Goal: Information Seeking & Learning: Check status

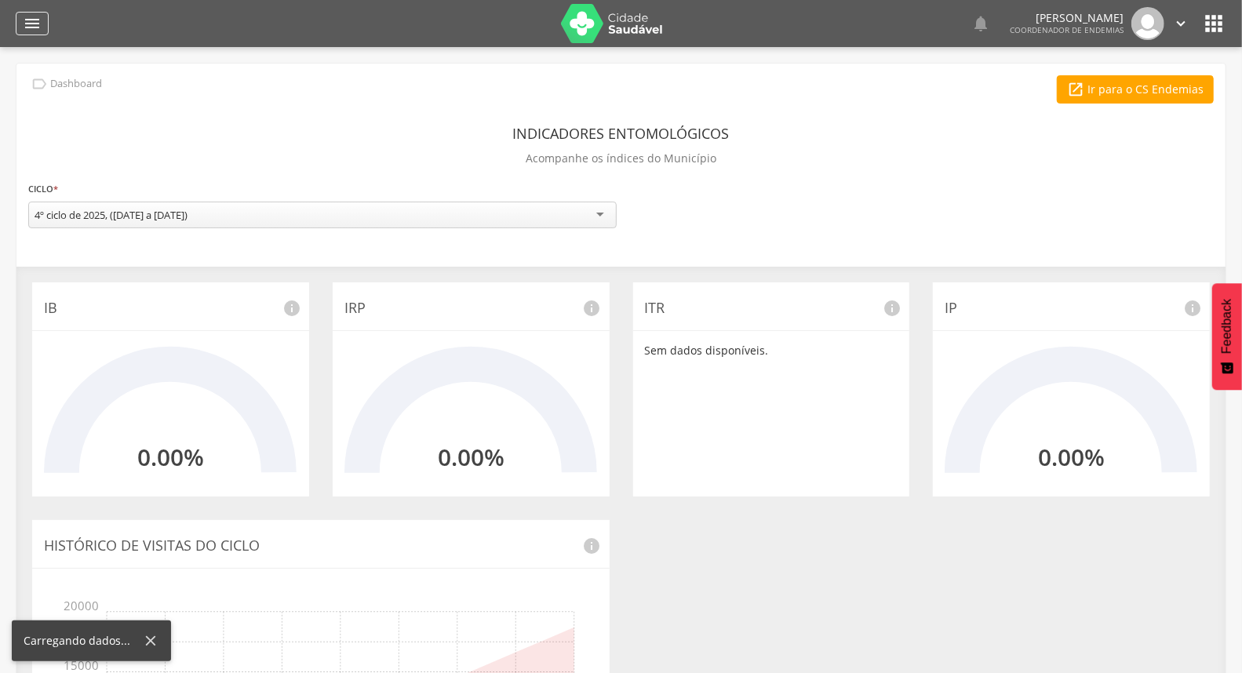
click at [41, 20] on icon "" at bounding box center [32, 23] width 19 height 19
click at [32, 27] on icon "" at bounding box center [32, 23] width 19 height 19
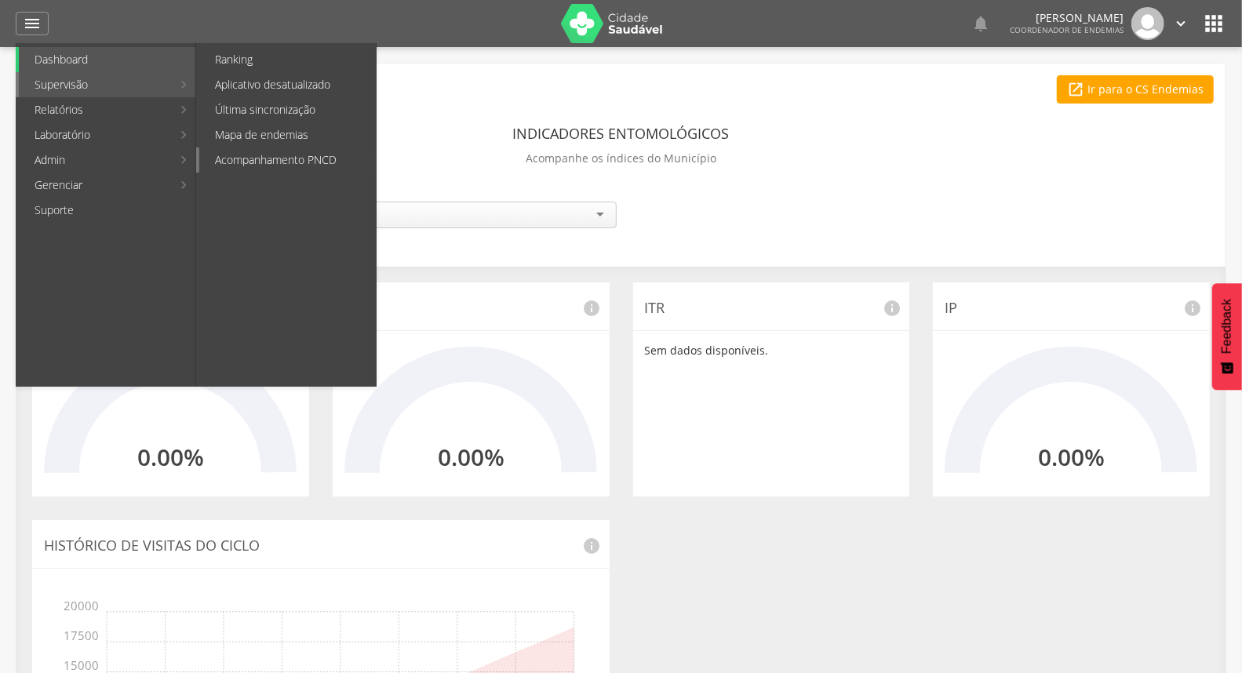
click at [281, 163] on link "Acompanhamento PNCD" at bounding box center [287, 160] width 177 height 25
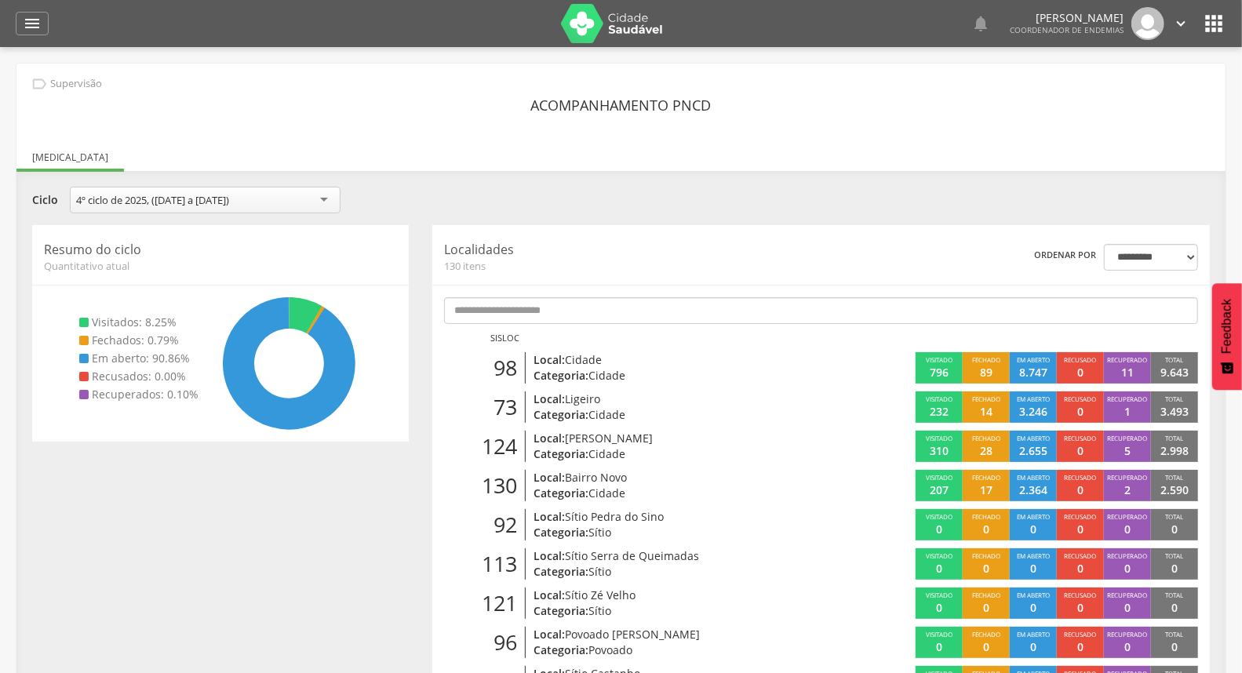
click at [786, 253] on div "**********" at bounding box center [987, 257] width 424 height 27
click at [738, 366] on p "Local: Cidade" at bounding box center [661, 360] width 254 height 16
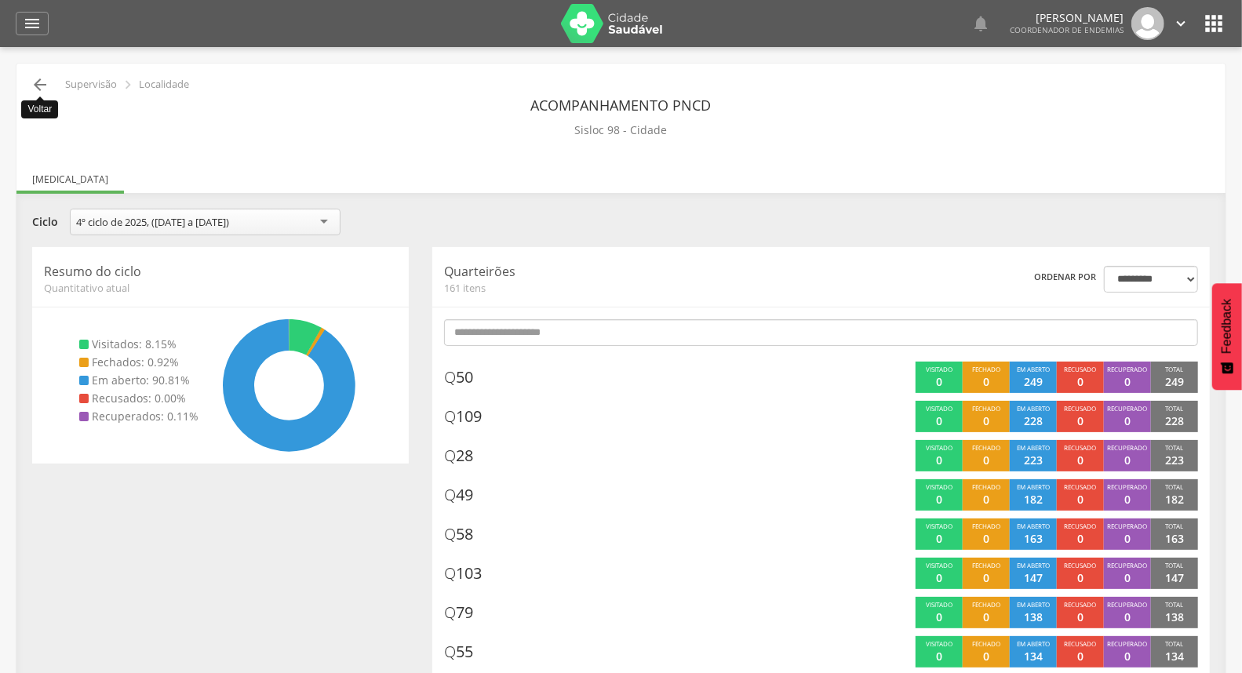
click at [32, 83] on icon "" at bounding box center [40, 84] width 19 height 19
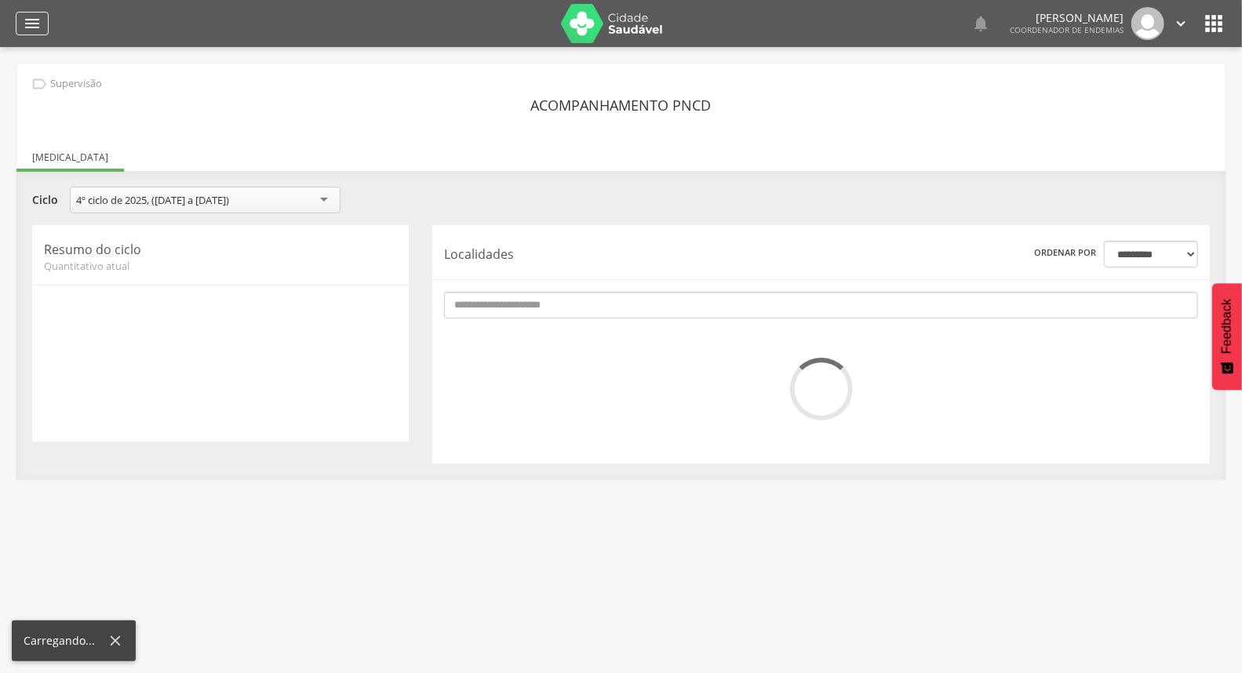
click at [27, 25] on icon "" at bounding box center [32, 23] width 19 height 19
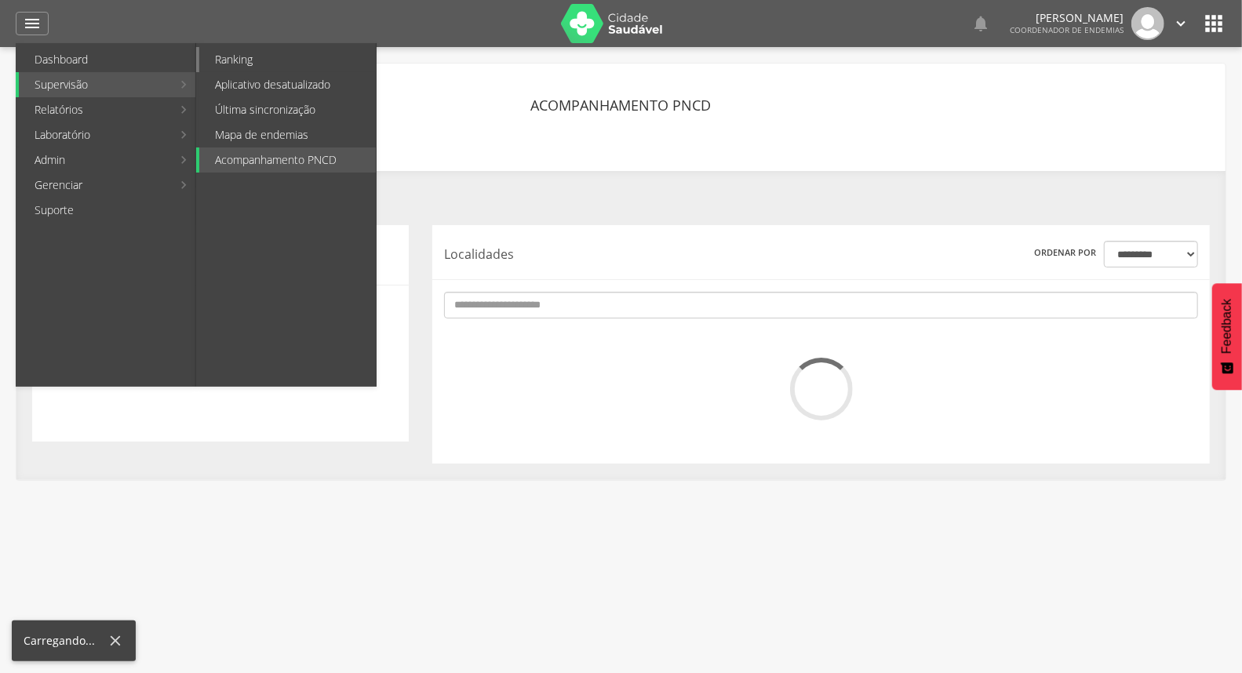
click at [261, 63] on link "Ranking" at bounding box center [287, 59] width 177 height 25
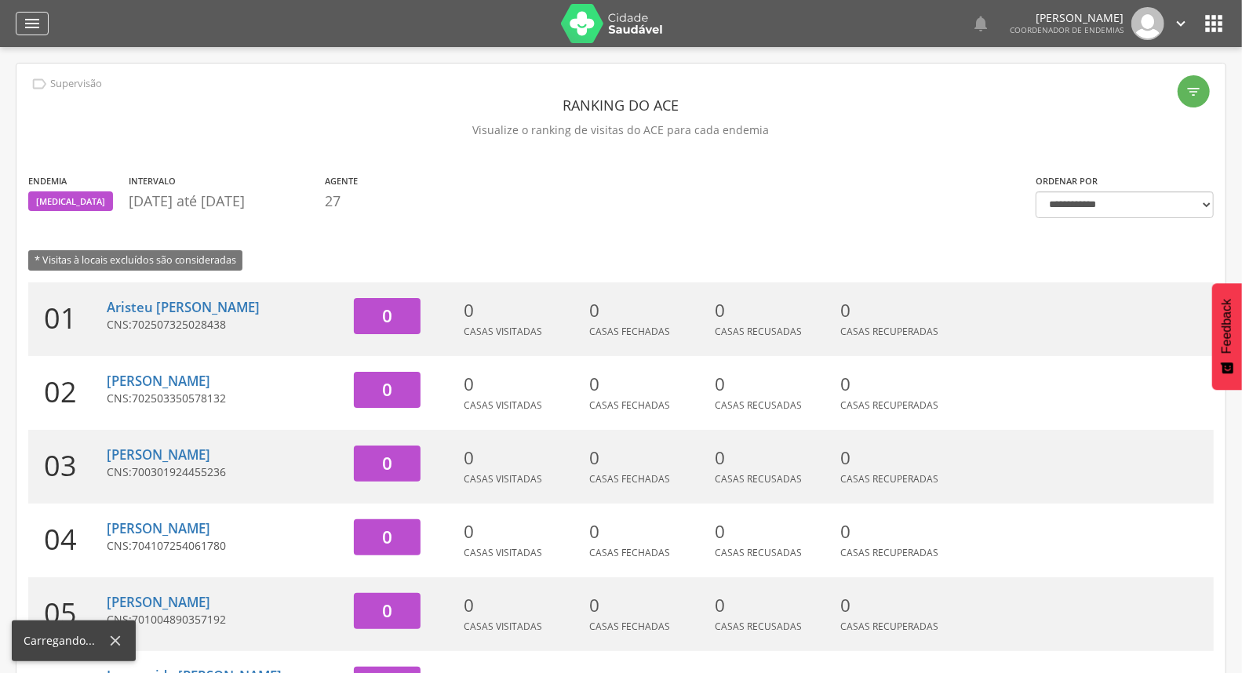
click at [31, 25] on icon "" at bounding box center [32, 23] width 19 height 19
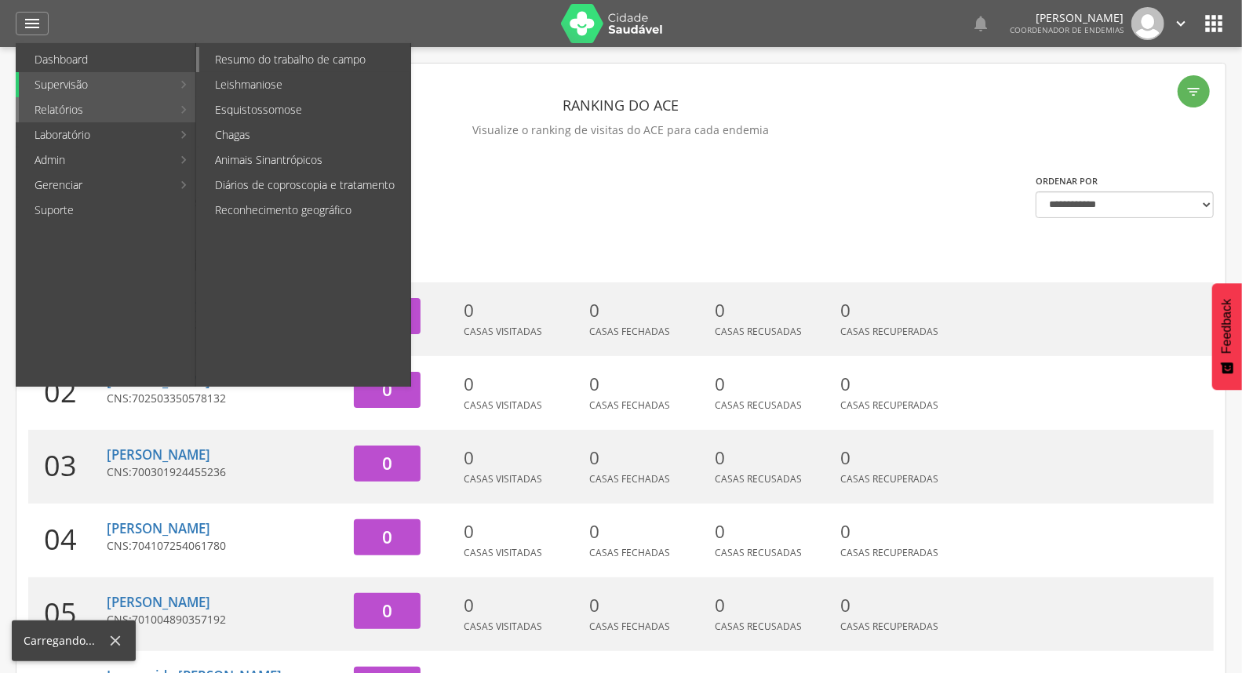
click at [289, 51] on link "Resumo do trabalho de campo" at bounding box center [304, 59] width 211 height 25
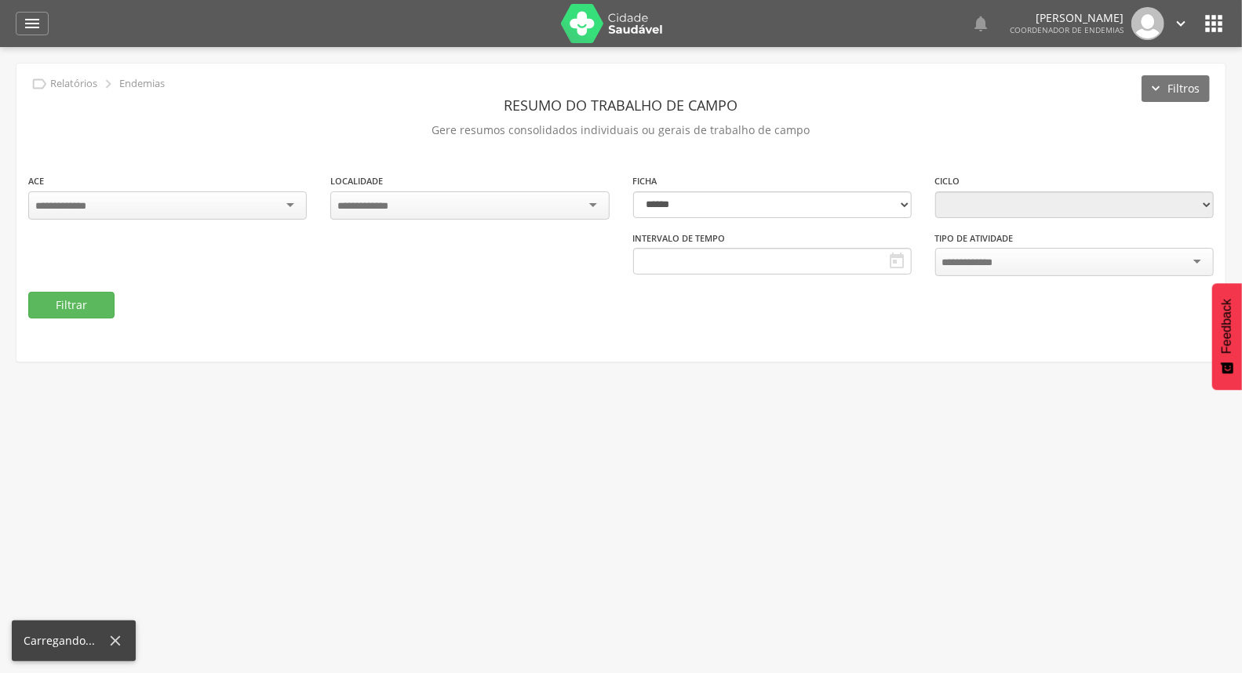
type input "**********"
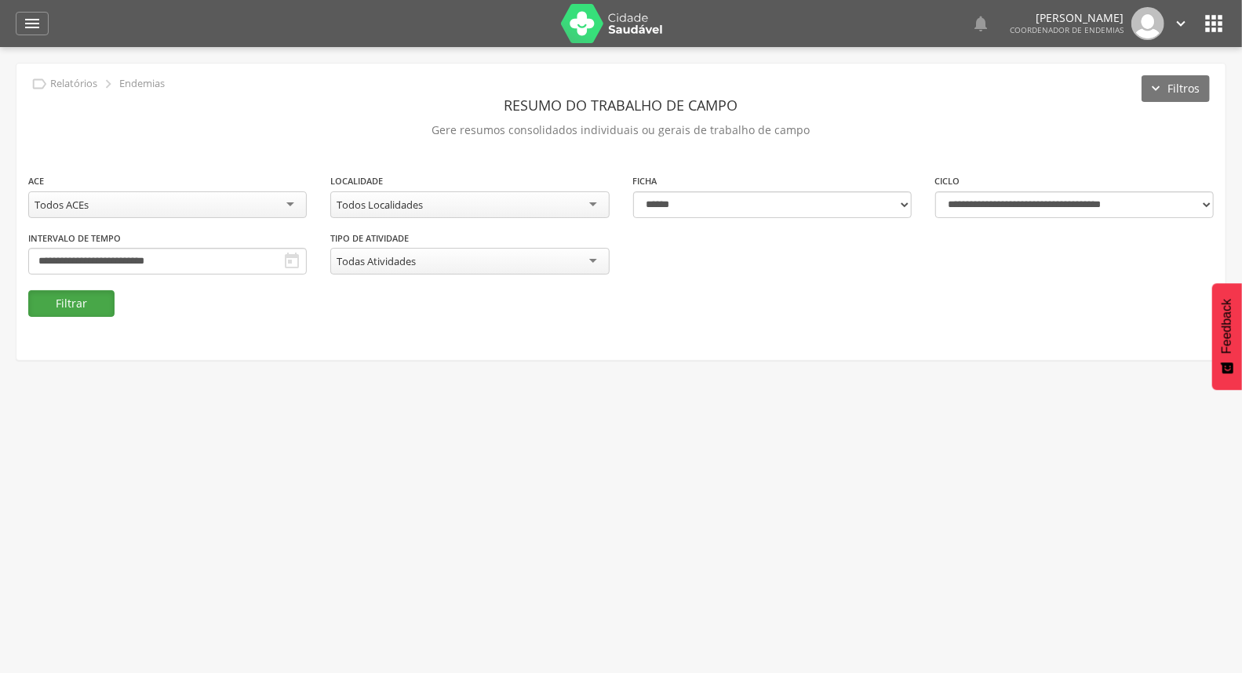
click at [99, 310] on button "Filtrar" at bounding box center [71, 303] width 86 height 27
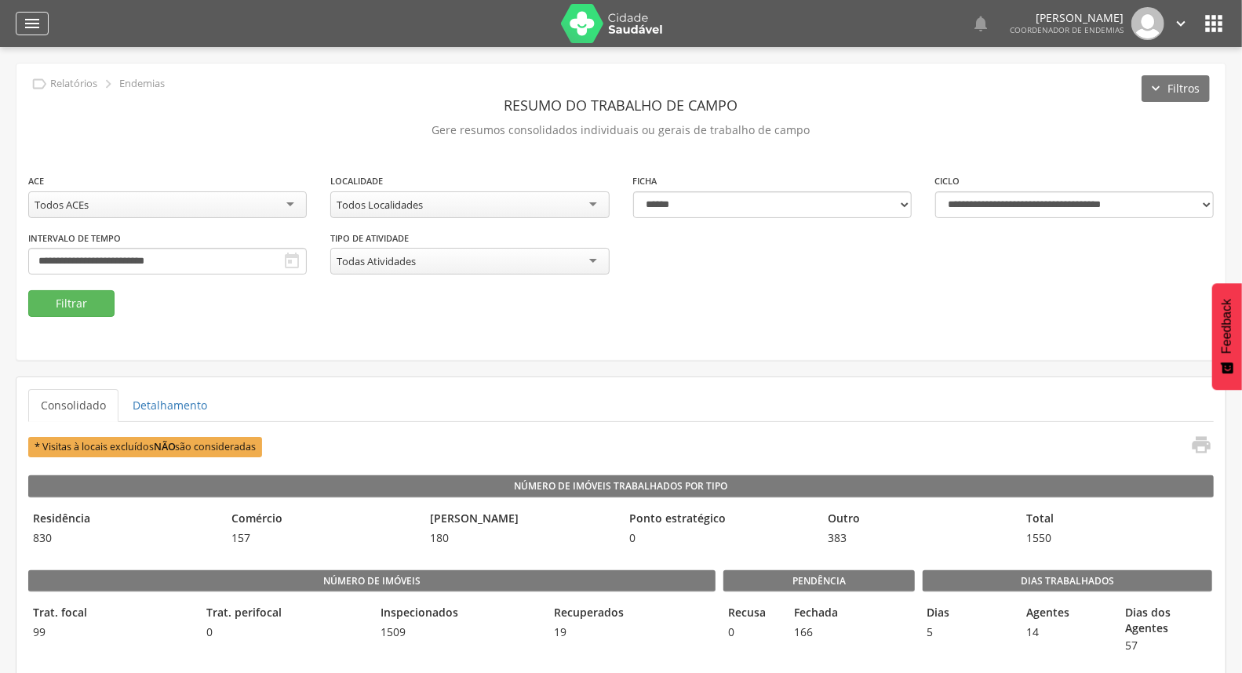
click at [35, 18] on icon "" at bounding box center [32, 23] width 19 height 19
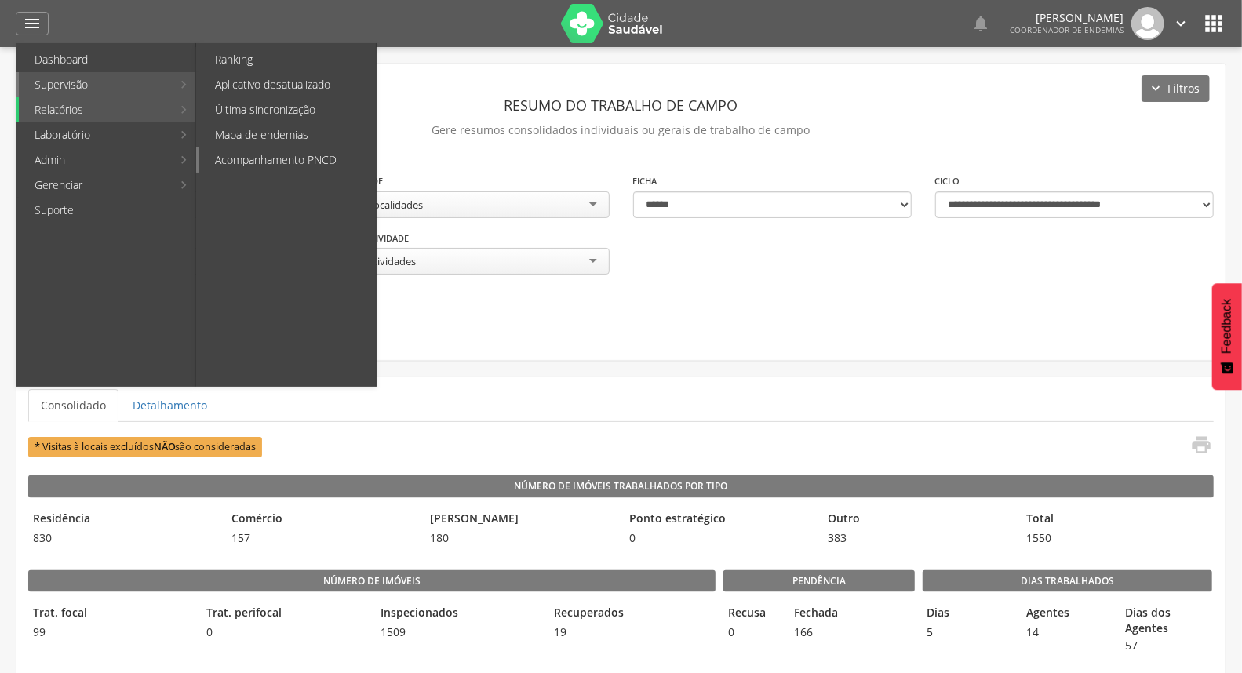
click at [291, 154] on link "Acompanhamento PNCD" at bounding box center [287, 160] width 177 height 25
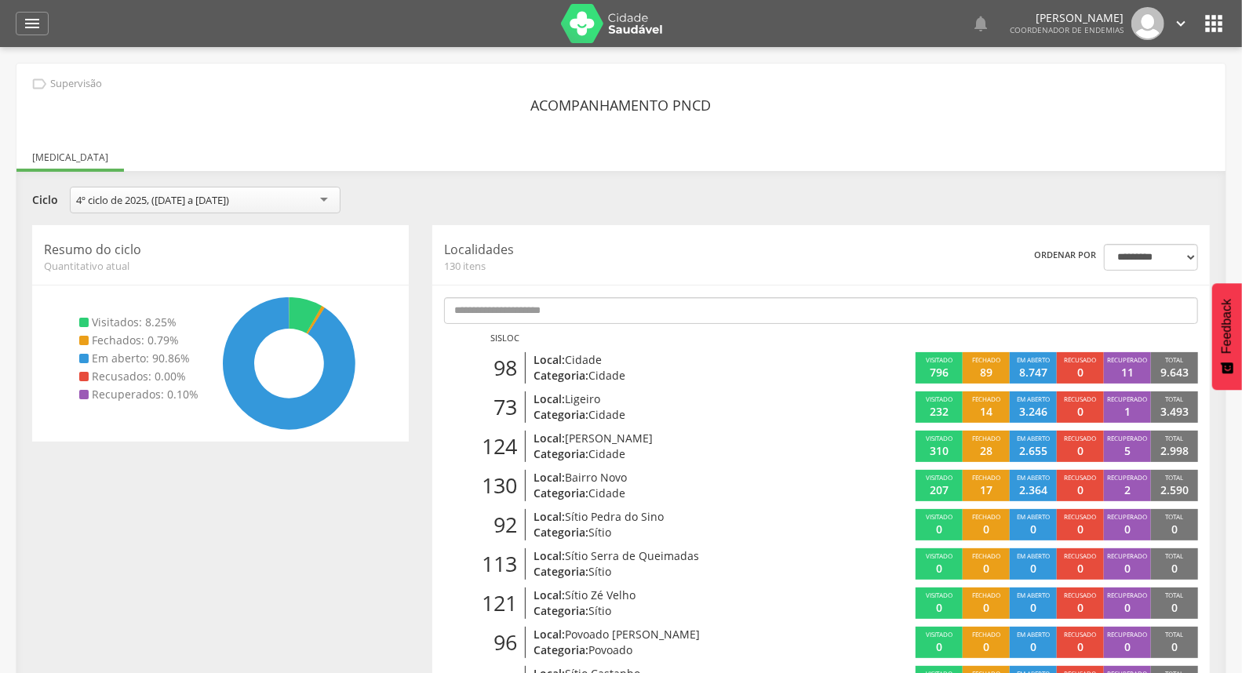
click at [998, 196] on div "**********" at bounding box center [621, 202] width 1202 height 31
click at [999, 199] on div "**********" at bounding box center [621, 202] width 1202 height 31
click at [28, 24] on icon "" at bounding box center [32, 23] width 19 height 19
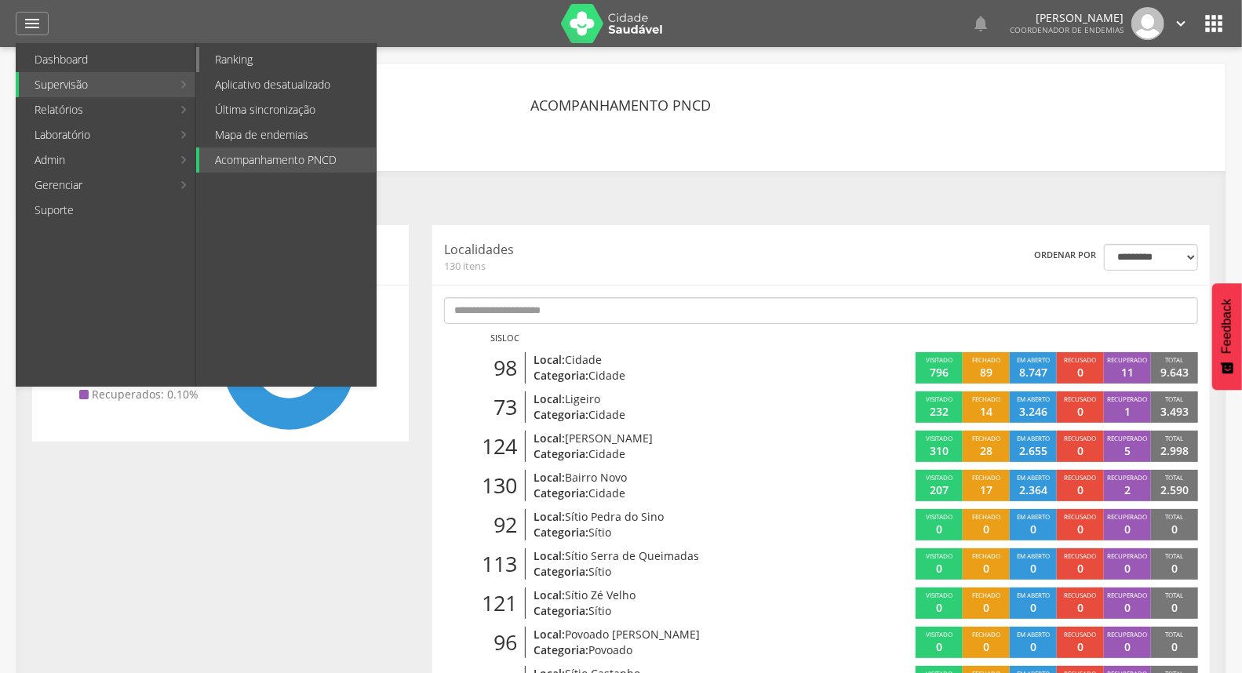
click at [257, 59] on link "Ranking" at bounding box center [287, 59] width 177 height 25
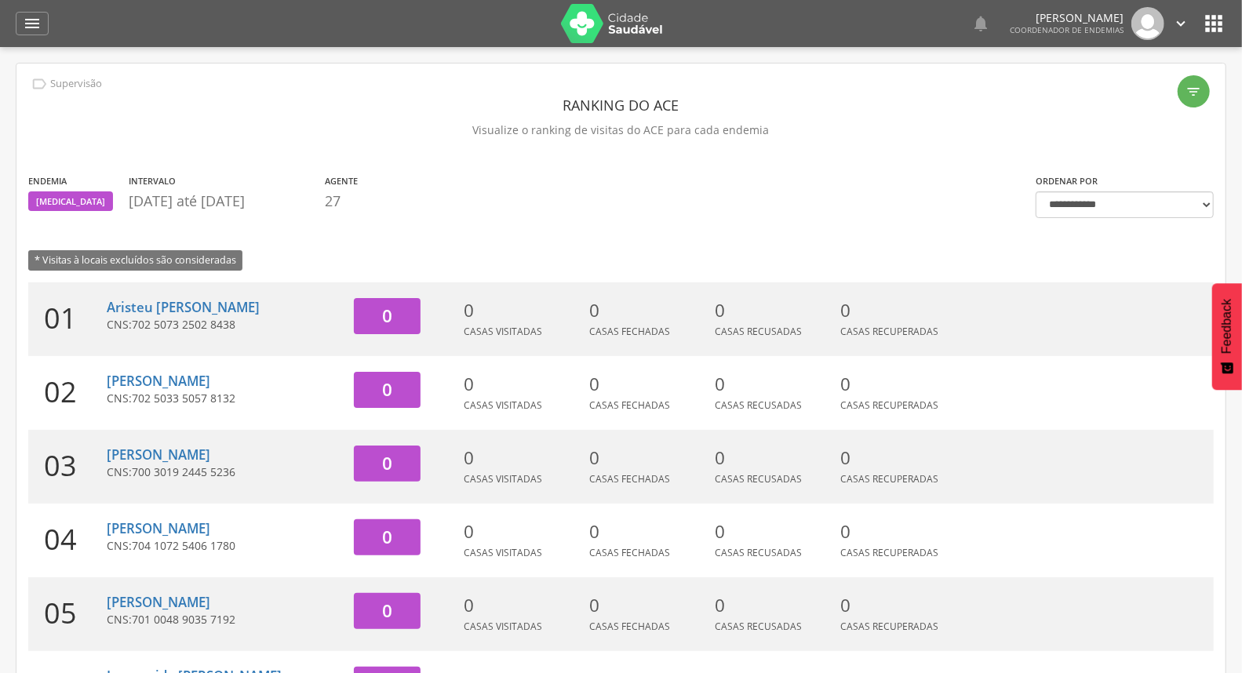
click at [1188, 16] on icon "" at bounding box center [1181, 23] width 17 height 17
click at [1138, 91] on link "Sair" at bounding box center [1127, 91] width 124 height 20
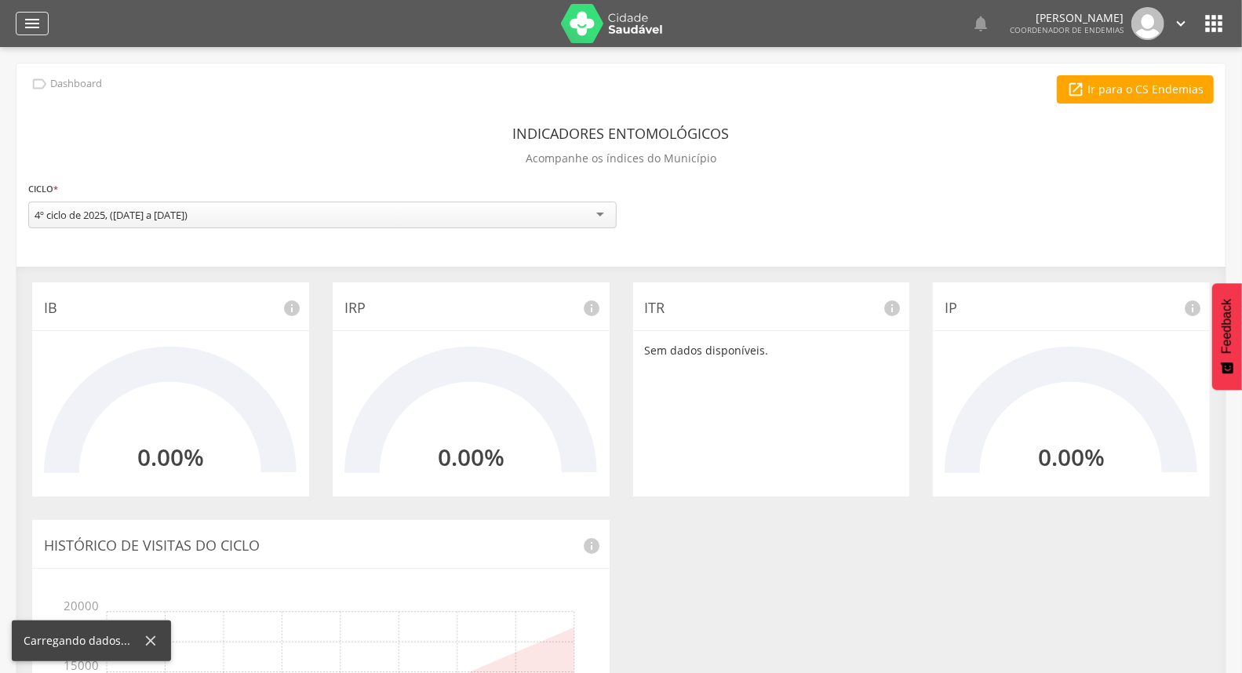
click at [35, 18] on icon "" at bounding box center [32, 23] width 19 height 19
click at [18, 13] on div "" at bounding box center [32, 24] width 33 height 24
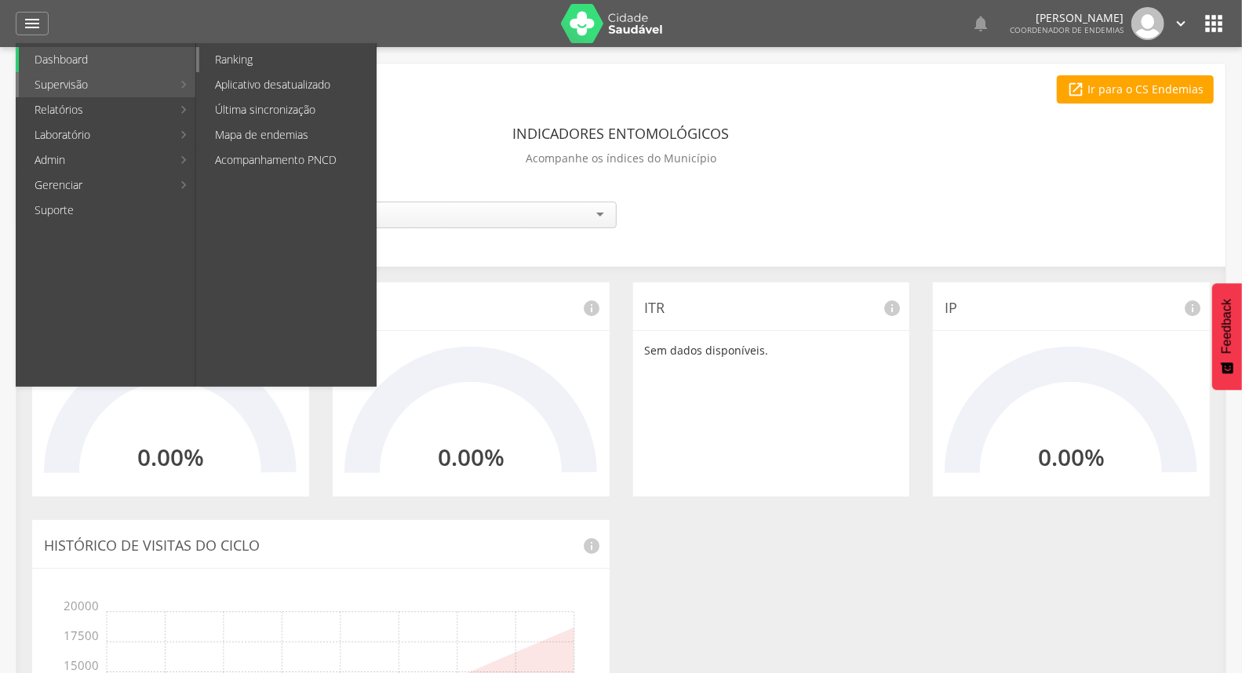
click at [261, 61] on link "Ranking" at bounding box center [287, 59] width 177 height 25
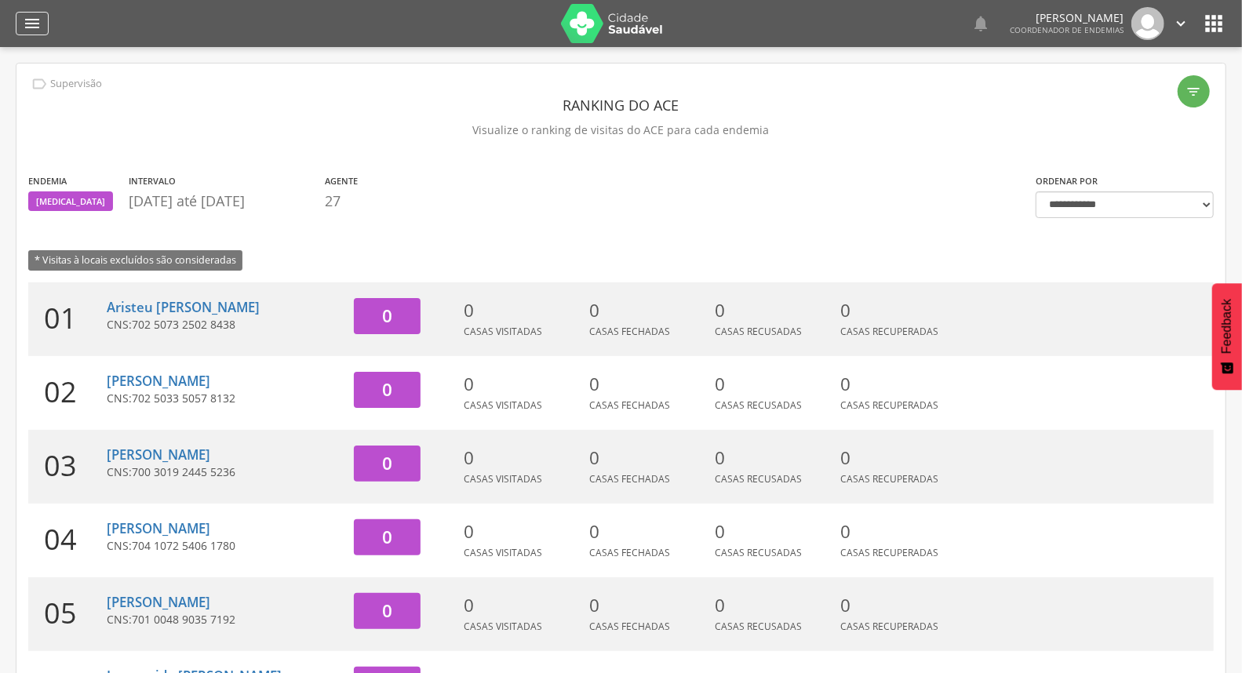
click at [27, 21] on icon "" at bounding box center [32, 23] width 19 height 19
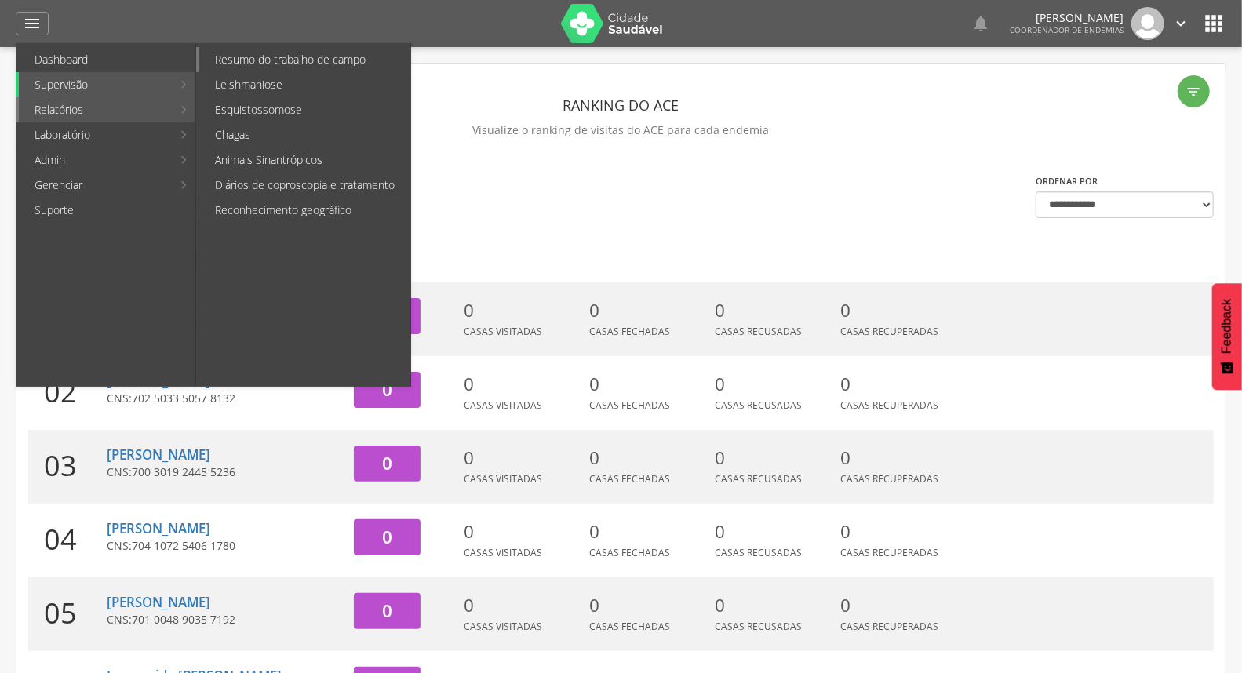
click at [279, 67] on link "Resumo do trabalho de campo" at bounding box center [304, 59] width 211 height 25
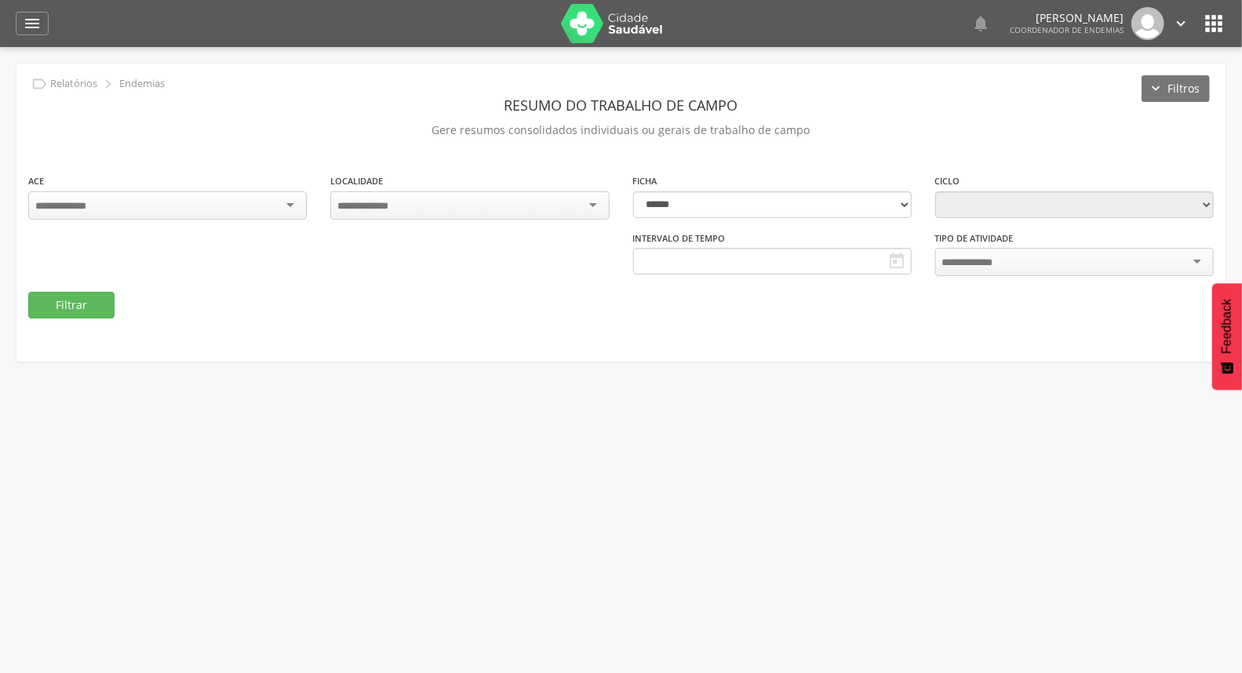
type input "**********"
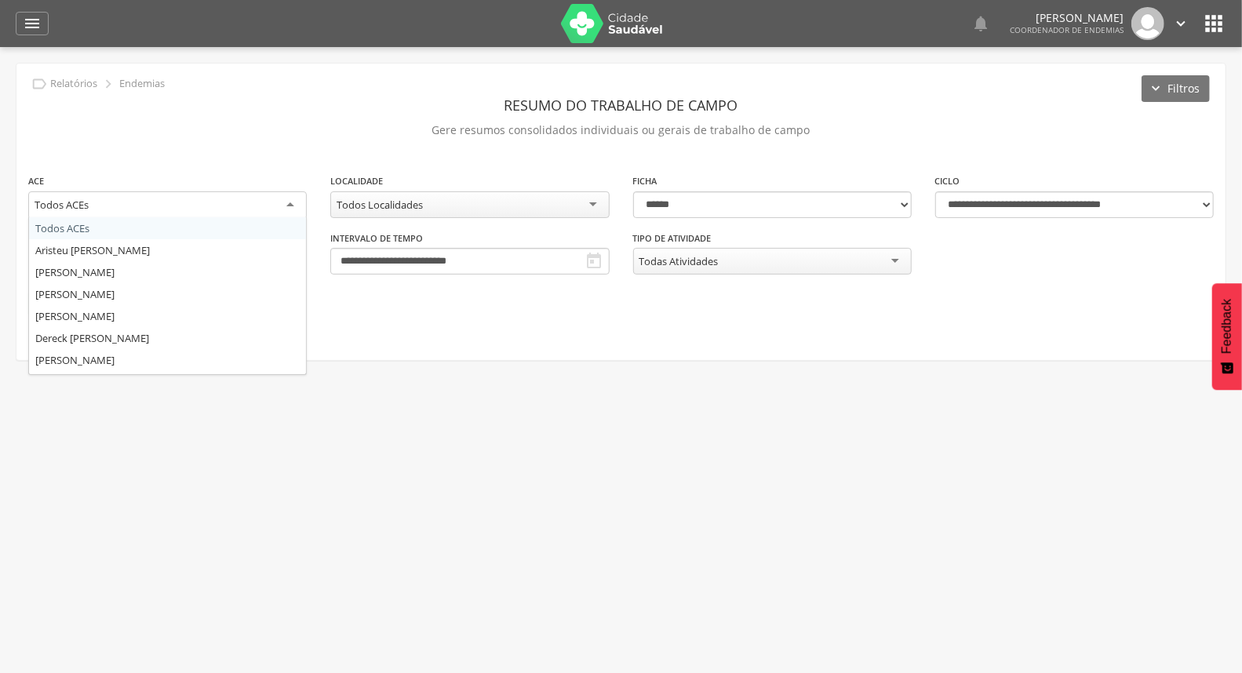
click at [210, 200] on div "Todos ACEs" at bounding box center [167, 206] width 279 height 28
click at [308, 159] on div "**********" at bounding box center [620, 212] width 1209 height 297
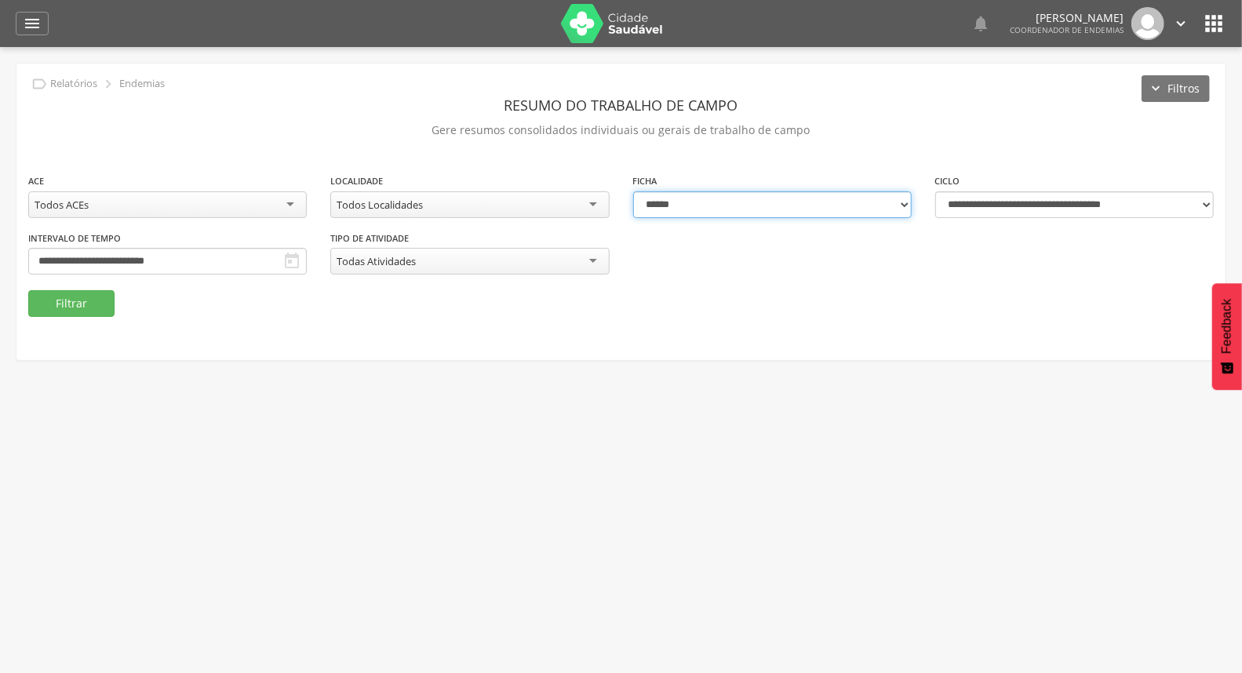
click at [793, 199] on select "**********" at bounding box center [772, 205] width 279 height 27
click at [797, 170] on div "**********" at bounding box center [620, 212] width 1209 height 297
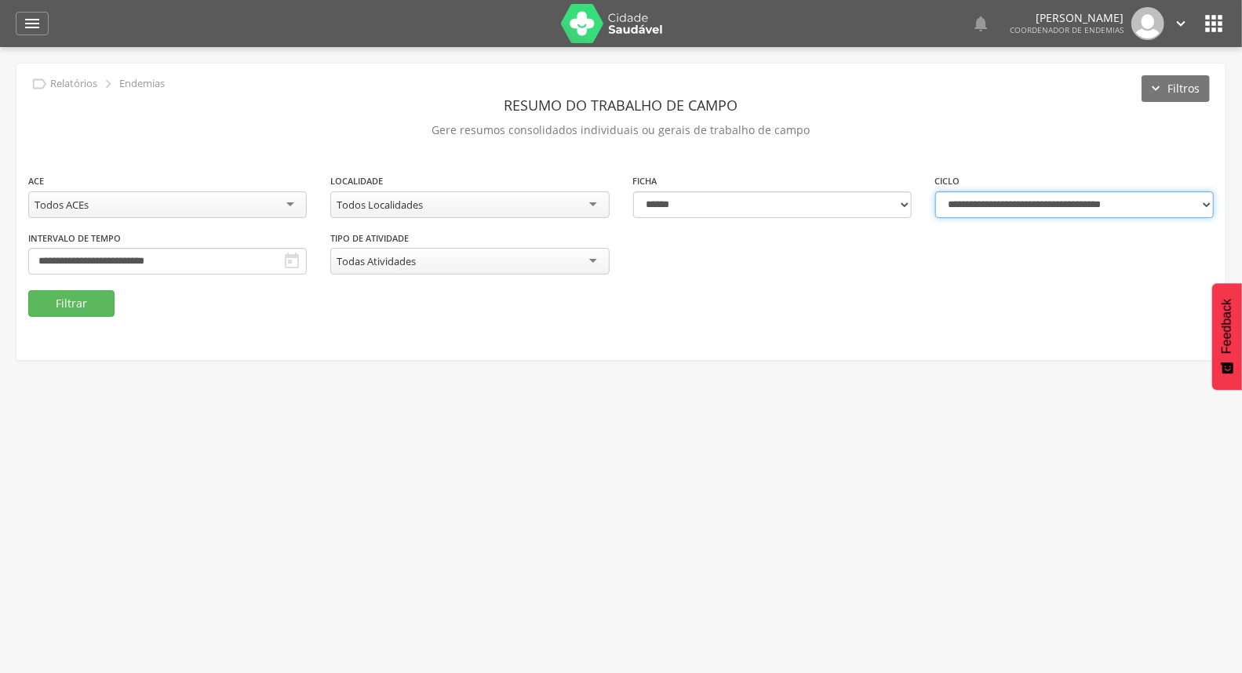
click at [967, 205] on select "**********" at bounding box center [1075, 205] width 279 height 27
click at [1105, 200] on select "**********" at bounding box center [1075, 205] width 279 height 27
click at [42, 12] on div "" at bounding box center [32, 24] width 33 height 24
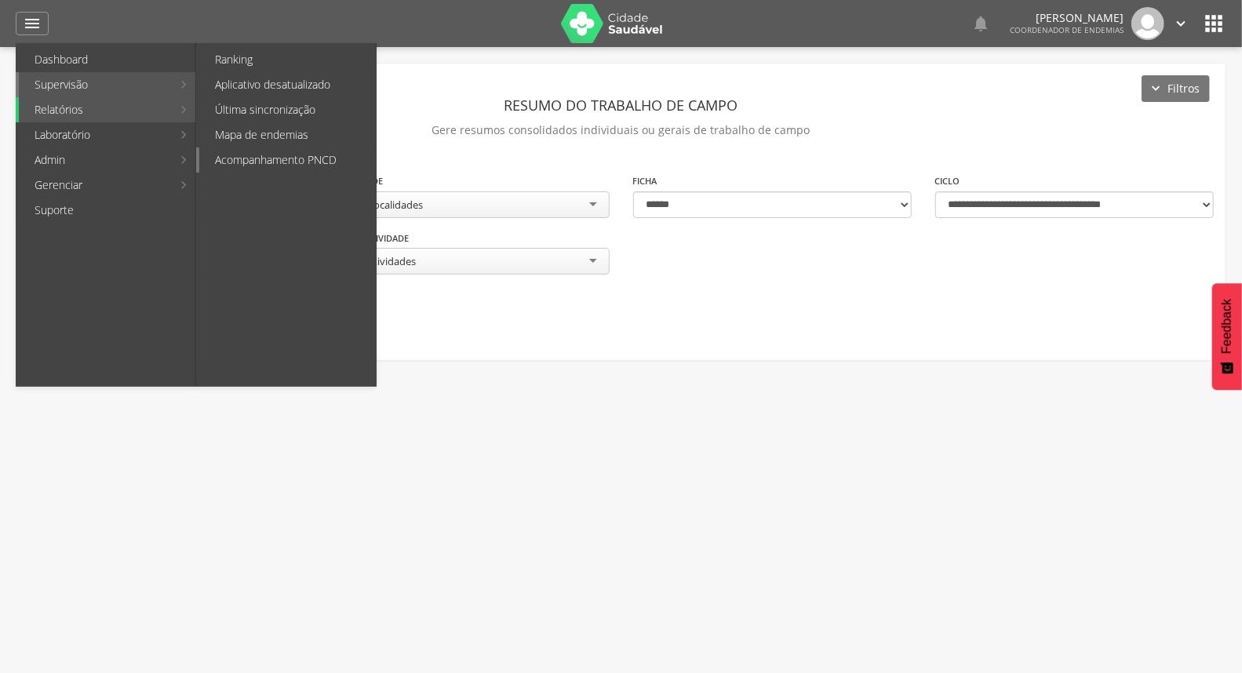
click at [288, 165] on link "Acompanhamento PNCD" at bounding box center [287, 160] width 177 height 25
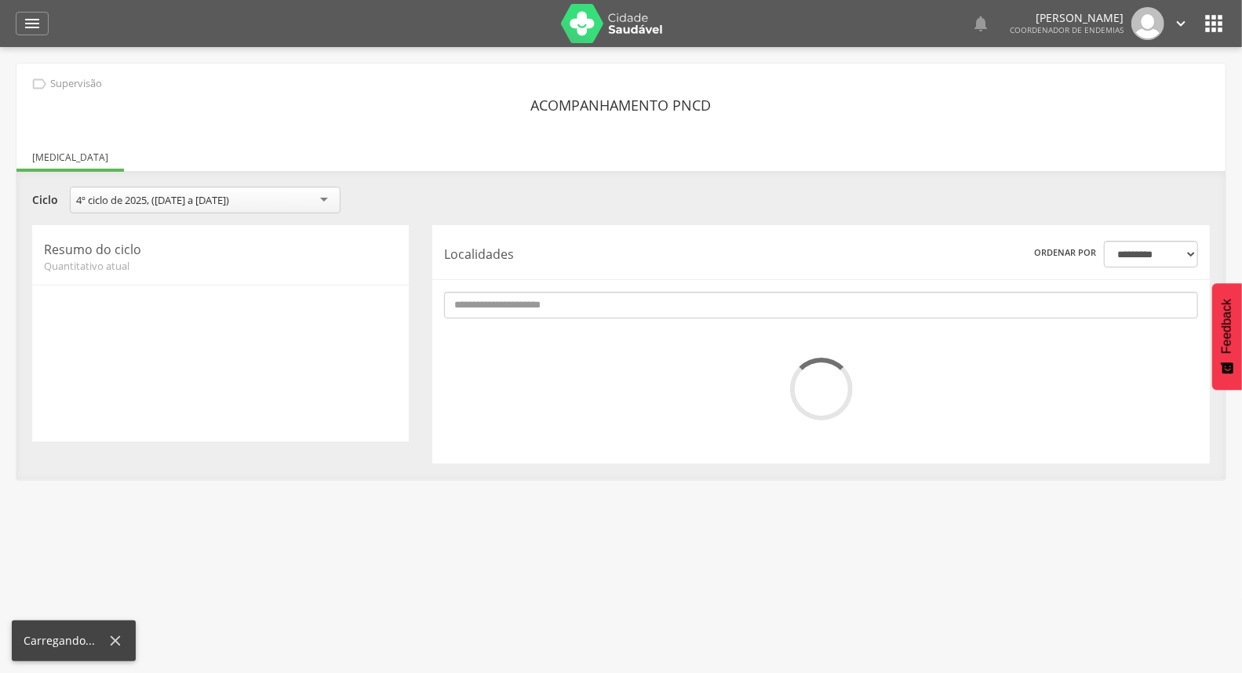
scroll to position [47, 0]
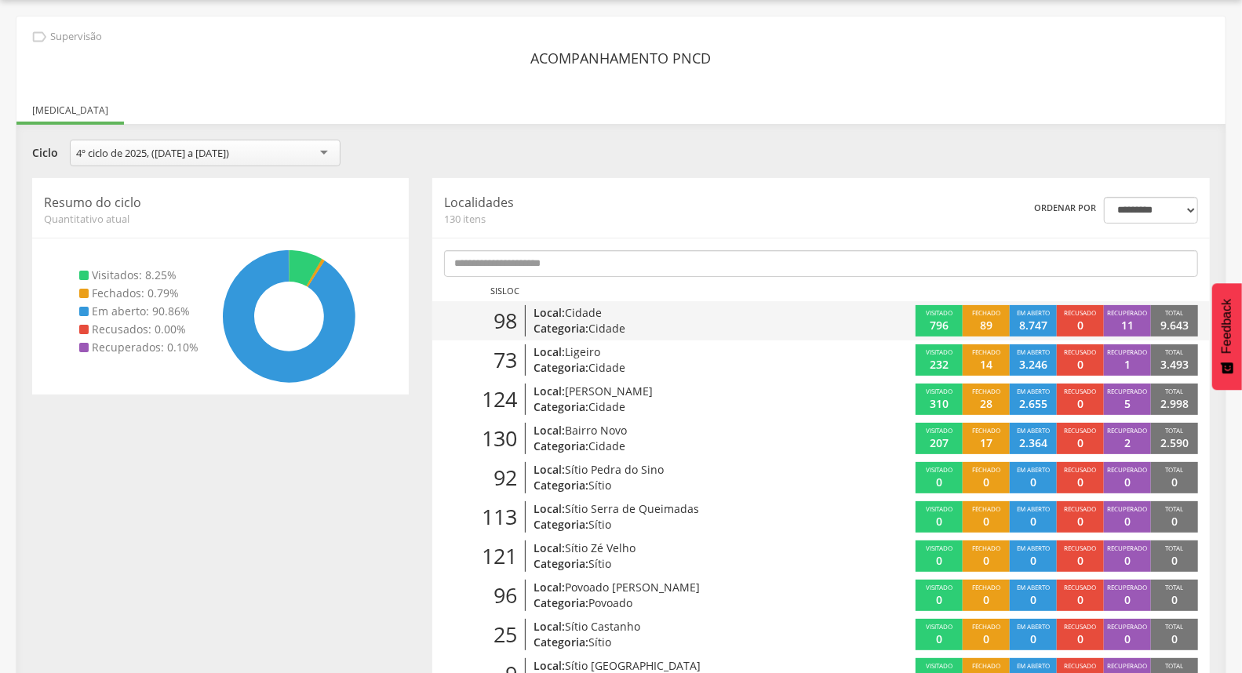
click at [811, 326] on div "98 Local: Cidade Categoria: Cidade" at bounding box center [626, 320] width 388 height 31
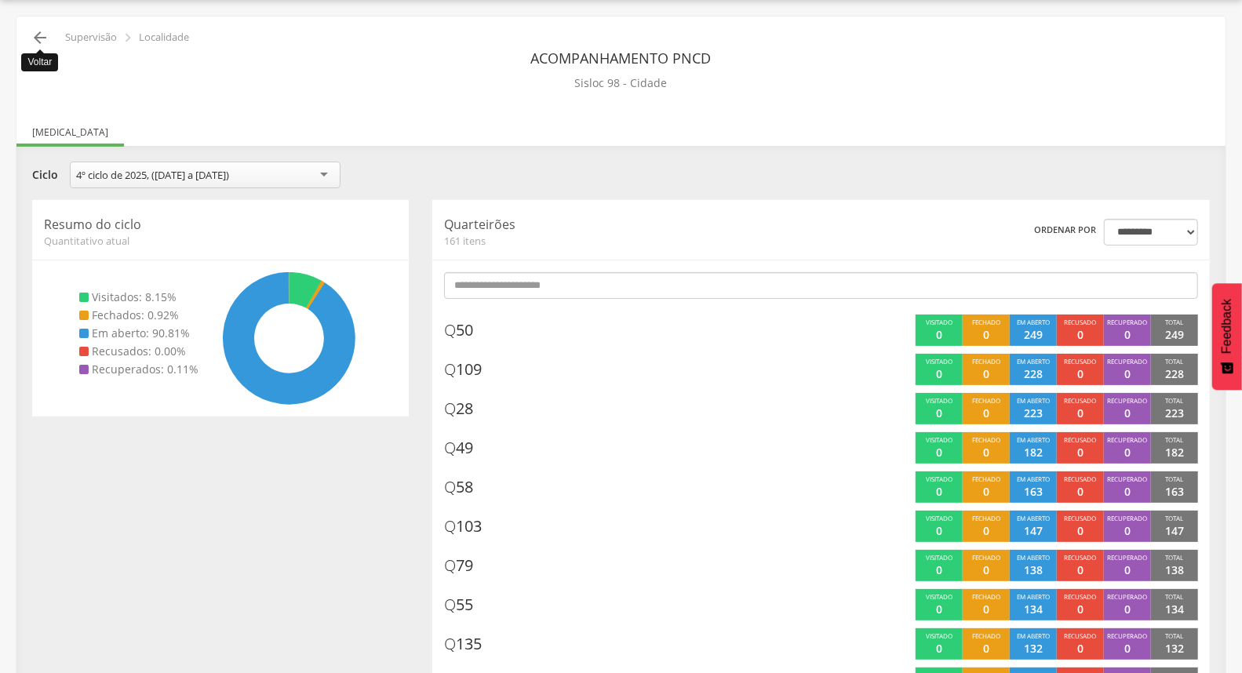
click at [42, 37] on icon "" at bounding box center [40, 37] width 19 height 19
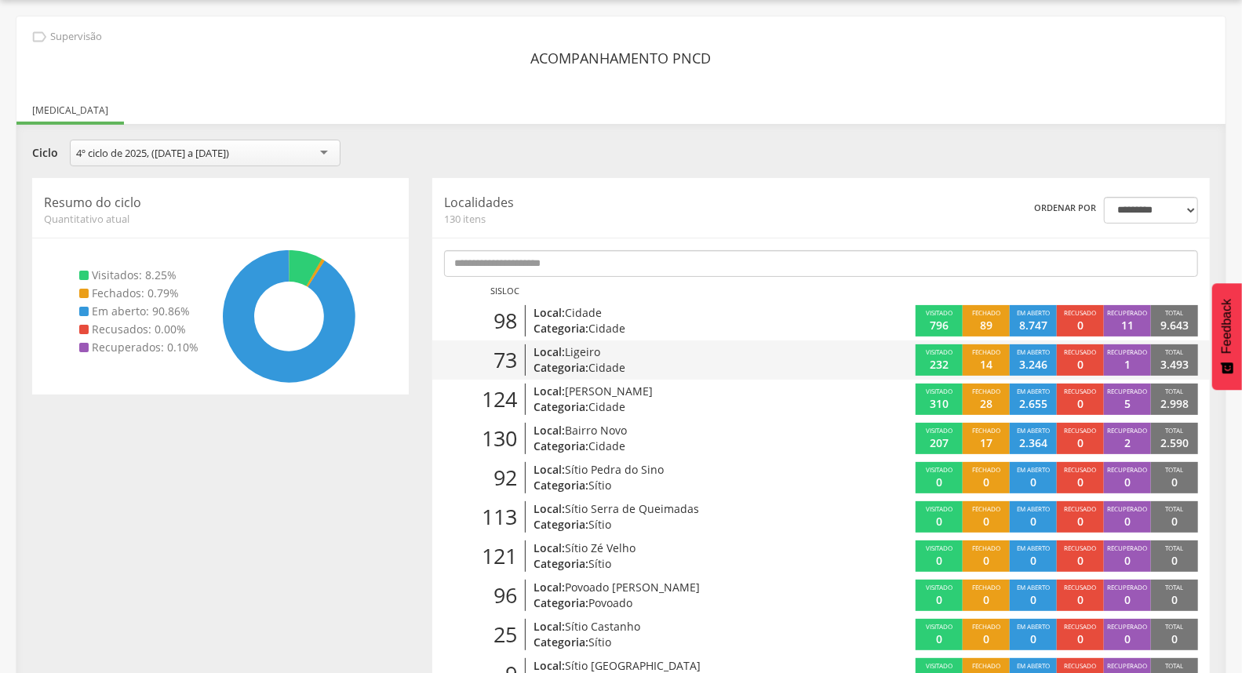
click at [725, 362] on p "Categoria: Cidade" at bounding box center [661, 368] width 254 height 16
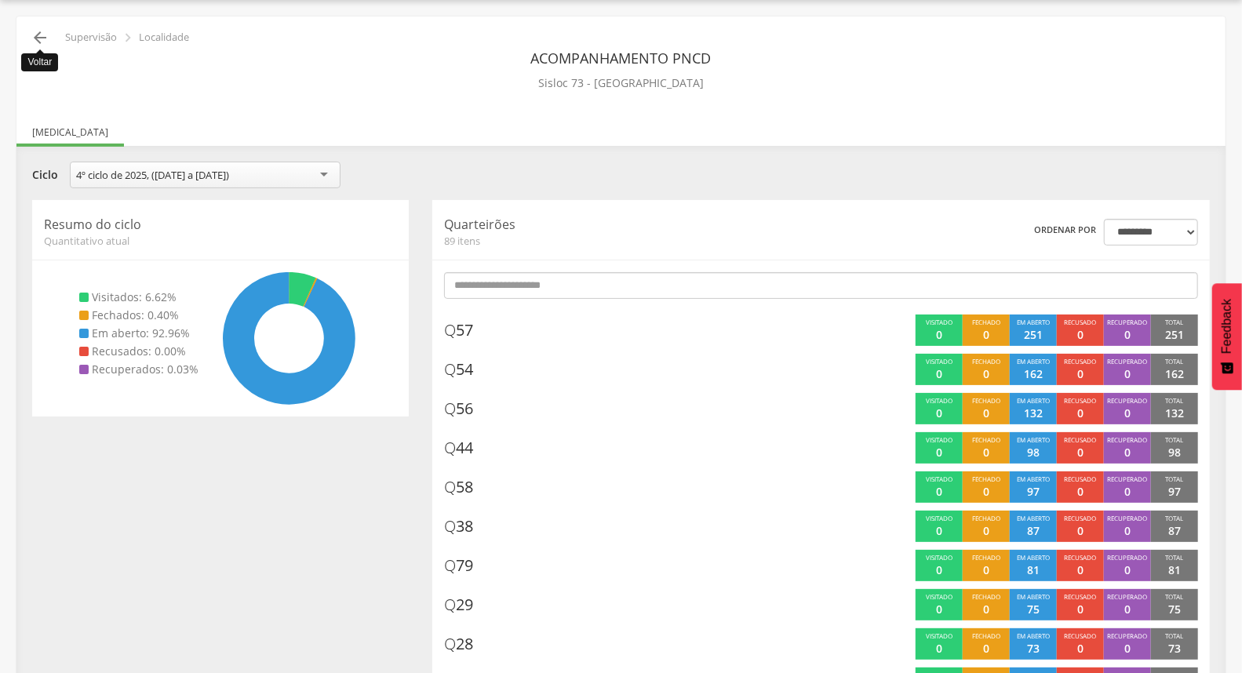
click at [35, 39] on icon "" at bounding box center [40, 37] width 19 height 19
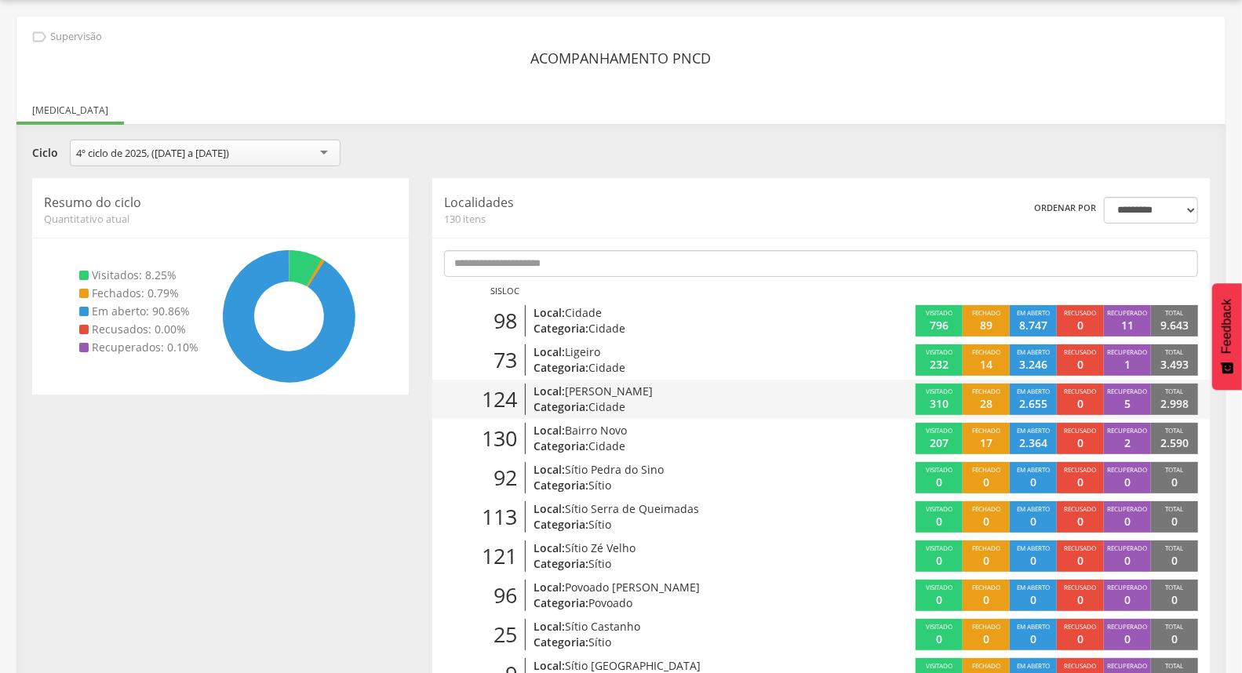
click at [689, 394] on p "Local: Aníbal Teixeira" at bounding box center [661, 392] width 254 height 16
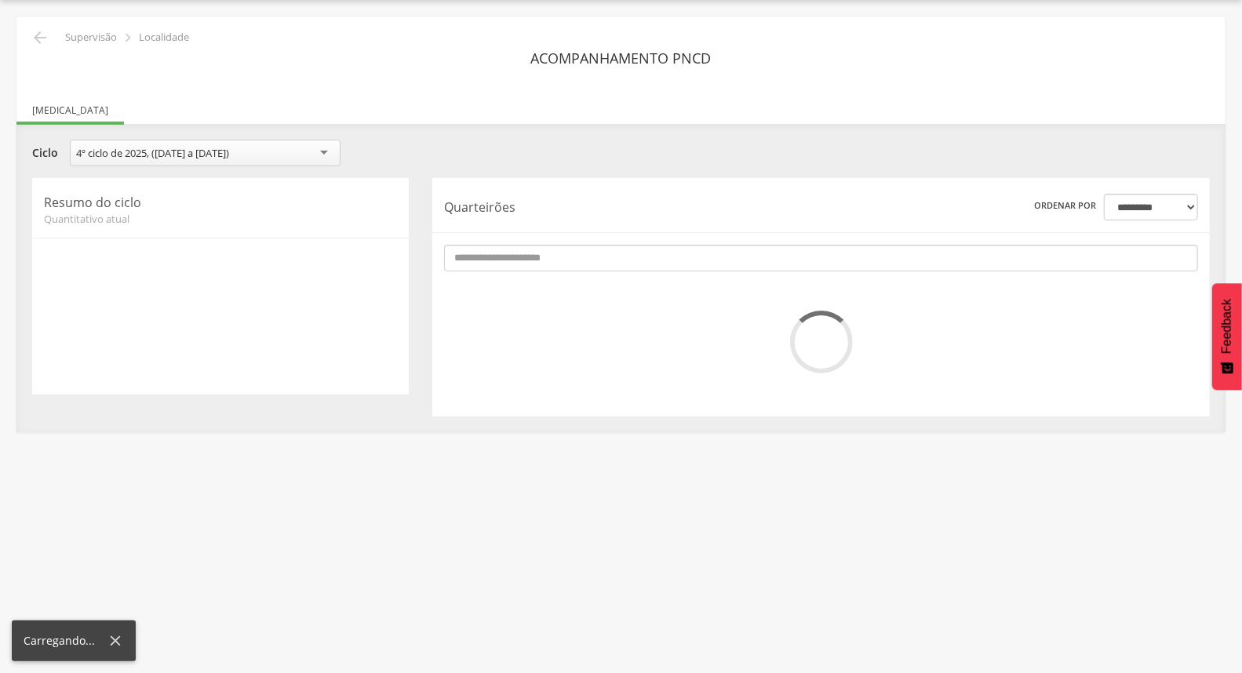
click at [689, 394] on div "**********" at bounding box center [821, 297] width 778 height 239
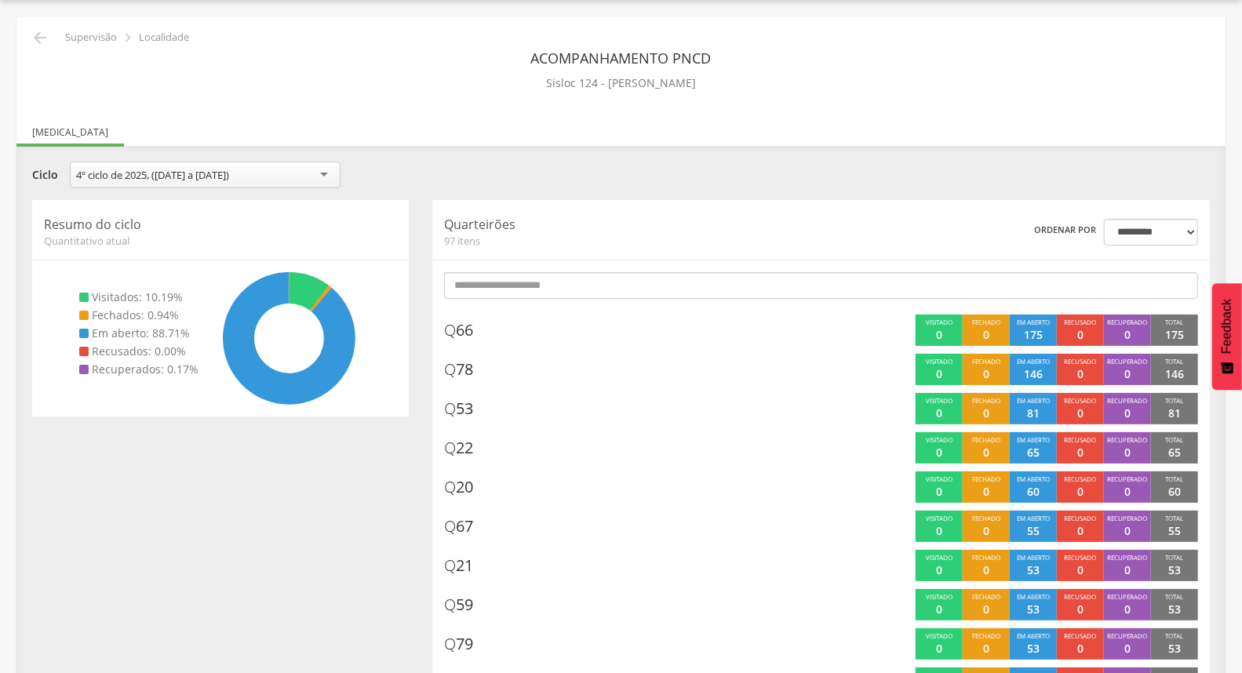
click at [35, 35] on icon "" at bounding box center [40, 37] width 19 height 19
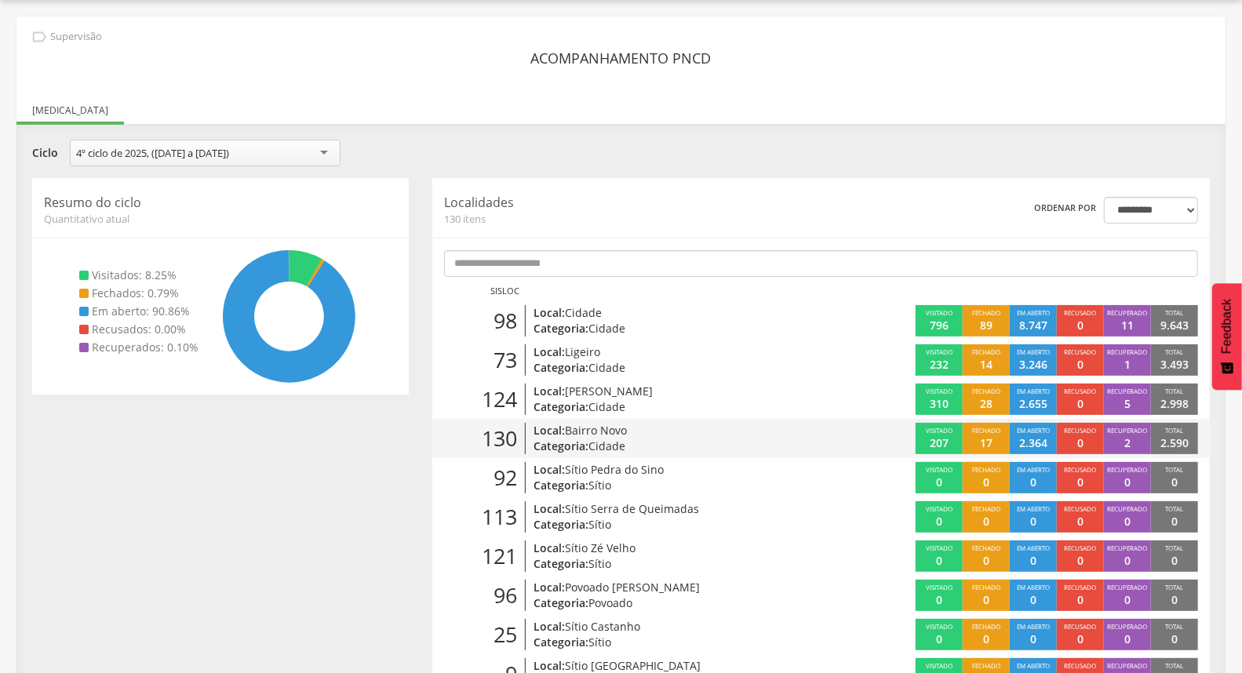
click at [675, 439] on p "Categoria: Cidade" at bounding box center [661, 447] width 254 height 16
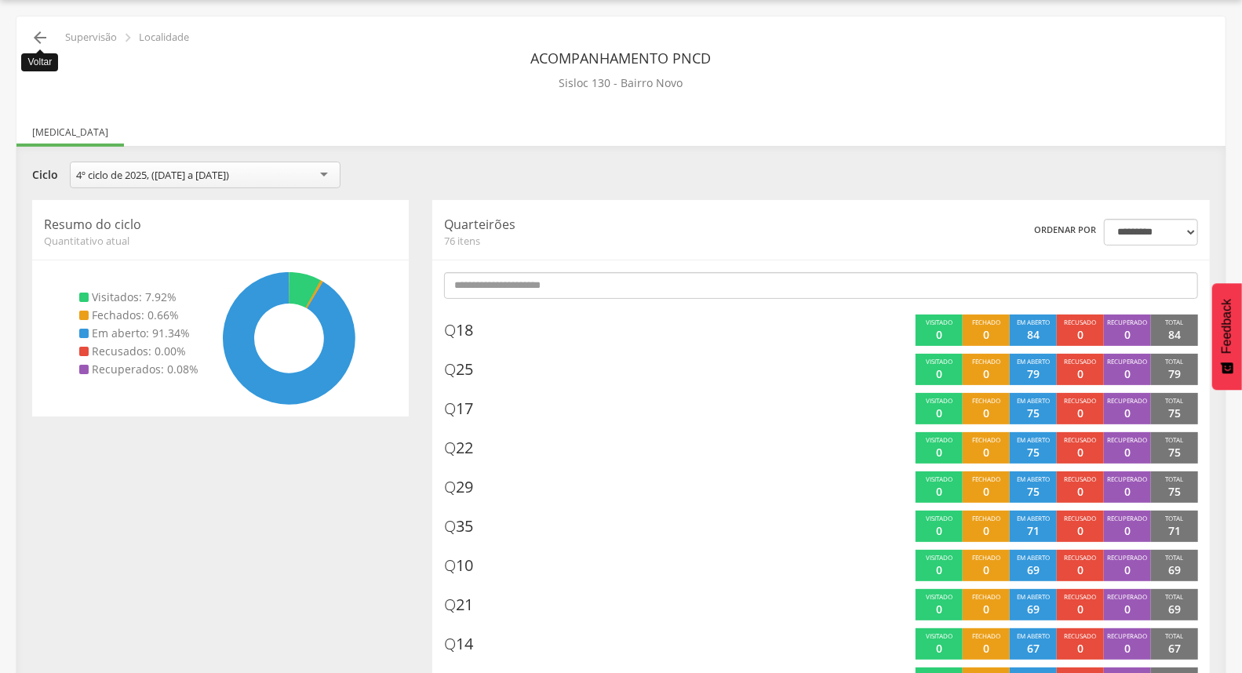
click at [41, 36] on icon "" at bounding box center [40, 37] width 19 height 19
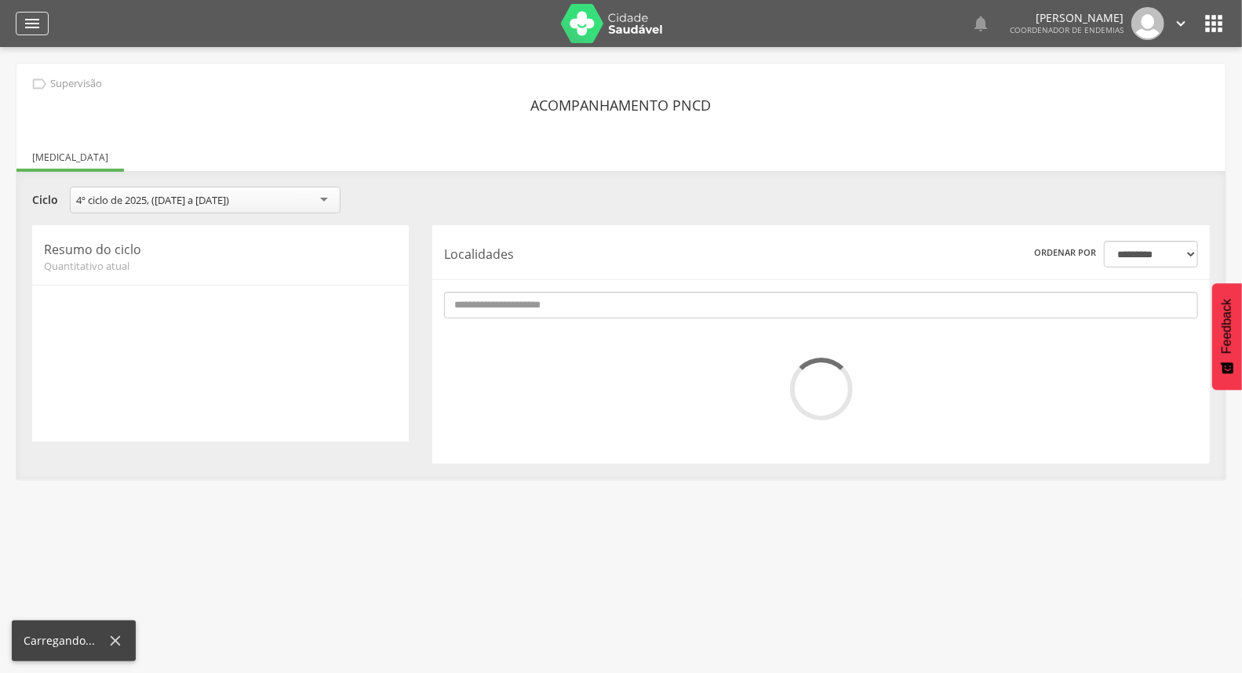
click at [27, 22] on icon "" at bounding box center [32, 23] width 19 height 19
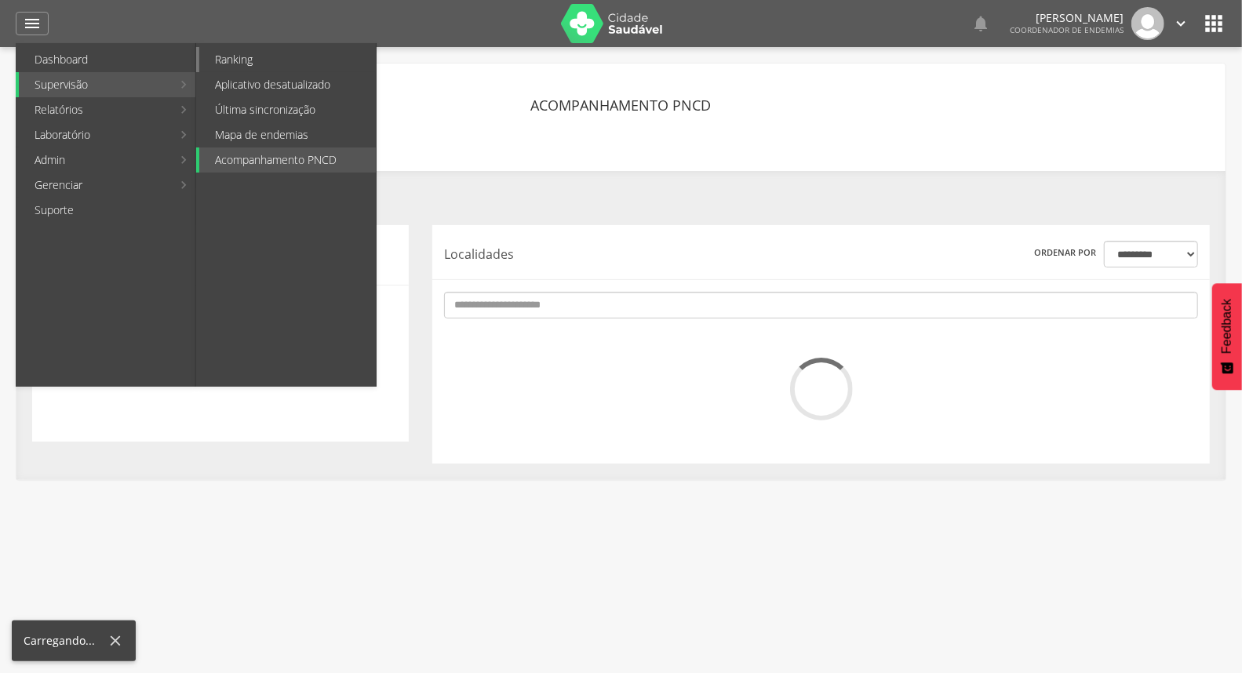
click at [265, 63] on link "Ranking" at bounding box center [287, 59] width 177 height 25
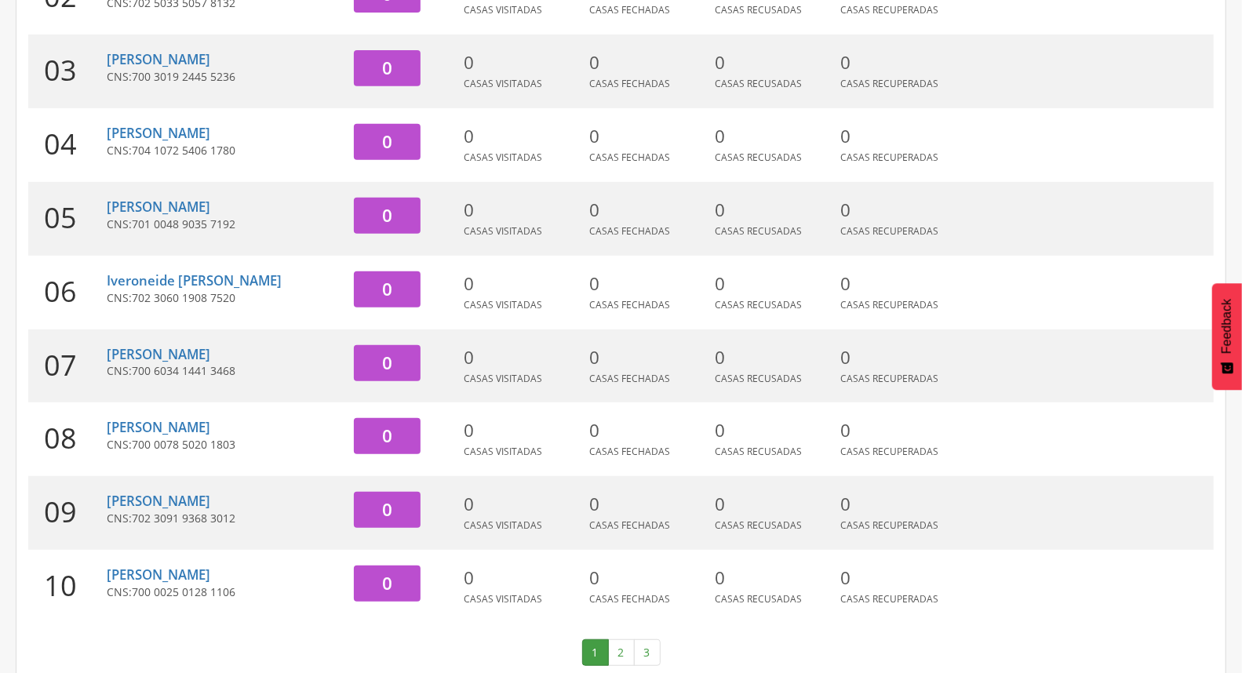
scroll to position [416, 0]
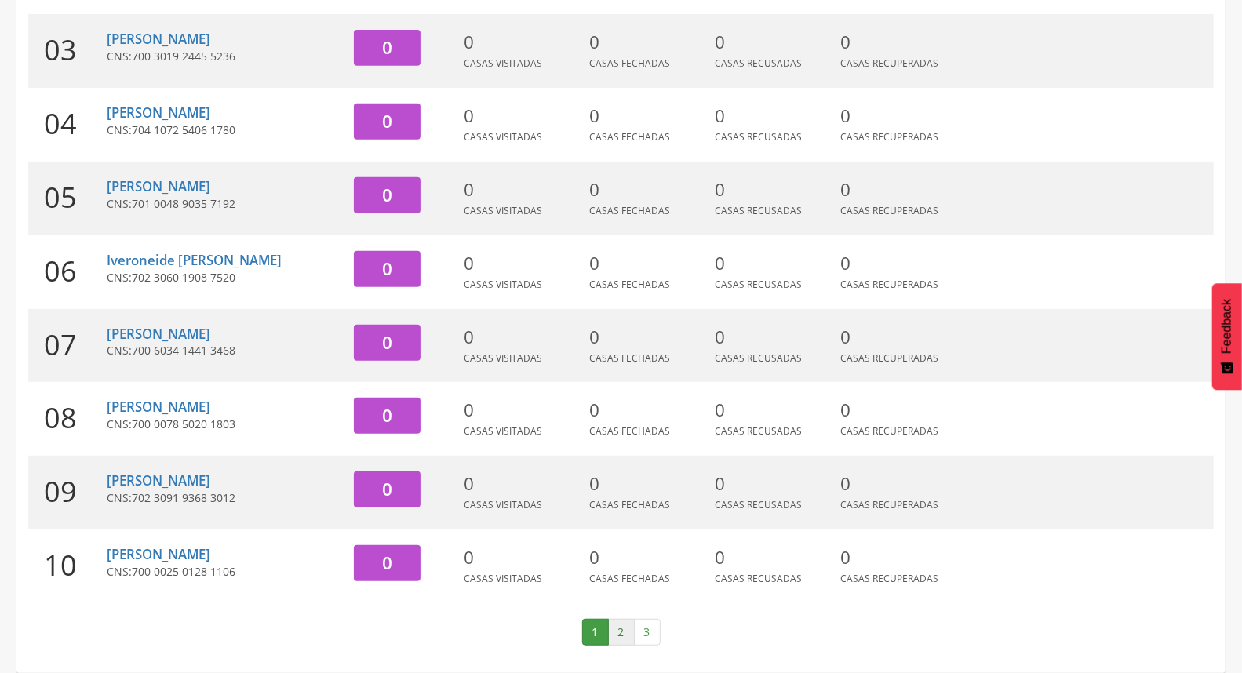
click at [624, 629] on link "2" at bounding box center [621, 632] width 27 height 27
click at [651, 631] on link "3" at bounding box center [647, 632] width 27 height 27
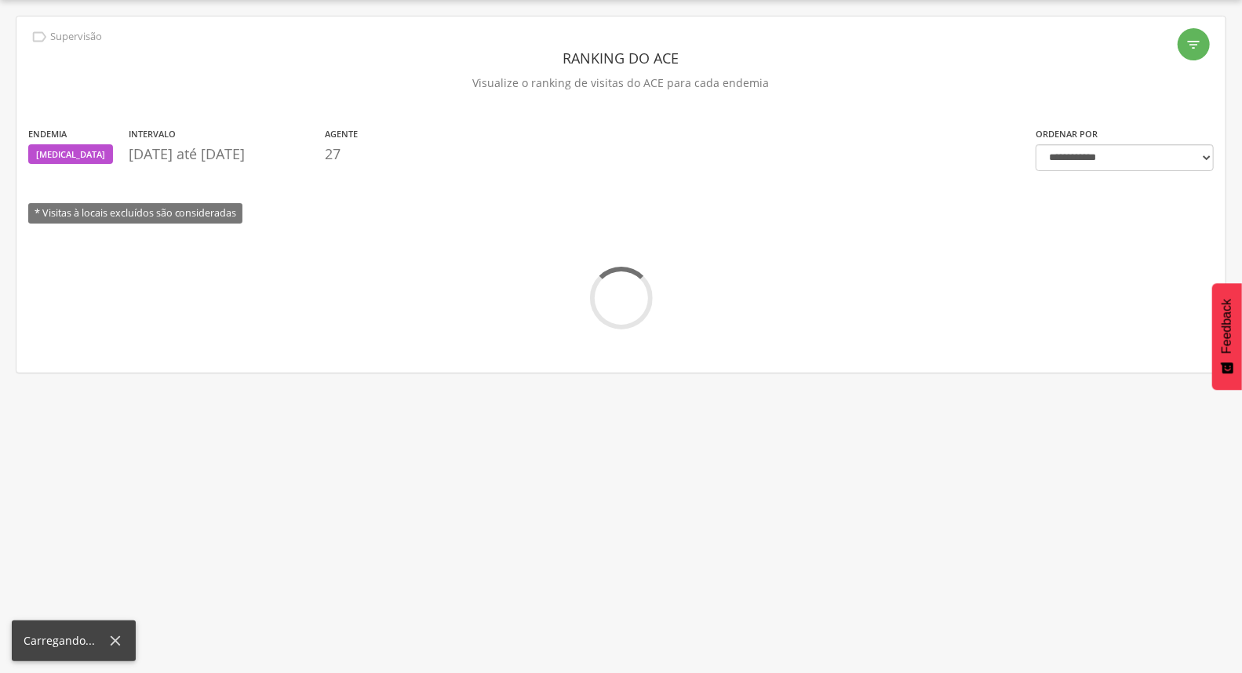
scroll to position [194, 0]
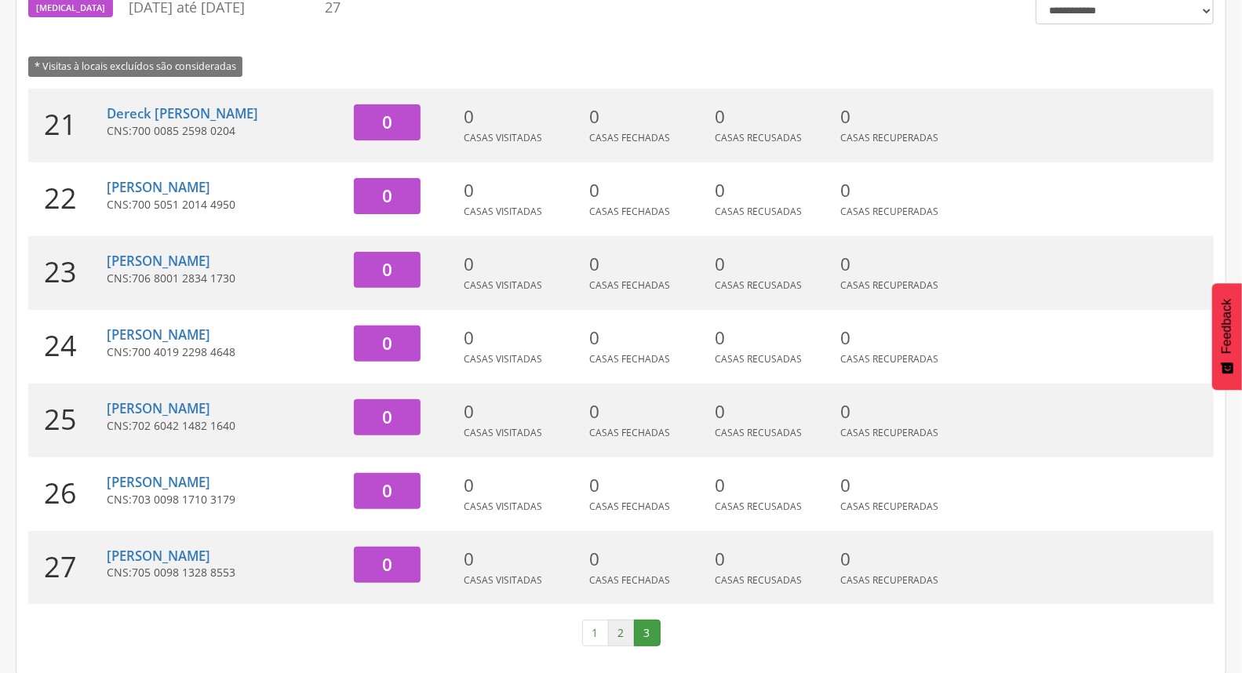
click at [610, 628] on link "2" at bounding box center [621, 633] width 27 height 27
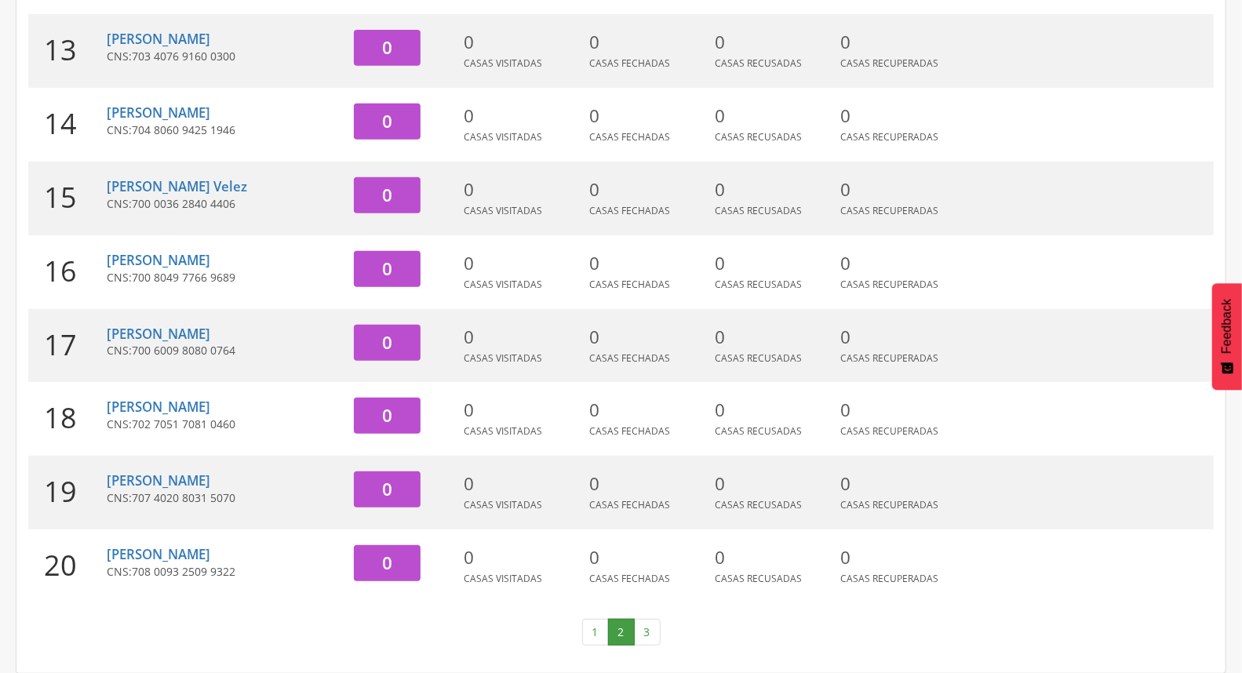
scroll to position [0, 0]
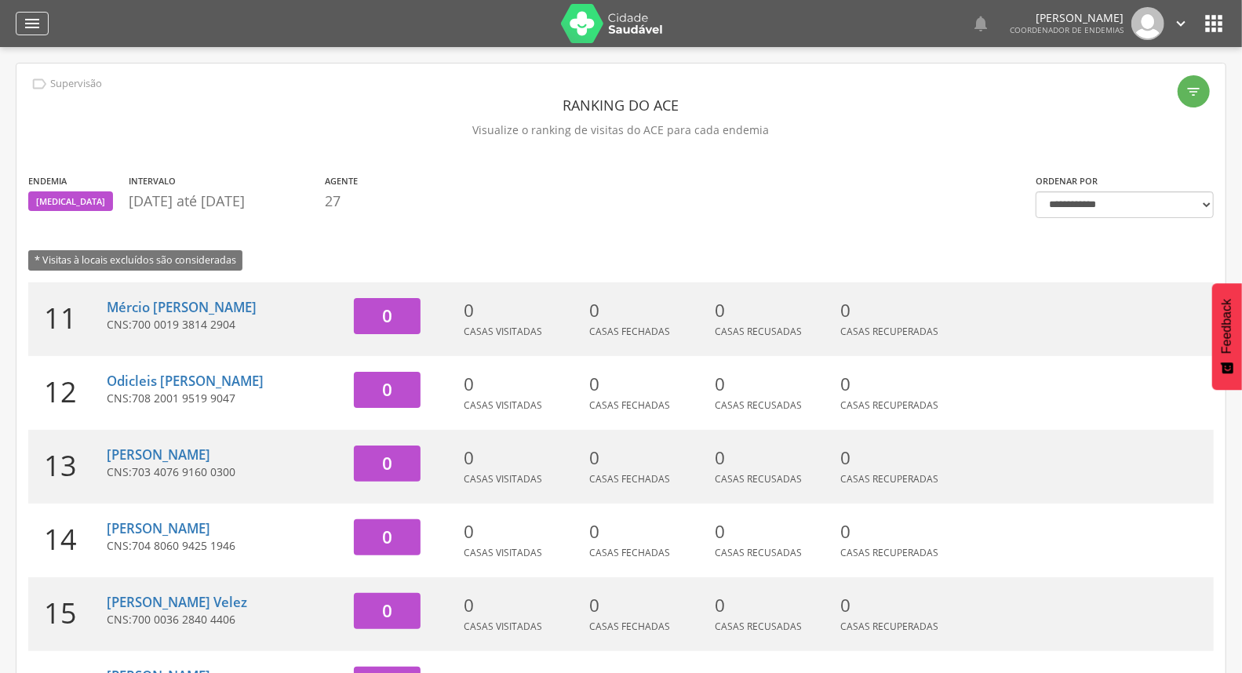
click at [42, 18] on div "" at bounding box center [32, 24] width 33 height 24
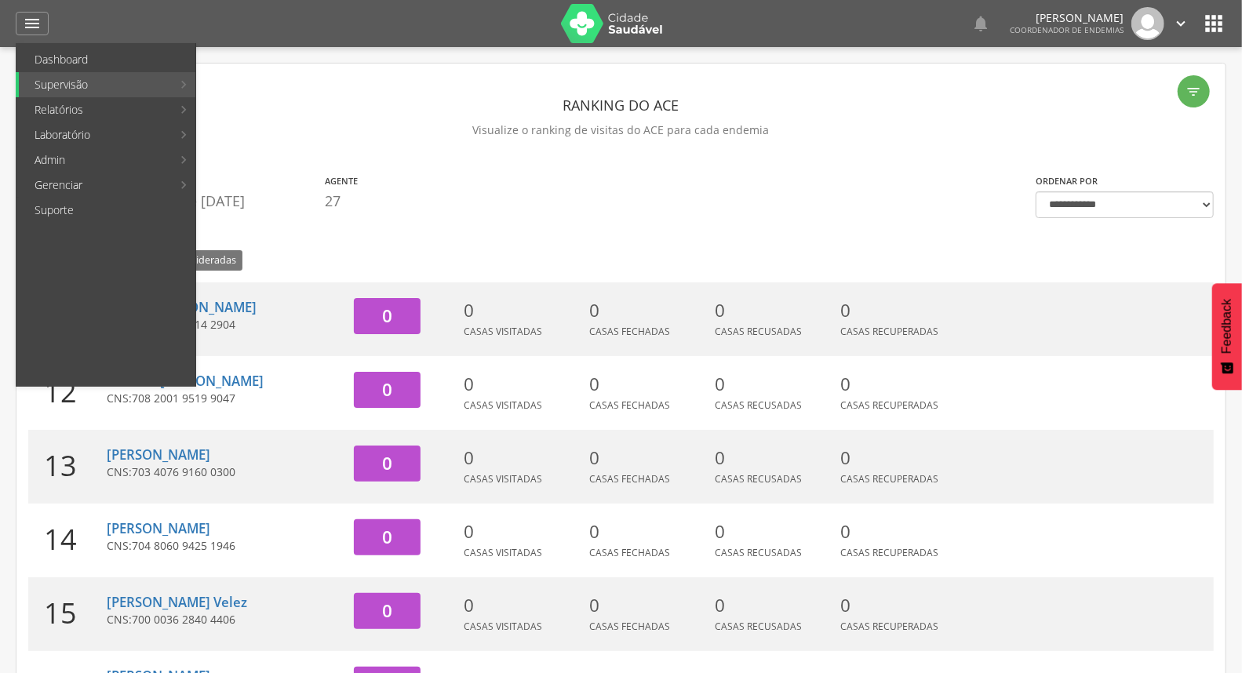
click at [535, 230] on div "Endemia Dengue Intervalo 01/09/2025 até 01/09/2025 Agente 27 * Visitas à locais…" at bounding box center [520, 228] width 1008 height 110
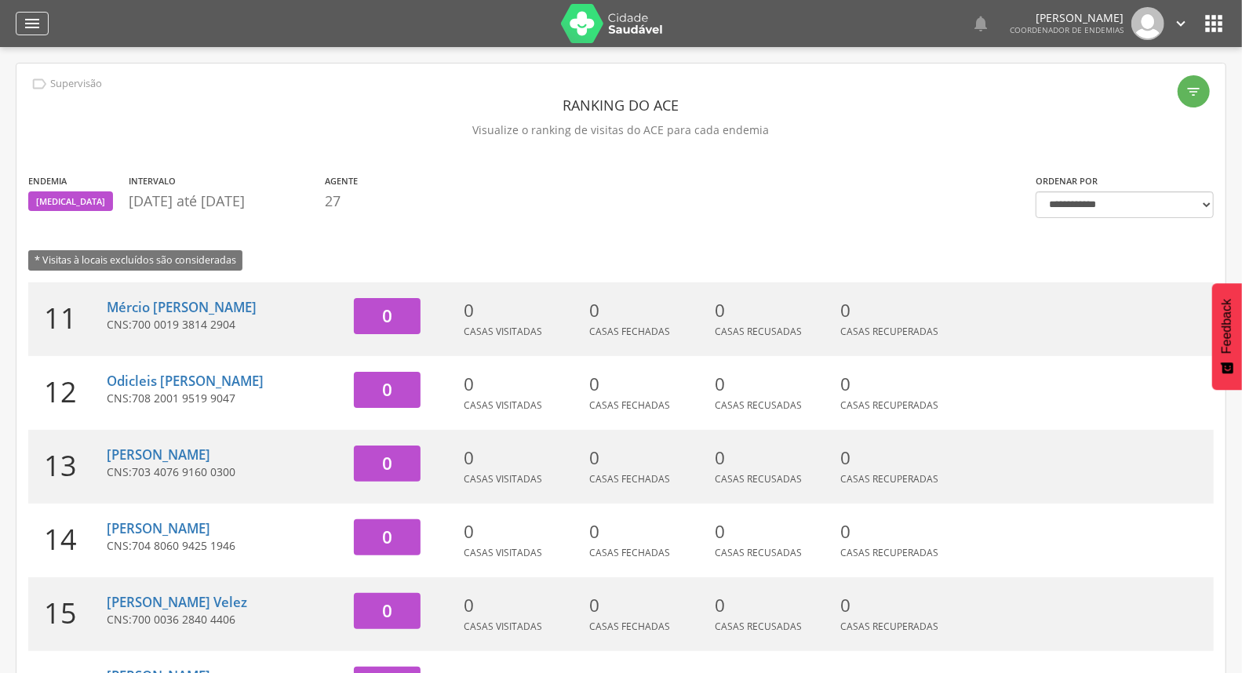
click at [32, 29] on icon "" at bounding box center [32, 23] width 19 height 19
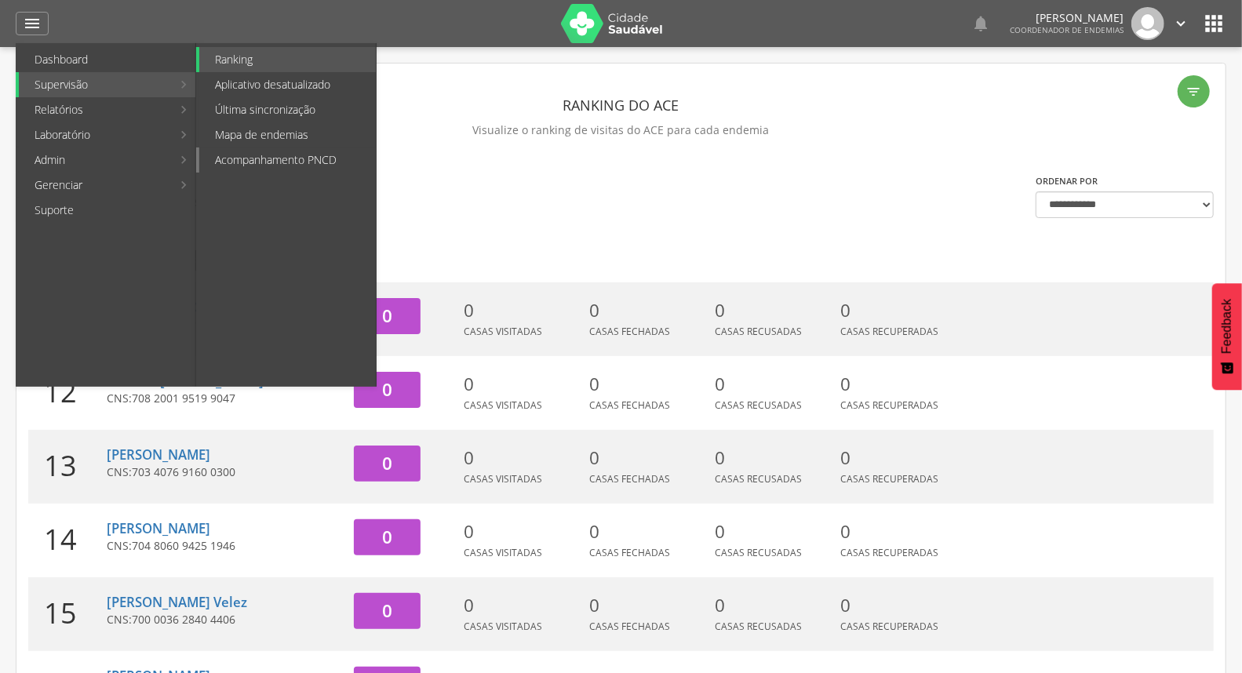
click at [297, 166] on link "Acompanhamento PNCD" at bounding box center [287, 160] width 177 height 25
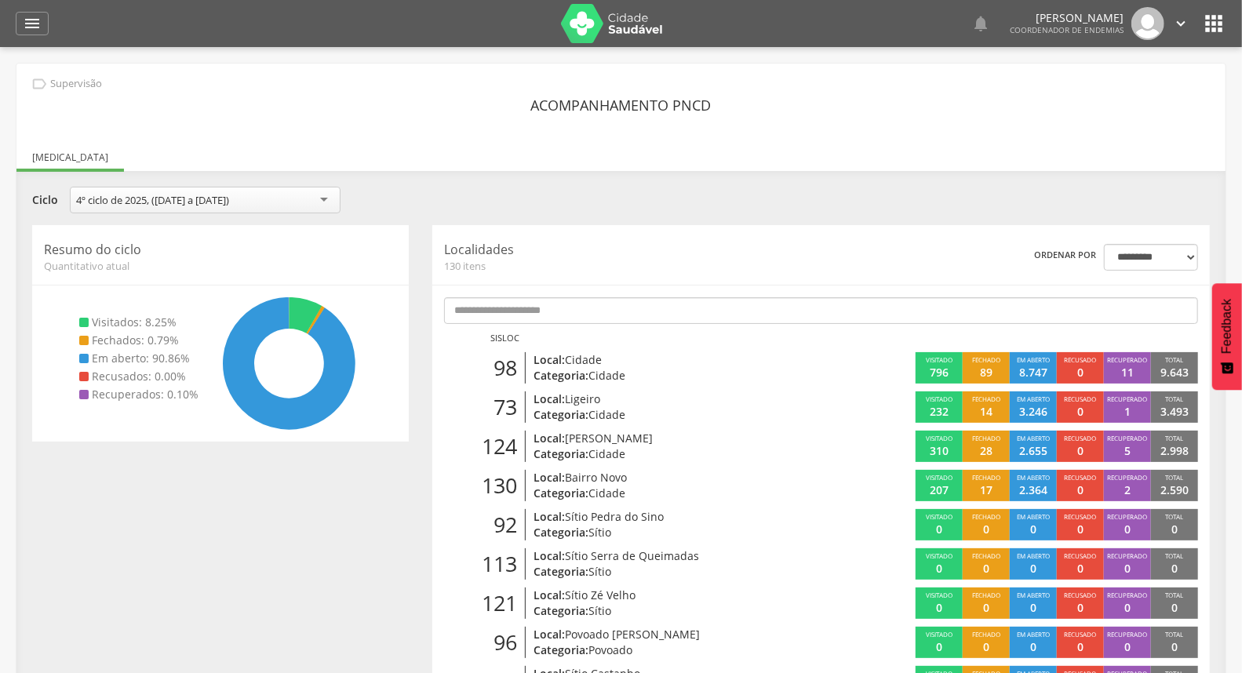
click at [1174, 25] on icon "" at bounding box center [1181, 23] width 17 height 17
click at [1078, 88] on link "Sair" at bounding box center [1127, 91] width 124 height 20
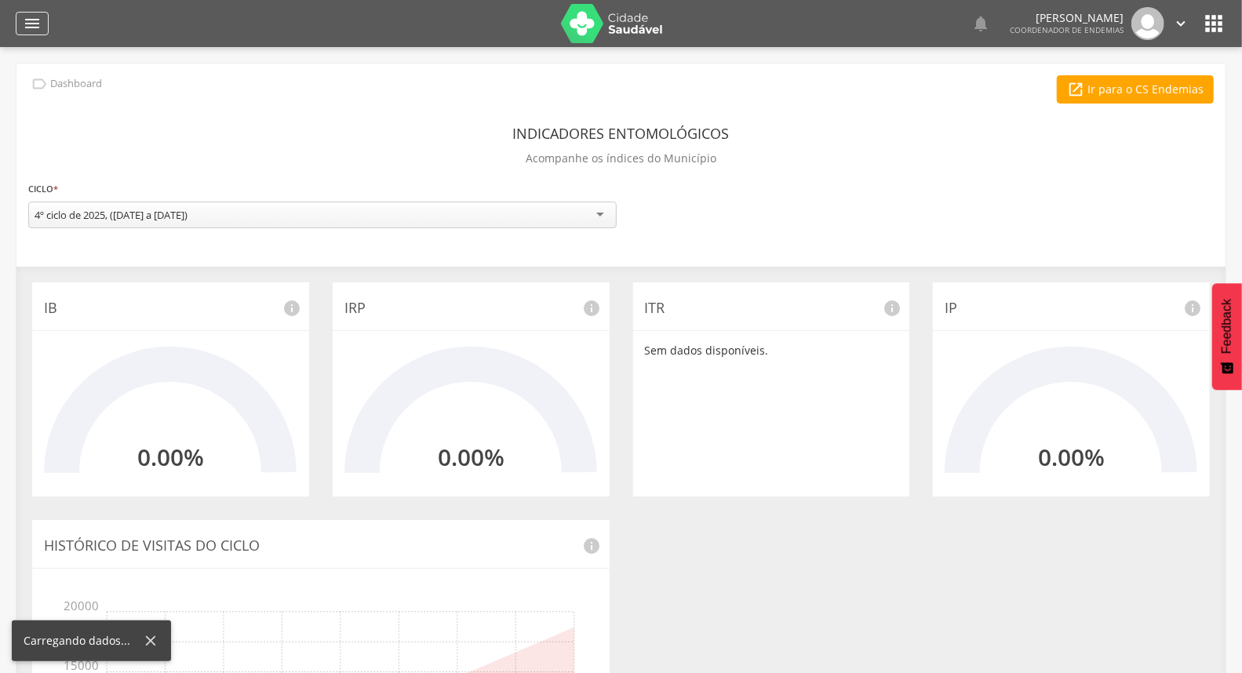
click at [41, 17] on icon "" at bounding box center [32, 23] width 19 height 19
click at [254, 59] on div " Usuários  Perfil do Usuário ROBIN RODRIGUES OLIVEIRA DA SILVA CPF: 000.000.0…" at bounding box center [621, 383] width 1242 height 673
click at [30, 16] on icon "" at bounding box center [32, 23] width 19 height 19
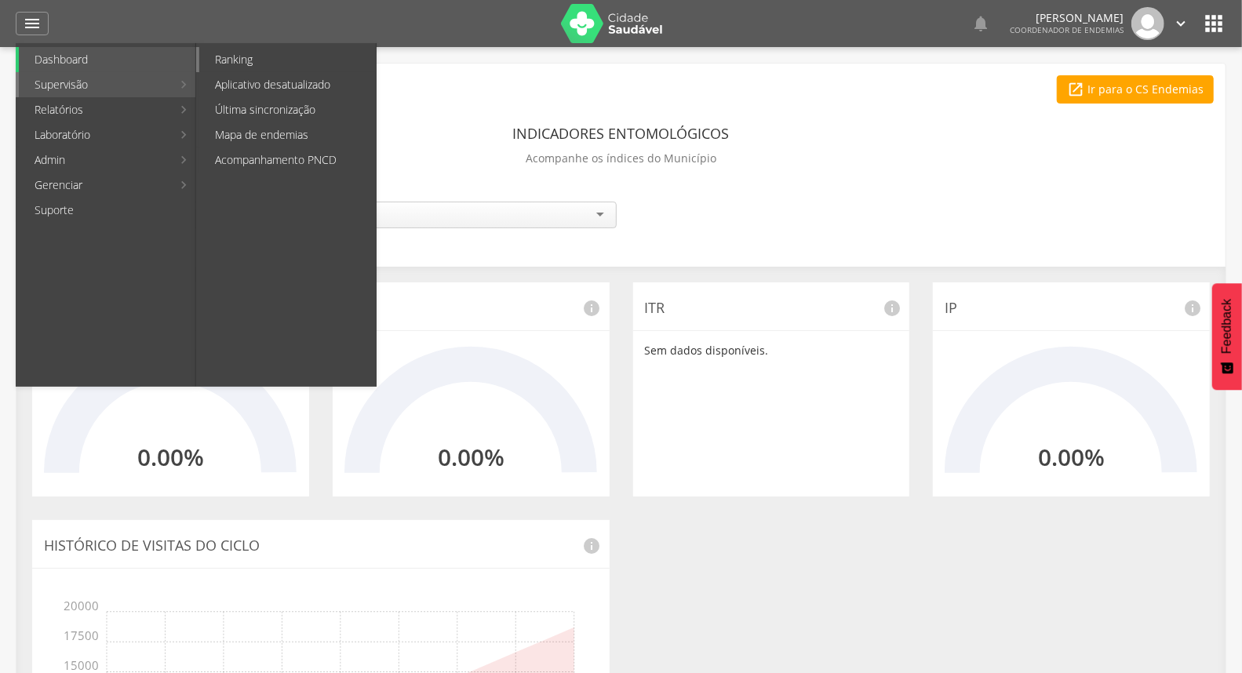
click at [291, 64] on link "Ranking" at bounding box center [287, 59] width 177 height 25
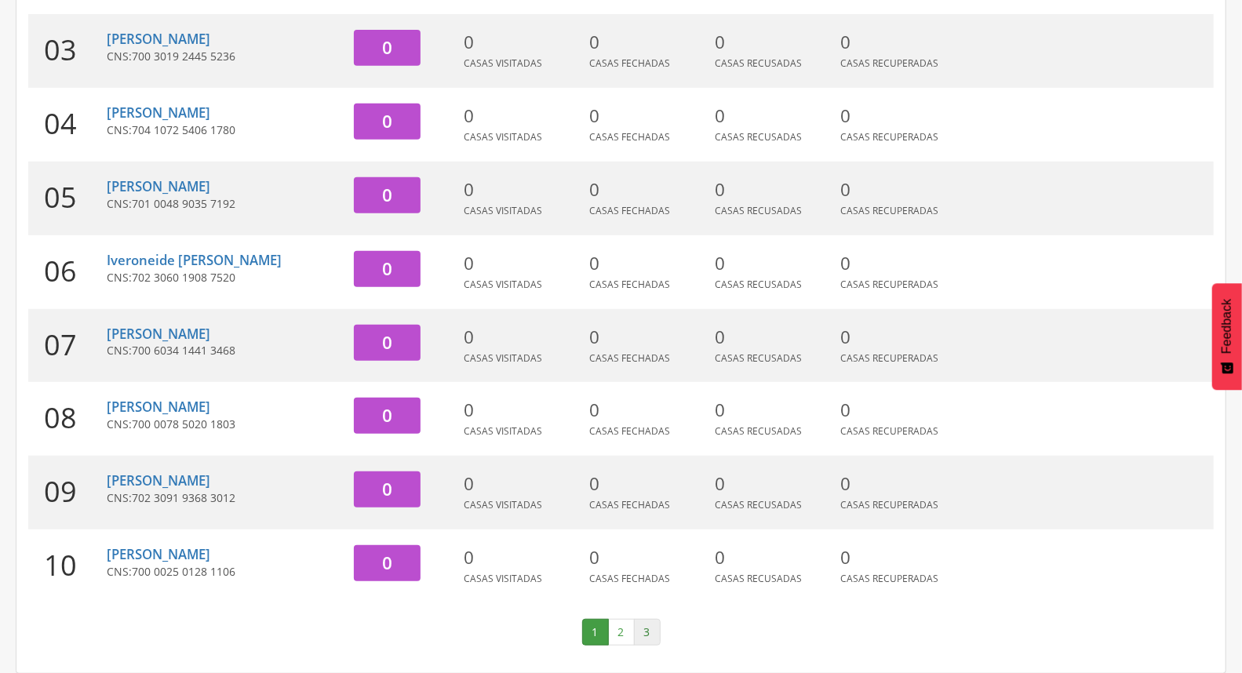
click at [656, 637] on link "3" at bounding box center [647, 632] width 27 height 27
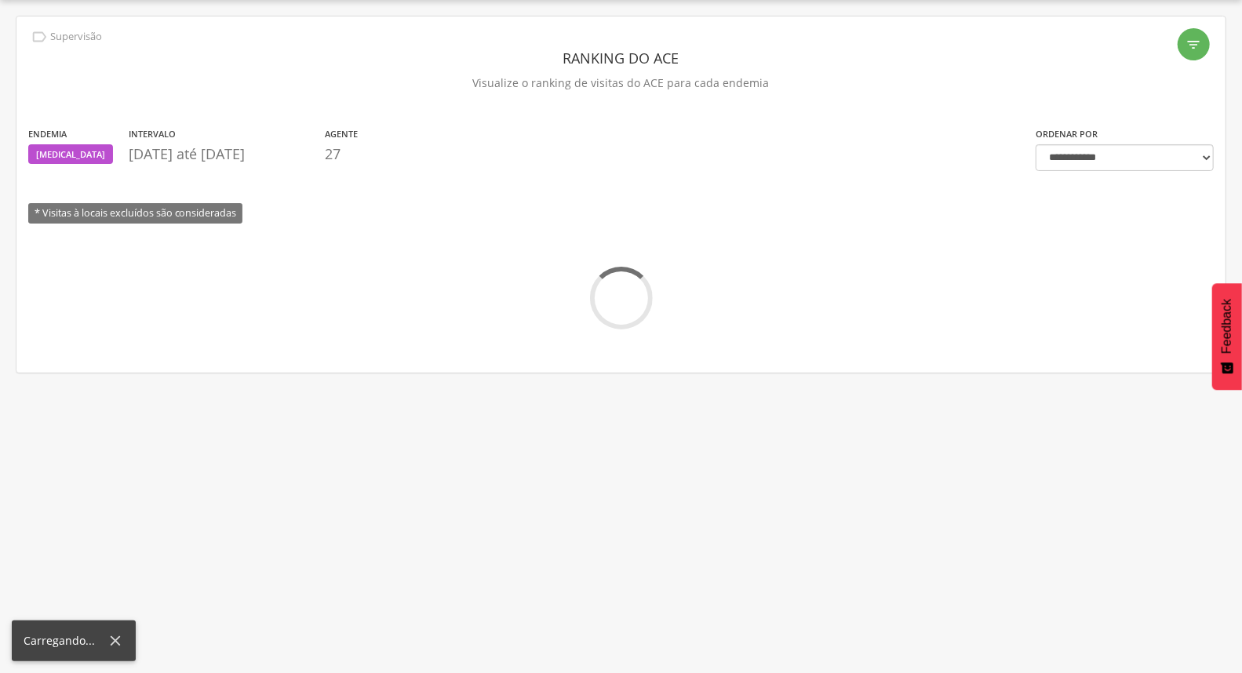
scroll to position [194, 0]
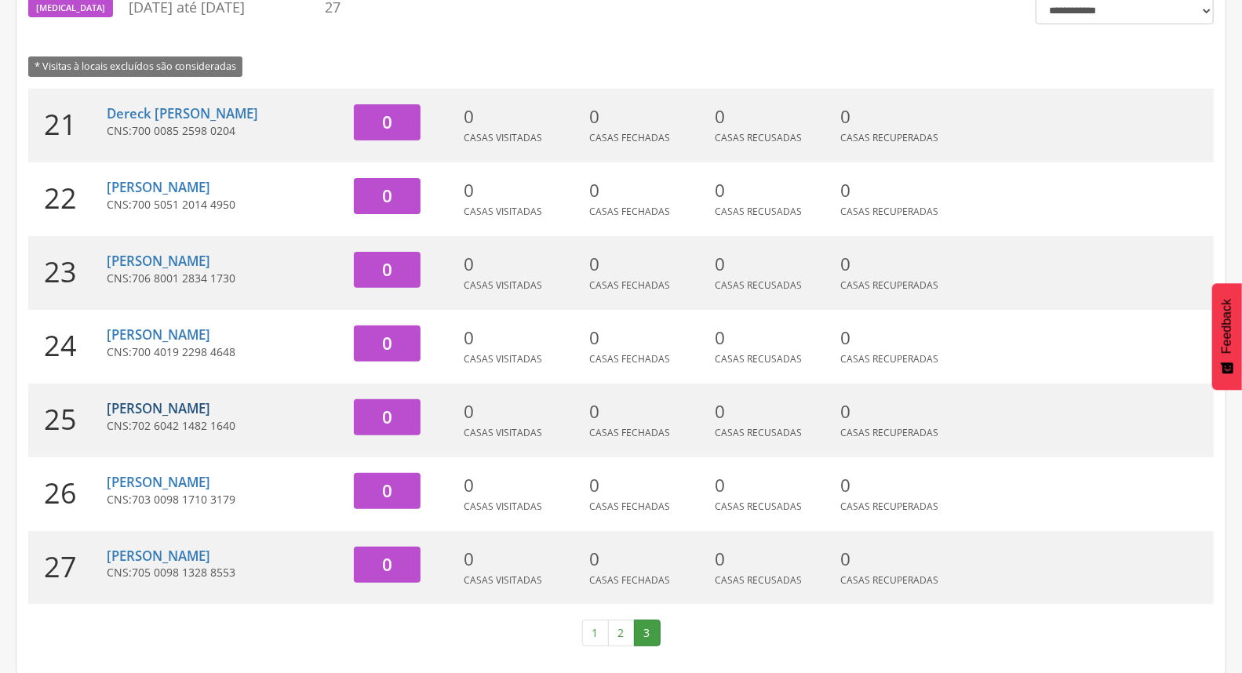
click at [166, 403] on link "[PERSON_NAME]" at bounding box center [159, 408] width 104 height 18
type input "**********"
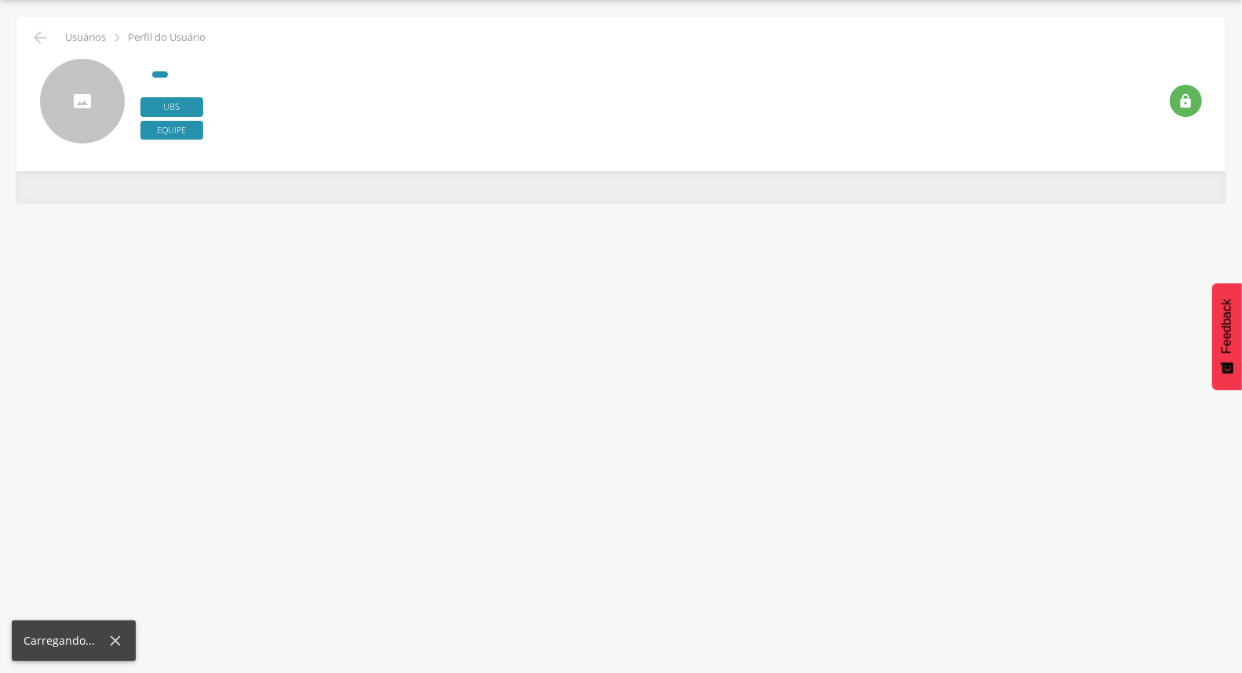
scroll to position [47, 0]
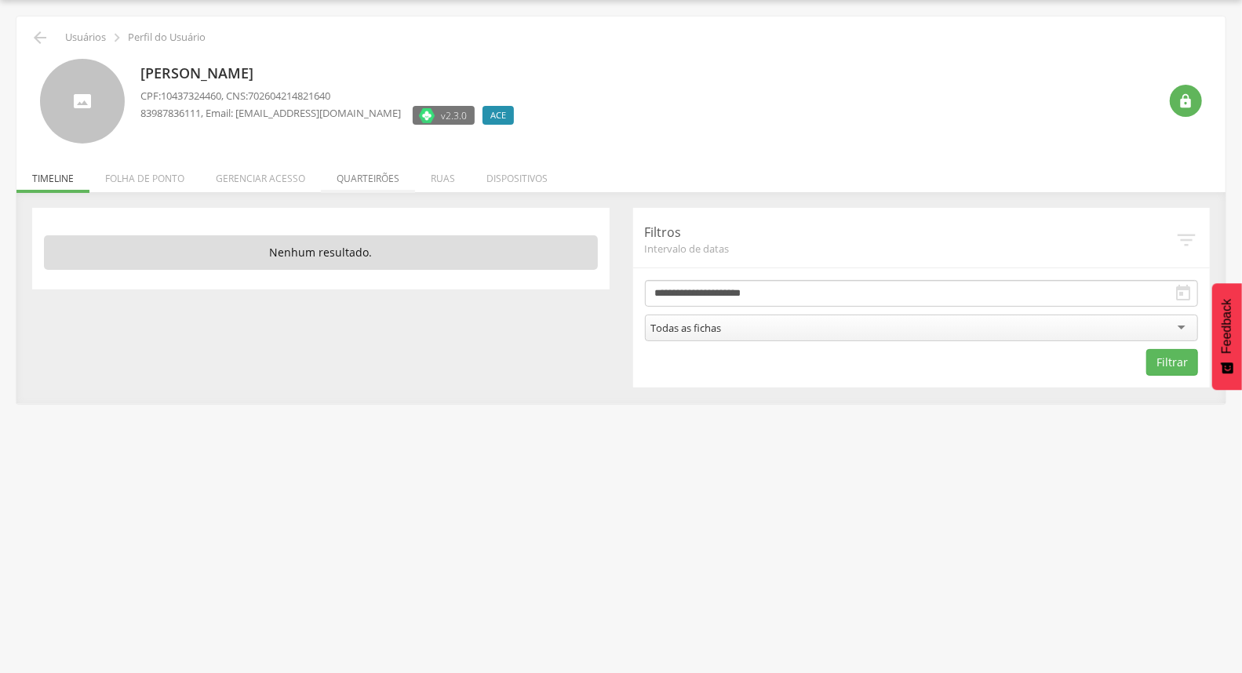
type input "**********"
click at [129, 177] on li "Folha de ponto" at bounding box center [144, 174] width 111 height 37
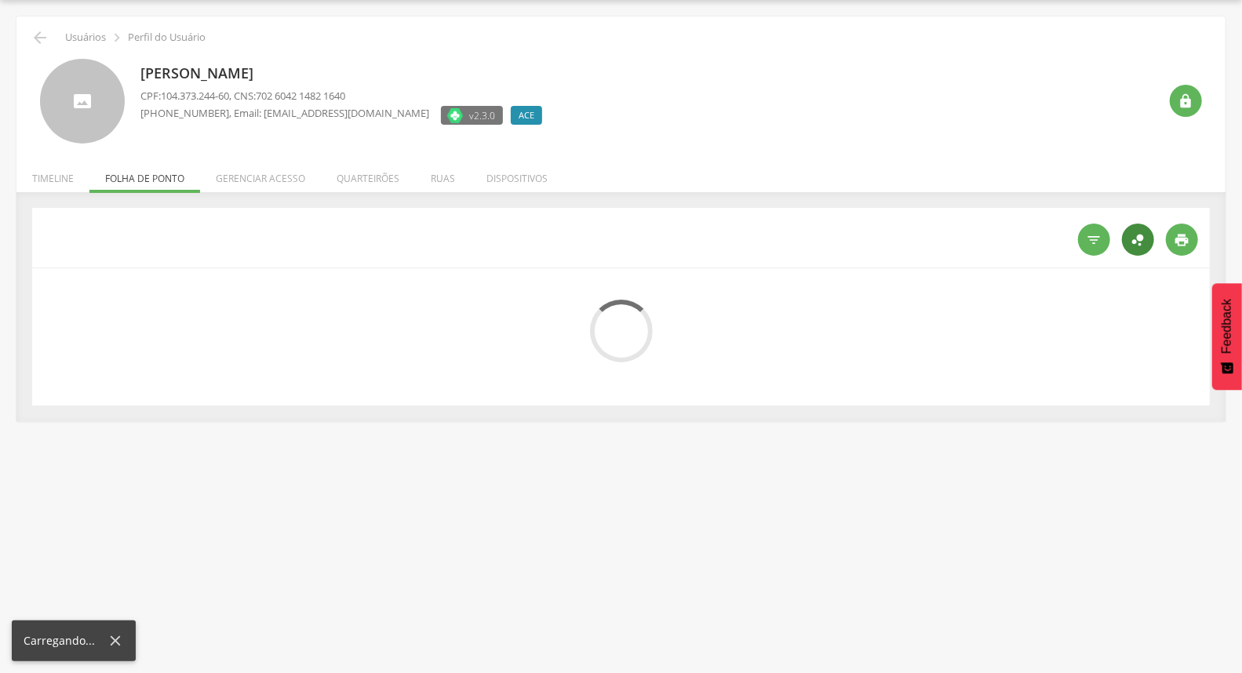
type input "**********"
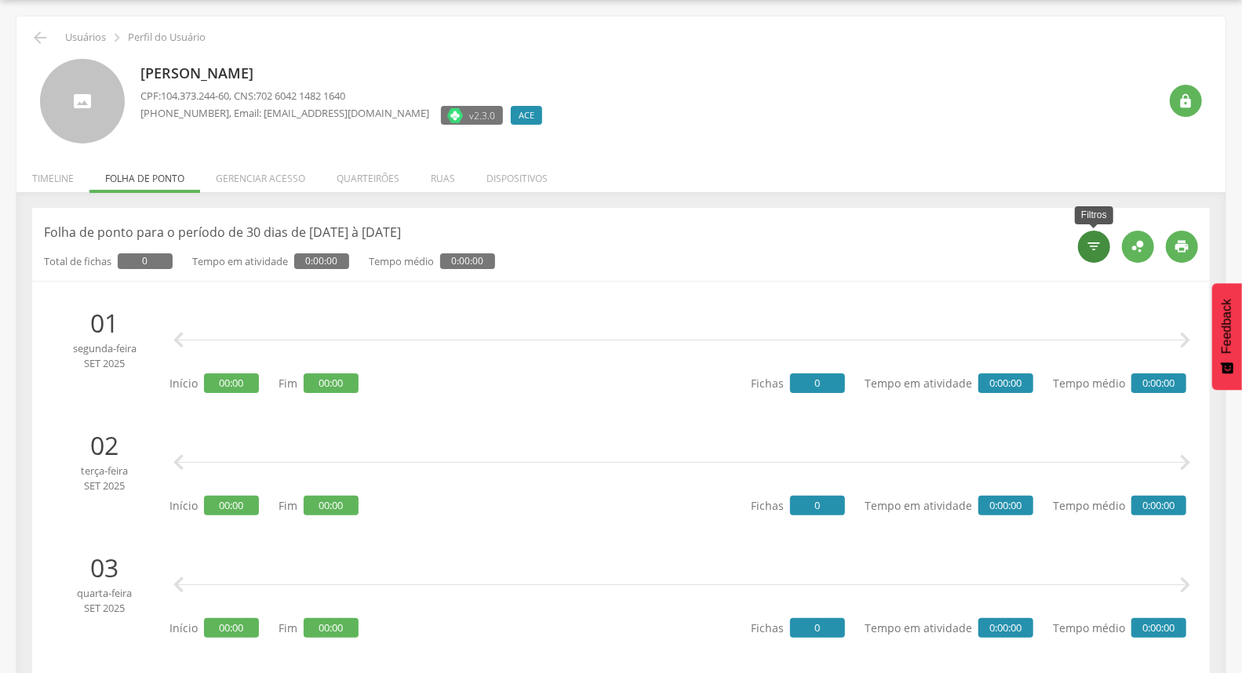
click at [1100, 247] on icon "" at bounding box center [1095, 247] width 16 height 16
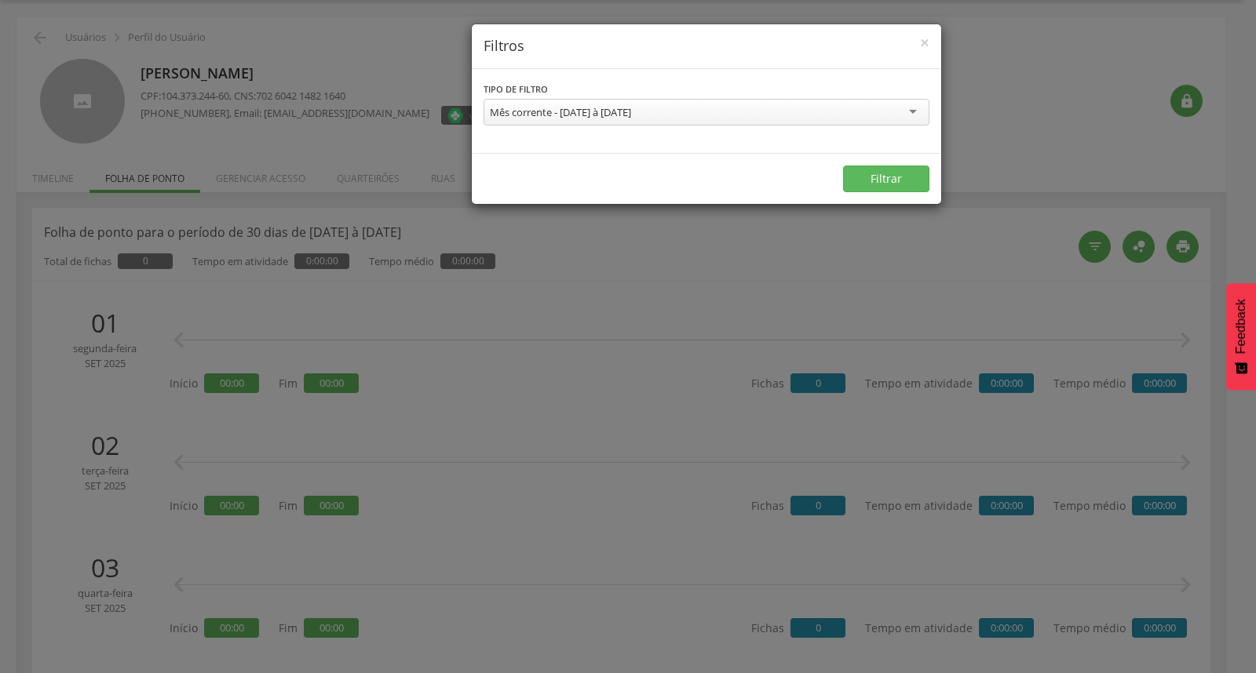
click at [832, 126] on div "Mês corrente - 01/09/2025 à 30/09/2025 Semana corrente - 31/08/2025 à 06/09/202…" at bounding box center [706, 114] width 446 height 31
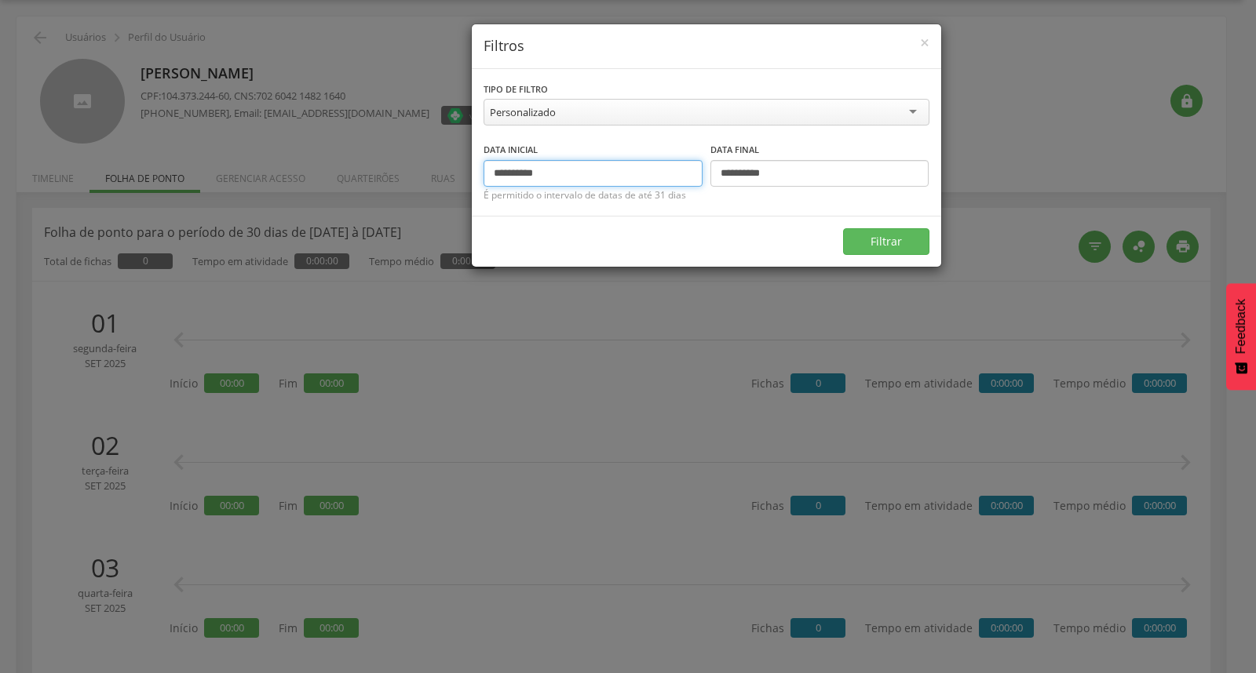
drag, startPoint x: 582, startPoint y: 162, endPoint x: 414, endPoint y: 198, distance: 171.8
click at [414, 198] on div "**********" at bounding box center [628, 336] width 1256 height 673
type input "**********"
drag, startPoint x: 778, startPoint y: 170, endPoint x: 649, endPoint y: 170, distance: 128.7
click at [649, 170] on div "**********" at bounding box center [706, 164] width 446 height 46
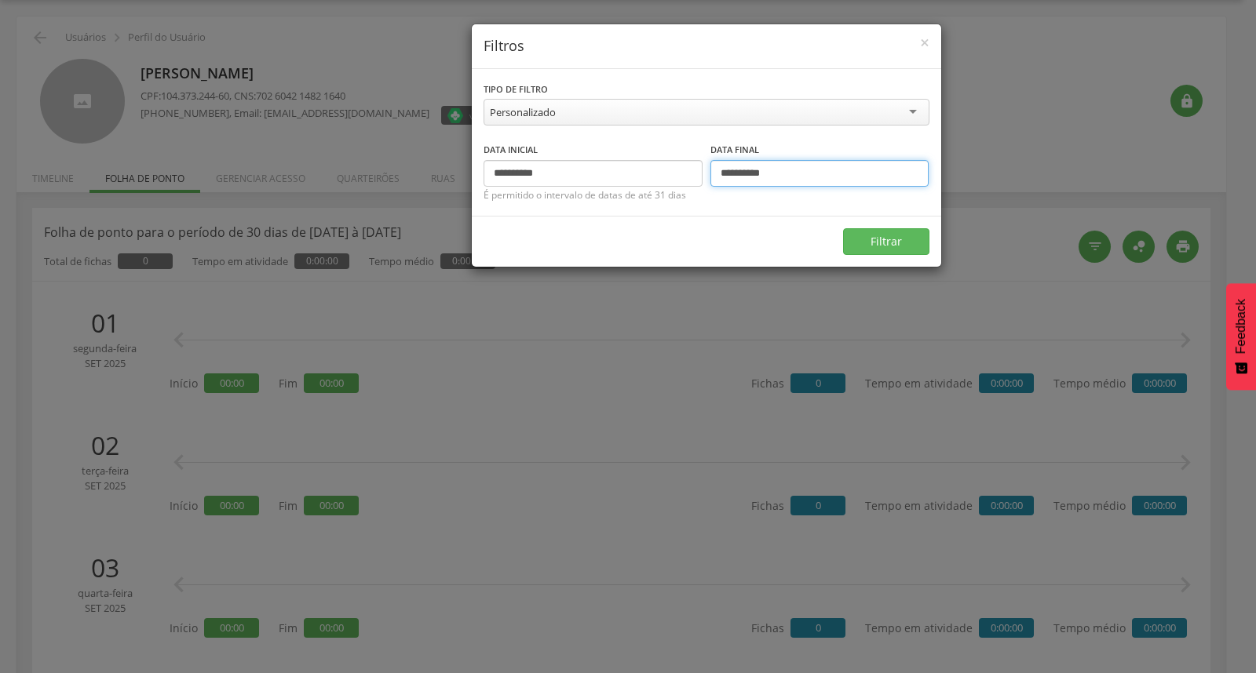
type input "**********"
click at [843, 228] on button "Filtrar" at bounding box center [886, 241] width 86 height 27
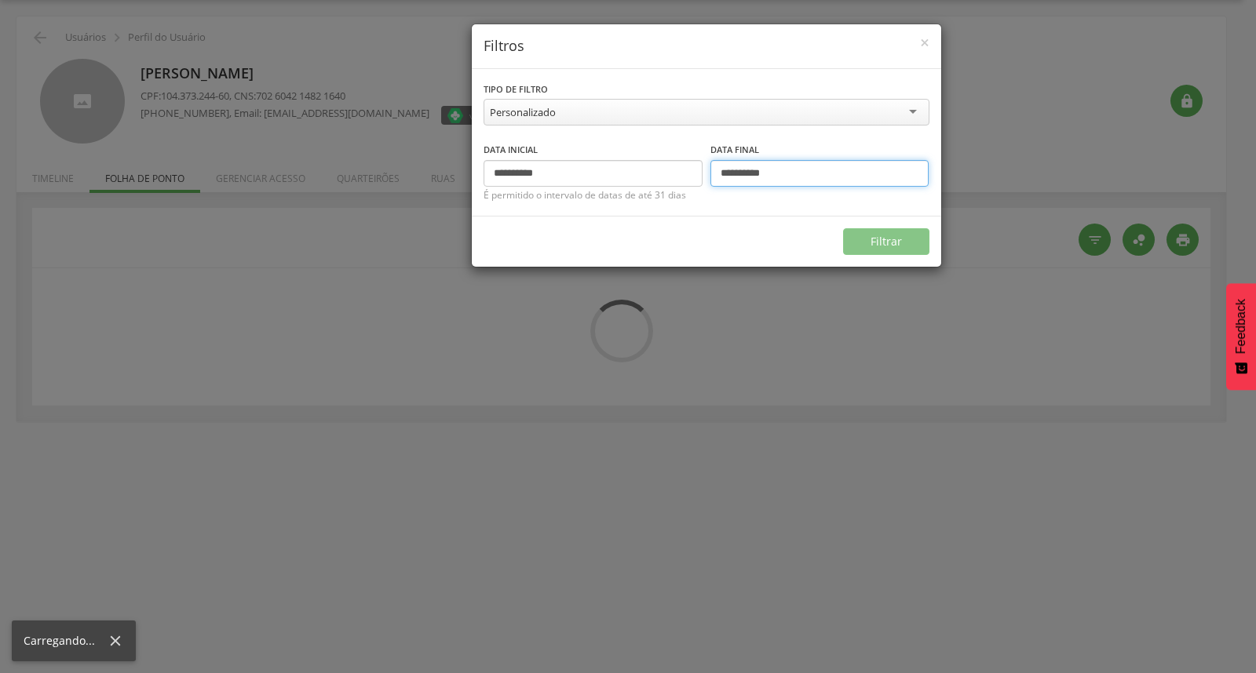
type input "**********"
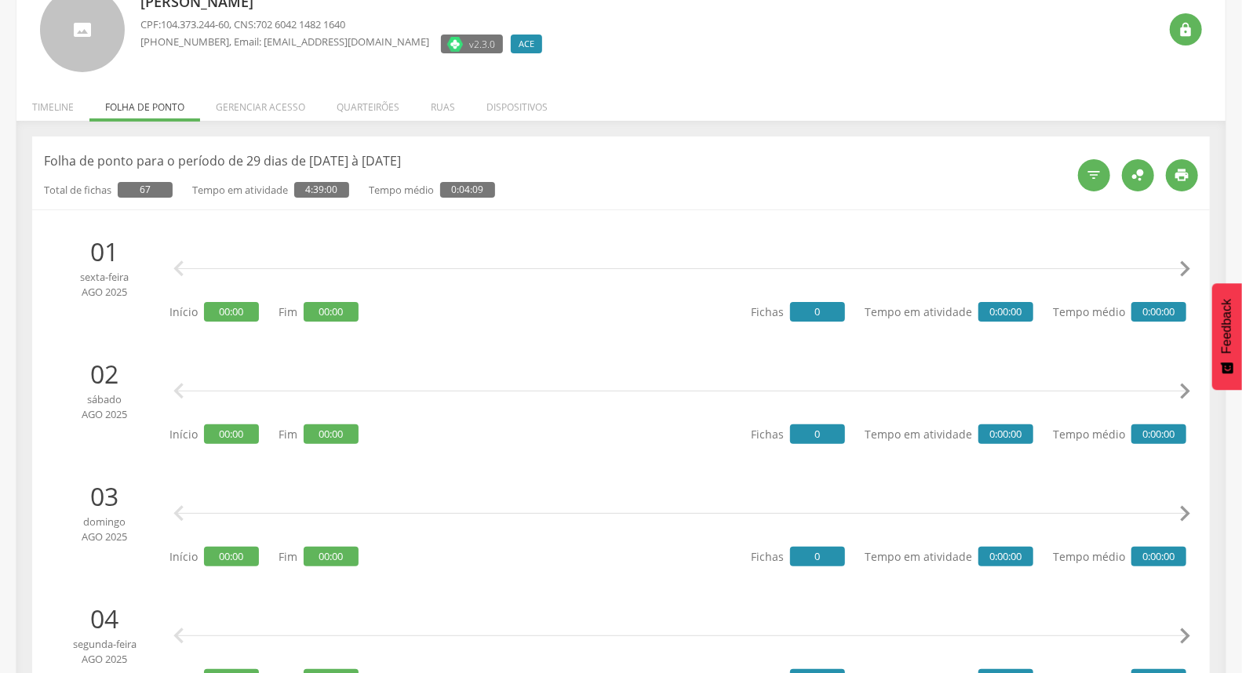
scroll to position [0, 0]
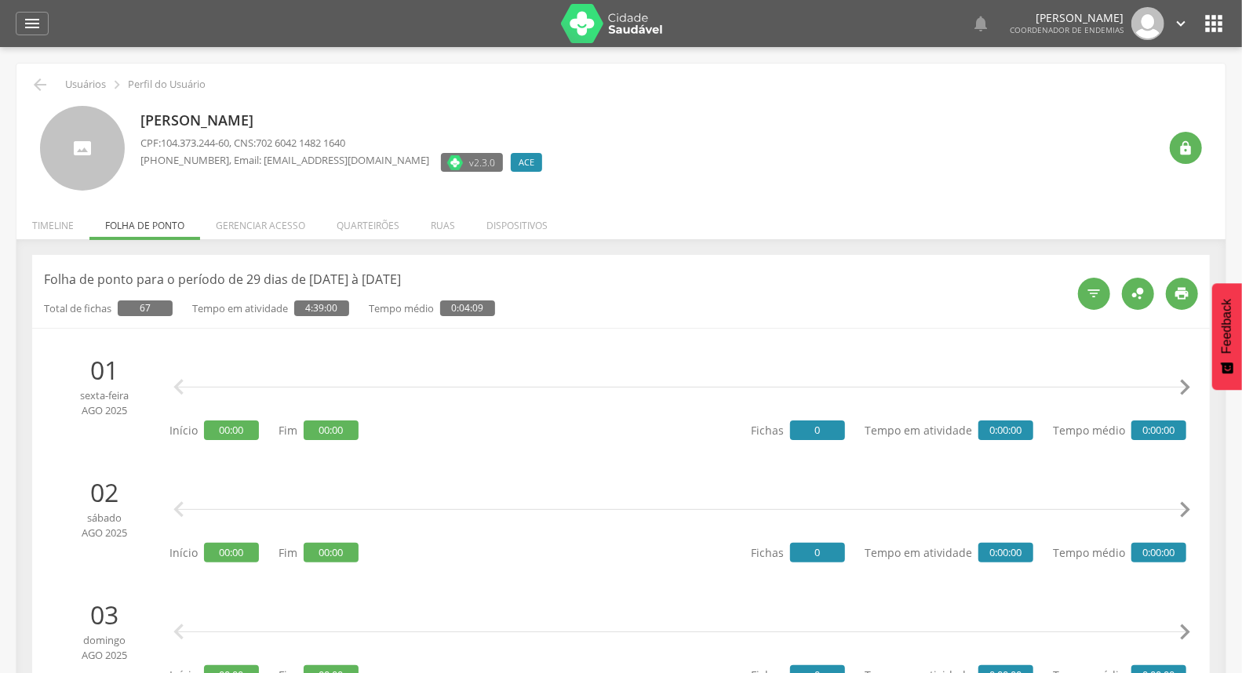
click at [1187, 22] on icon "" at bounding box center [1181, 23] width 17 height 17
click at [1117, 86] on link "Sair" at bounding box center [1127, 91] width 124 height 20
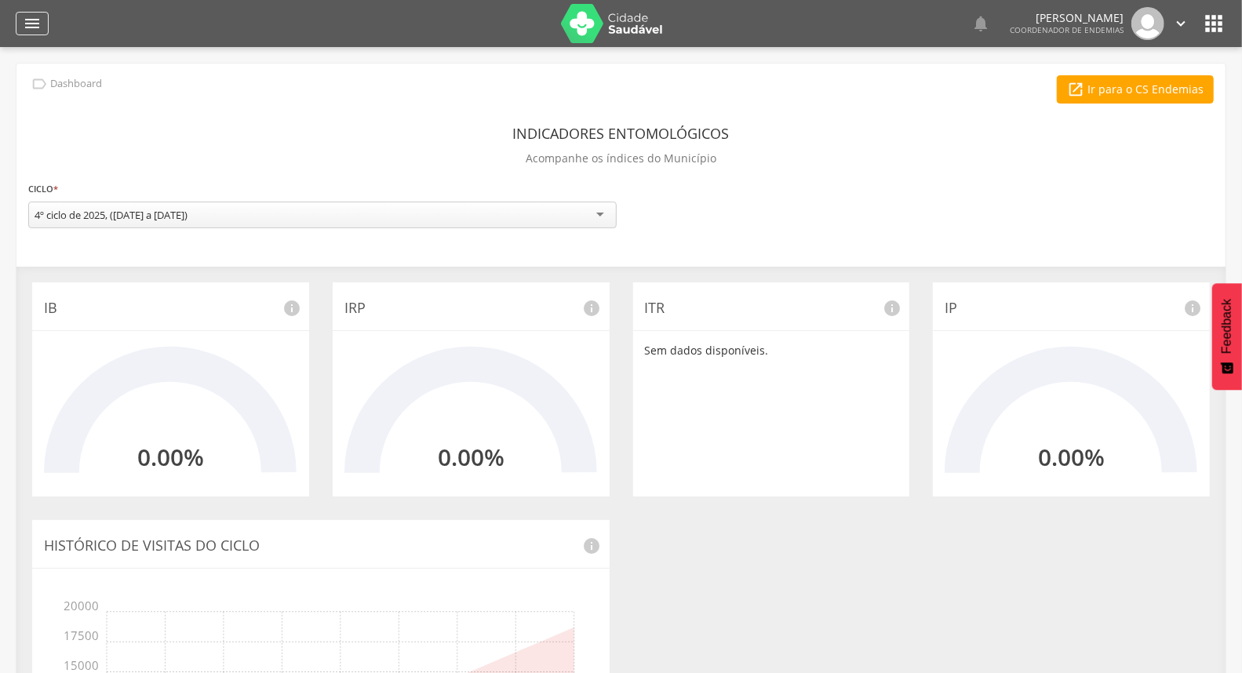
click at [44, 14] on div "" at bounding box center [32, 24] width 33 height 24
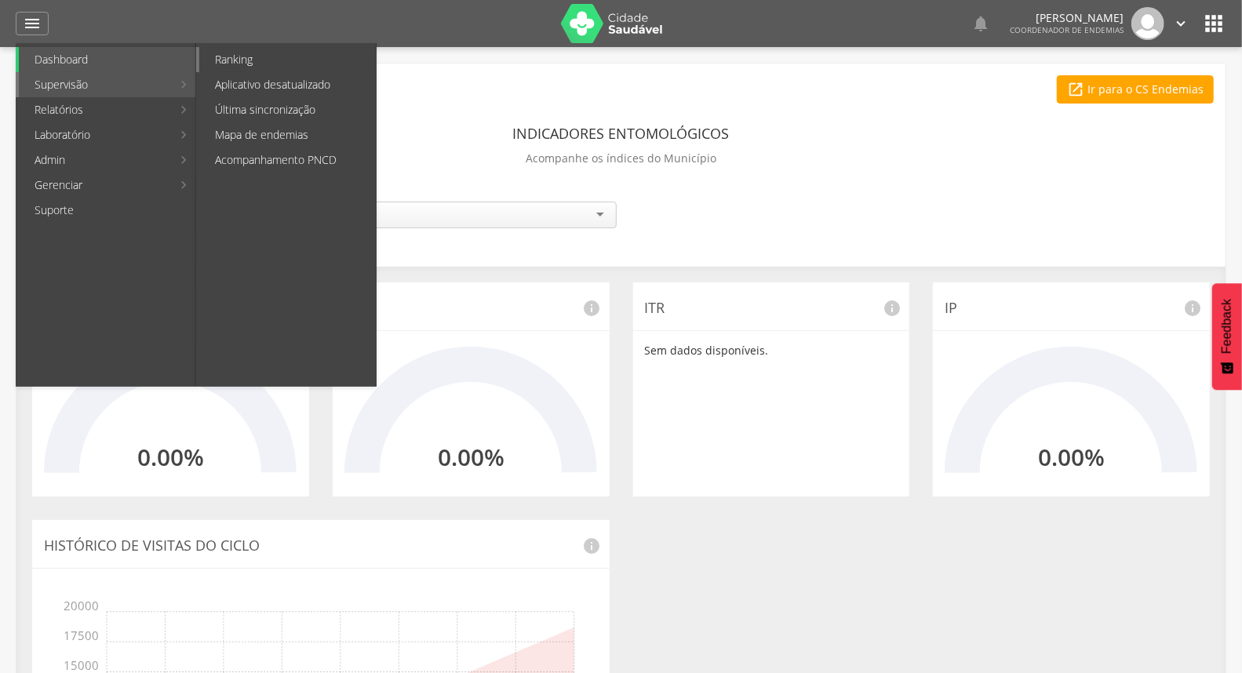
click at [316, 63] on link "Ranking" at bounding box center [287, 59] width 177 height 25
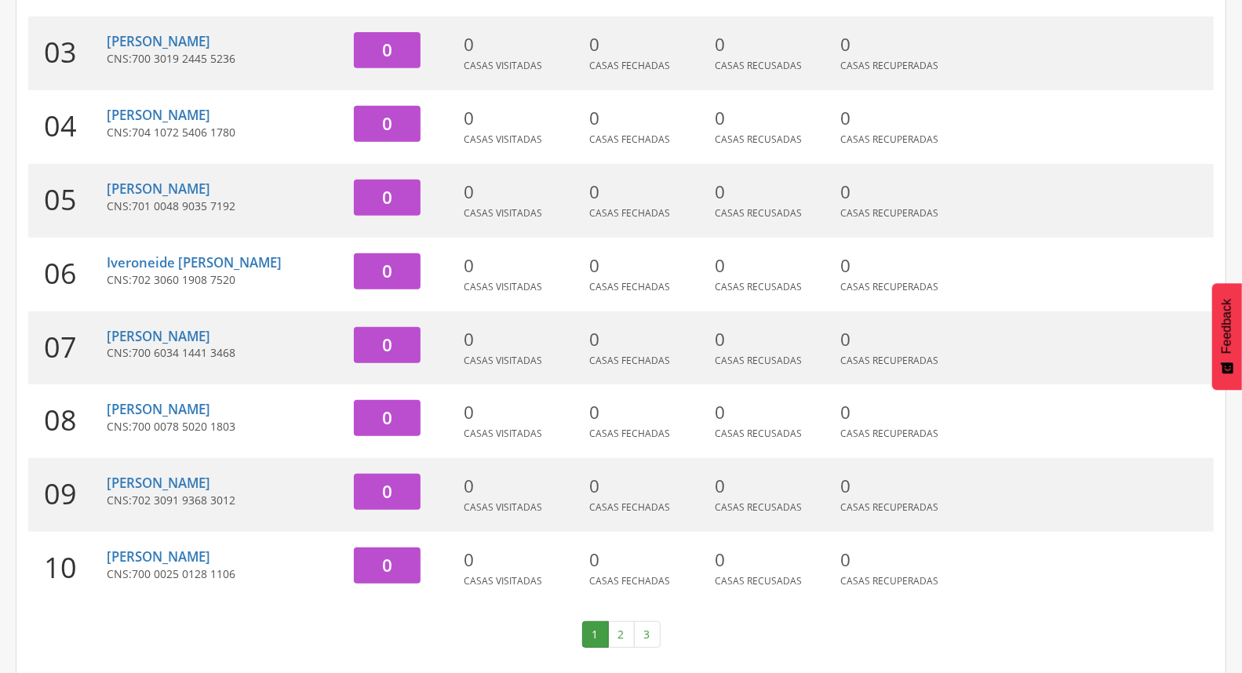
scroll to position [416, 0]
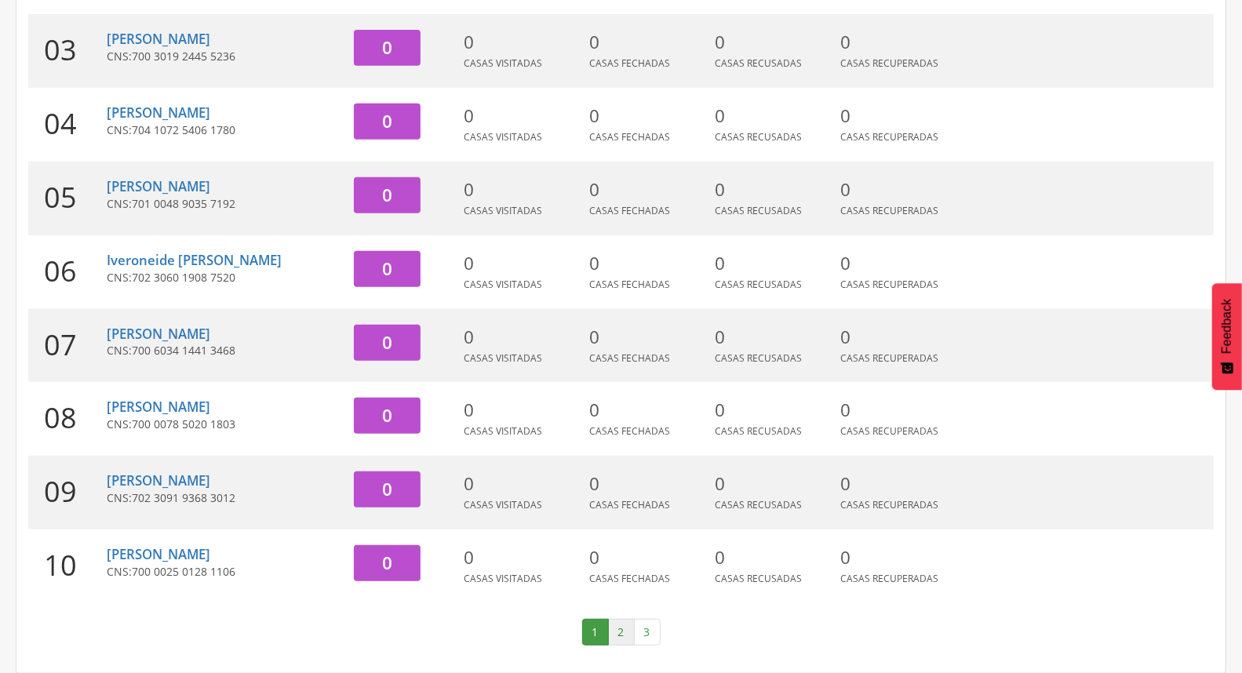
click at [623, 636] on link "2" at bounding box center [621, 632] width 27 height 27
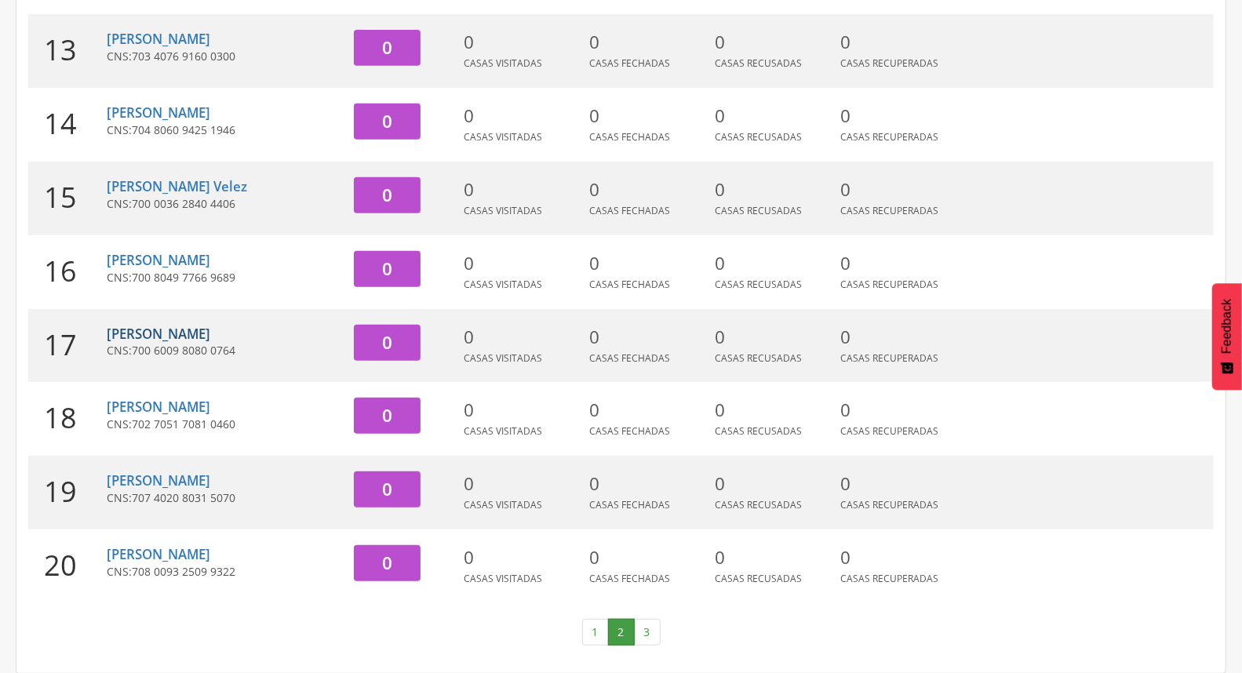
click at [210, 328] on link "[PERSON_NAME]" at bounding box center [159, 334] width 104 height 18
type input "**********"
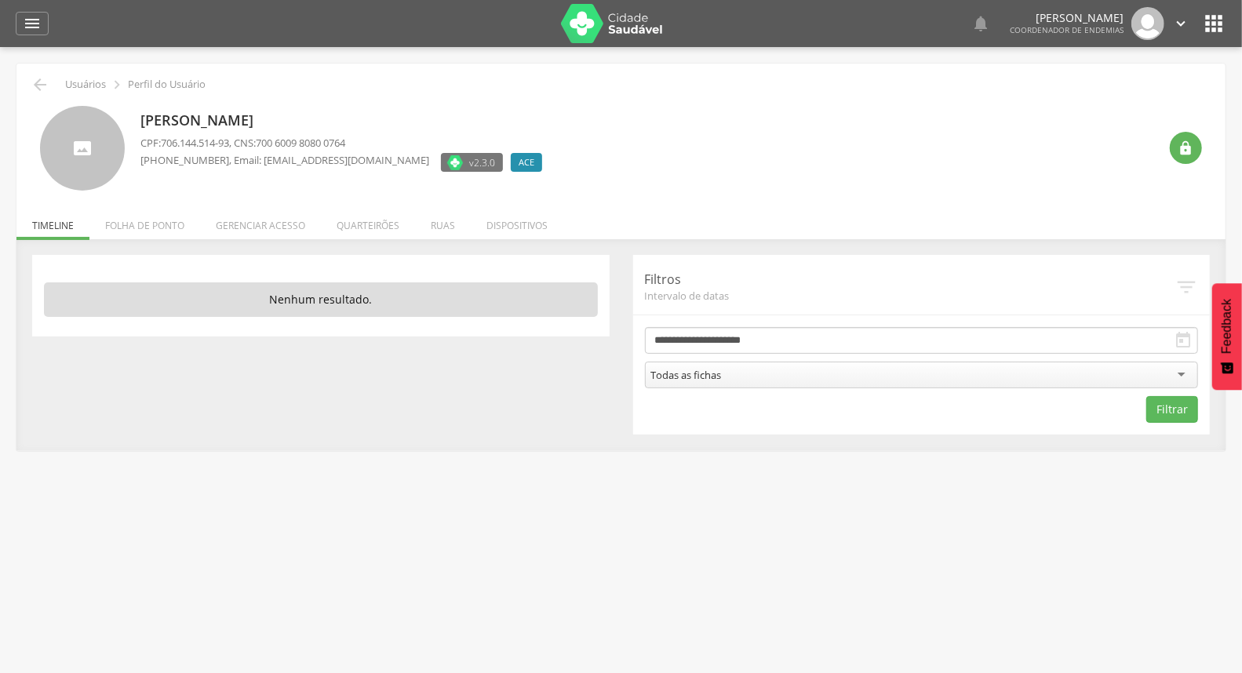
click at [1178, 20] on icon "" at bounding box center [1181, 23] width 17 height 17
click at [1115, 86] on link "Sair" at bounding box center [1127, 91] width 124 height 20
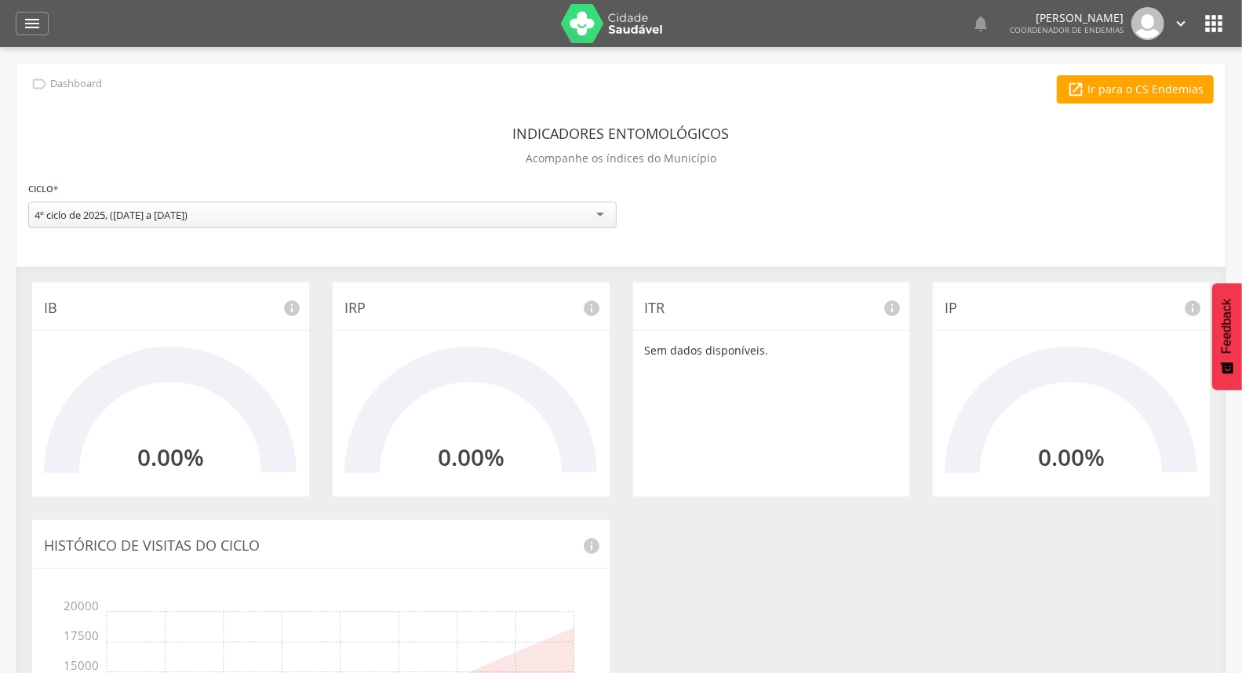
click at [319, 65] on div "**********" at bounding box center [620, 492] width 1209 height 856
click at [35, 26] on icon "" at bounding box center [32, 23] width 19 height 19
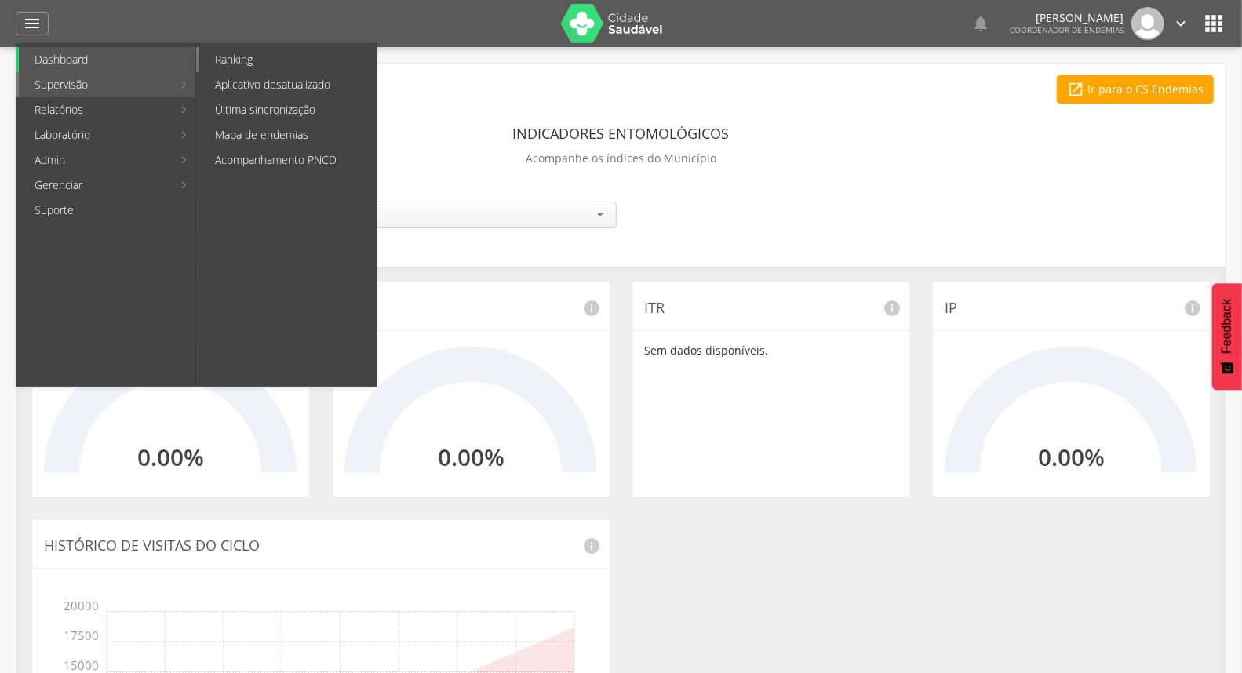
click at [261, 67] on link "Ranking" at bounding box center [287, 59] width 177 height 25
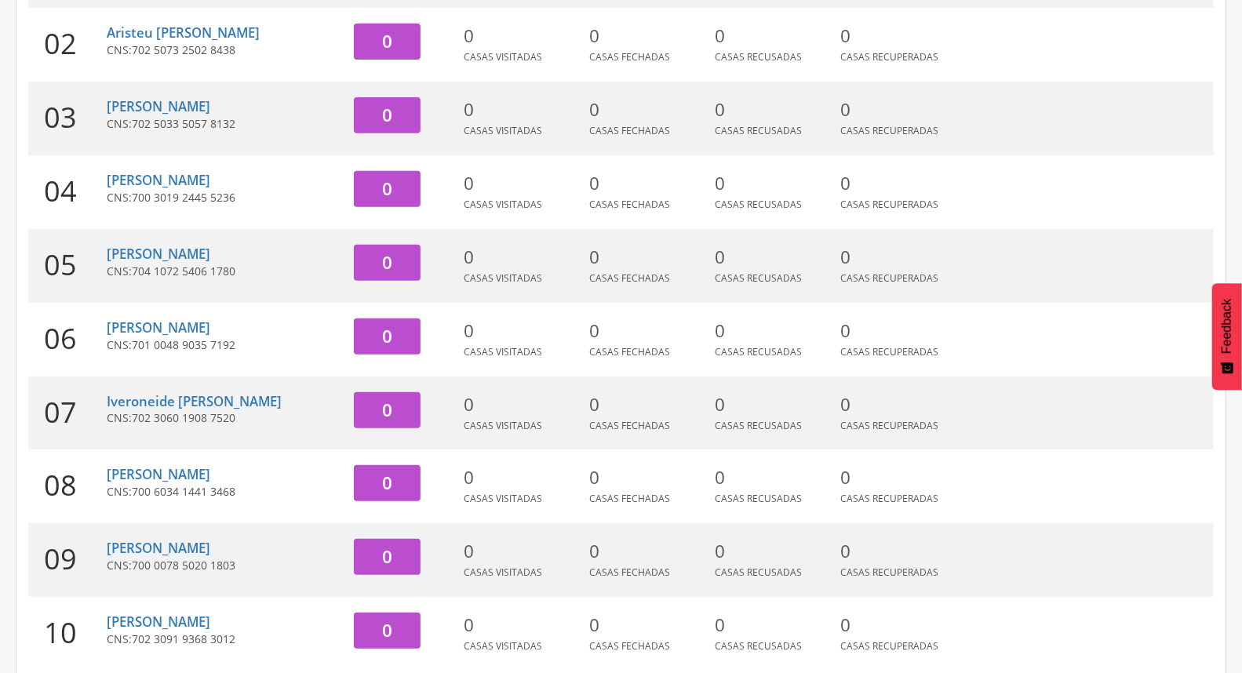
scroll to position [416, 0]
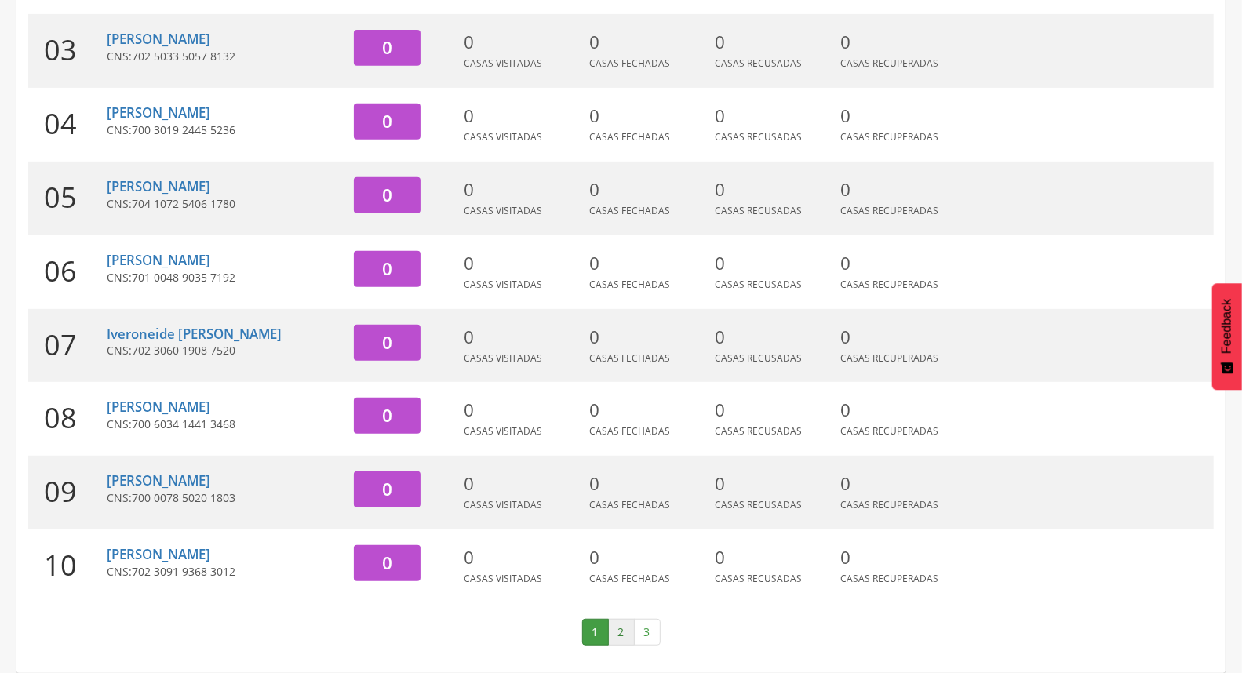
click at [615, 625] on link "2" at bounding box center [621, 632] width 27 height 27
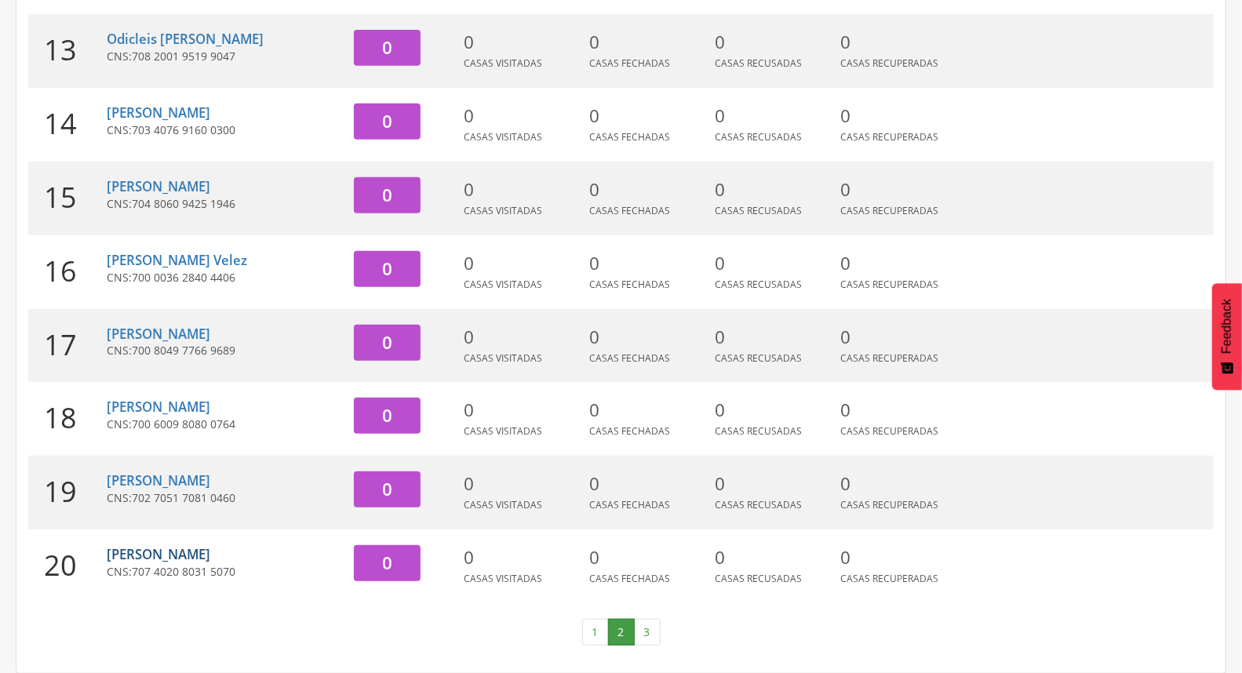
click at [210, 555] on link "[PERSON_NAME]" at bounding box center [159, 554] width 104 height 18
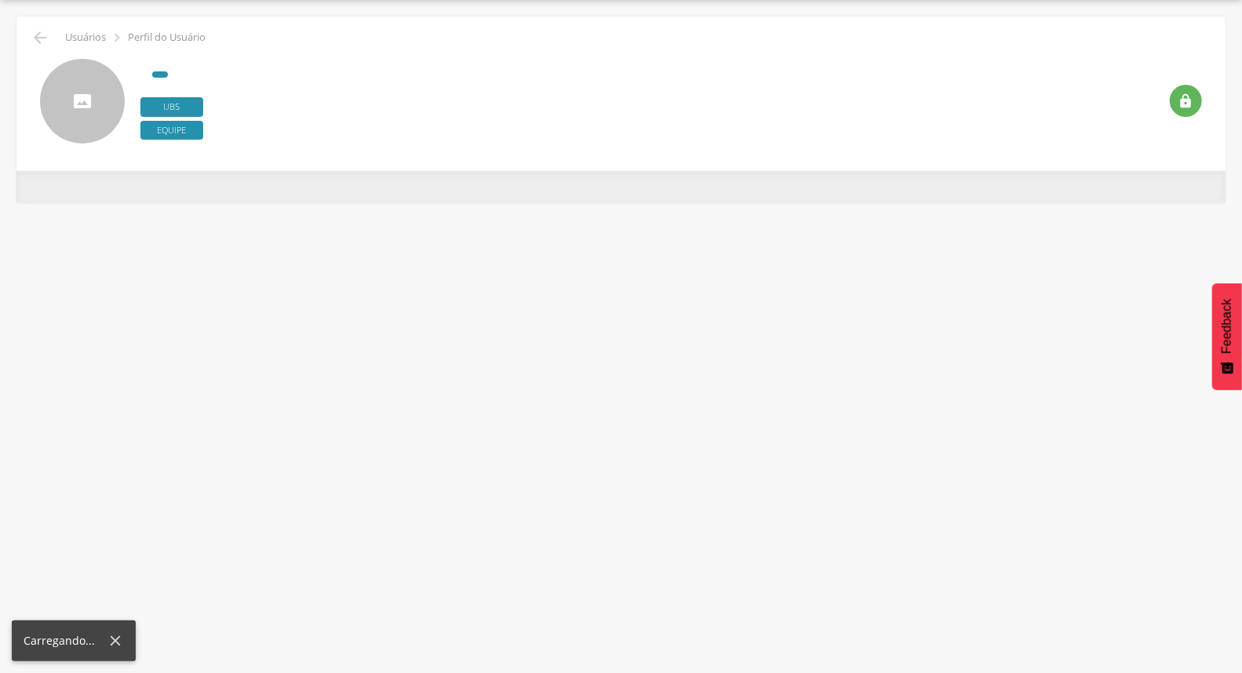
type input "**********"
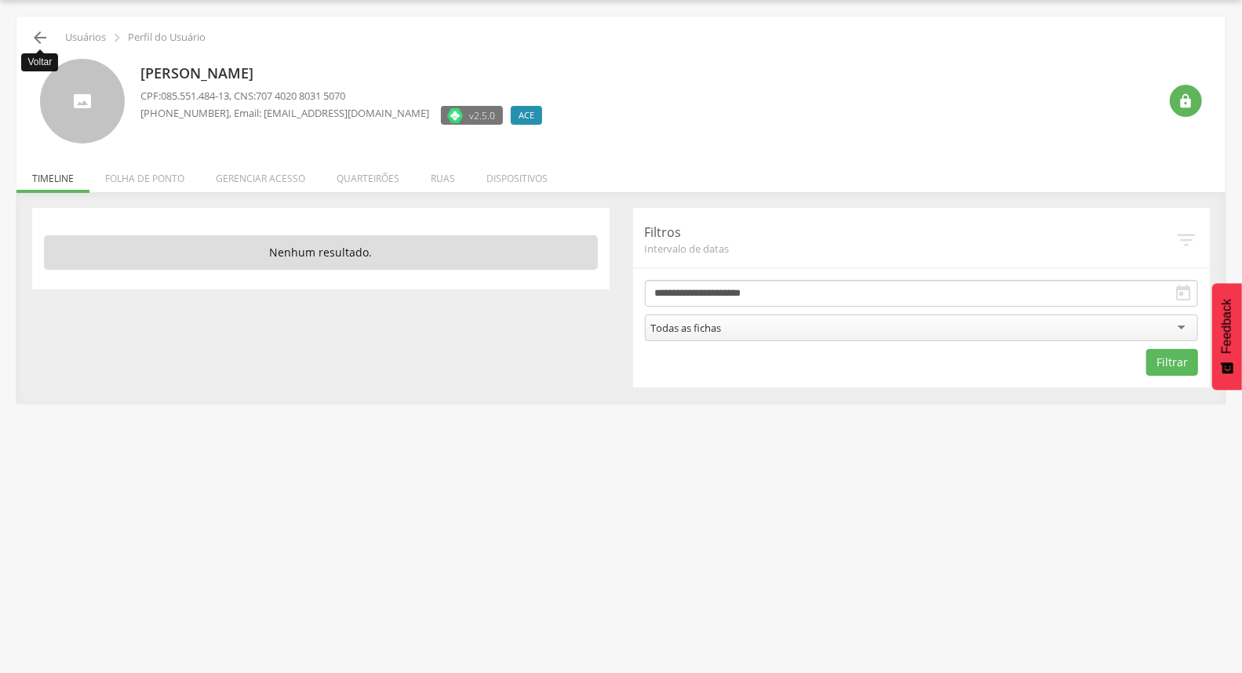
click at [36, 38] on icon "" at bounding box center [40, 37] width 19 height 19
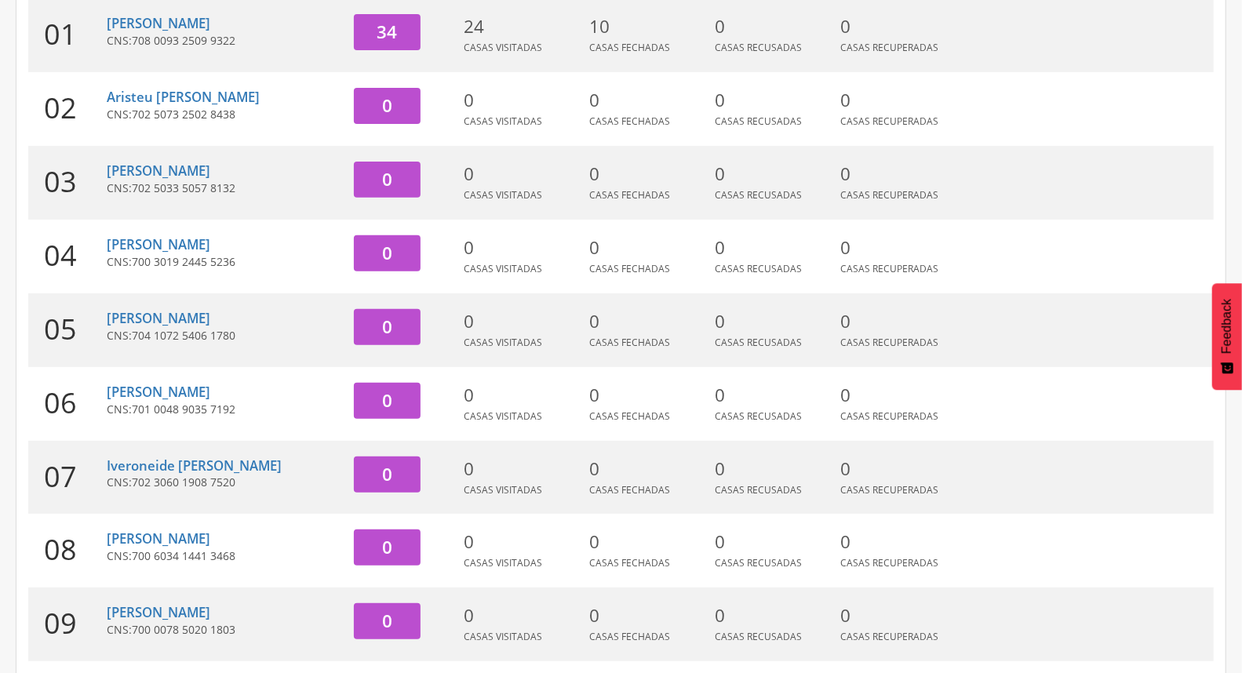
scroll to position [416, 0]
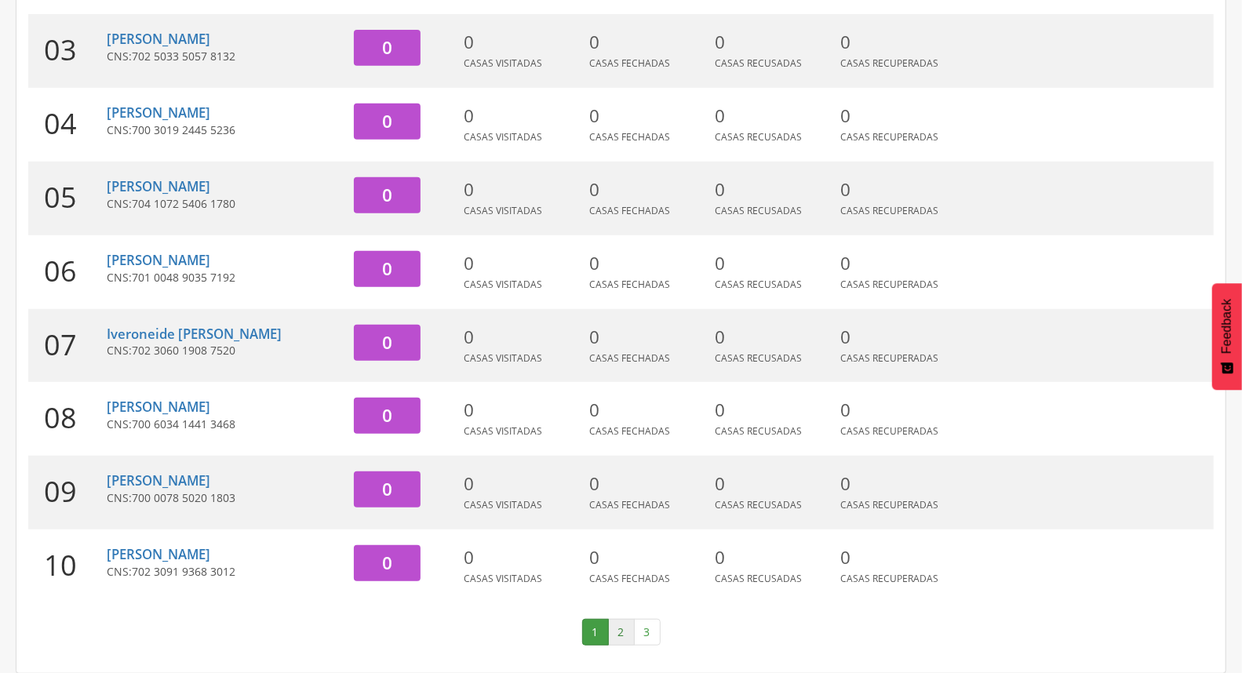
click at [626, 644] on link "2" at bounding box center [621, 632] width 27 height 27
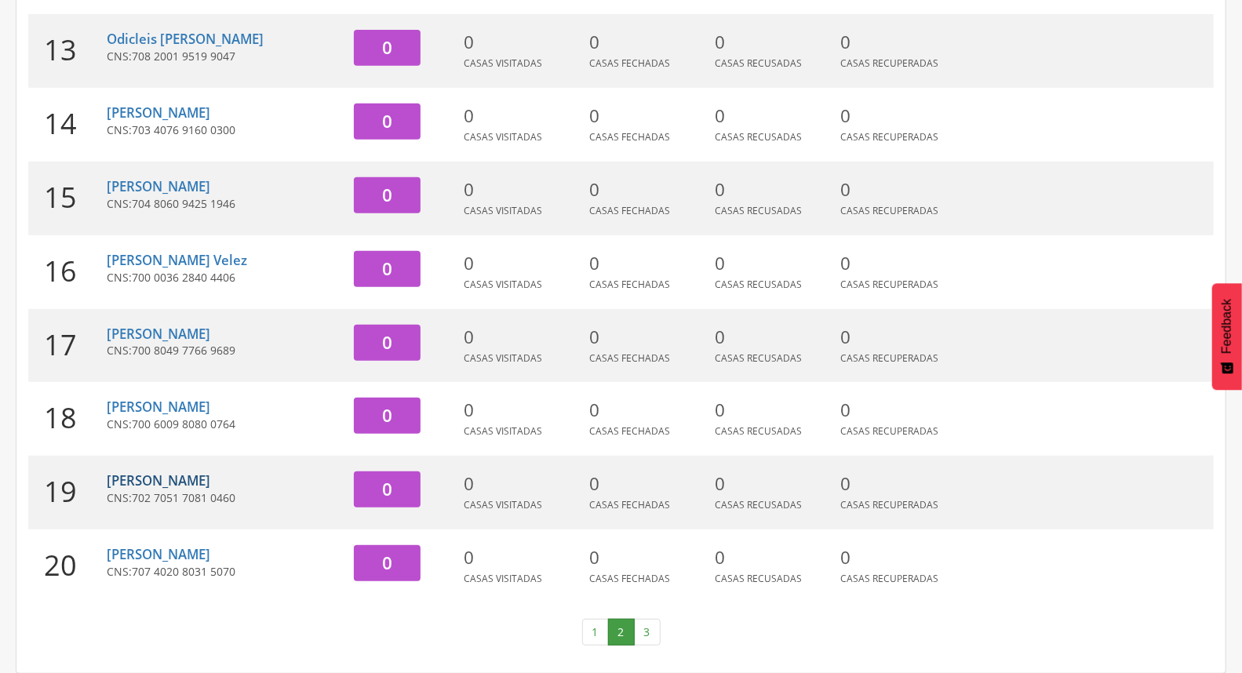
click at [193, 483] on link "[PERSON_NAME]" at bounding box center [159, 481] width 104 height 18
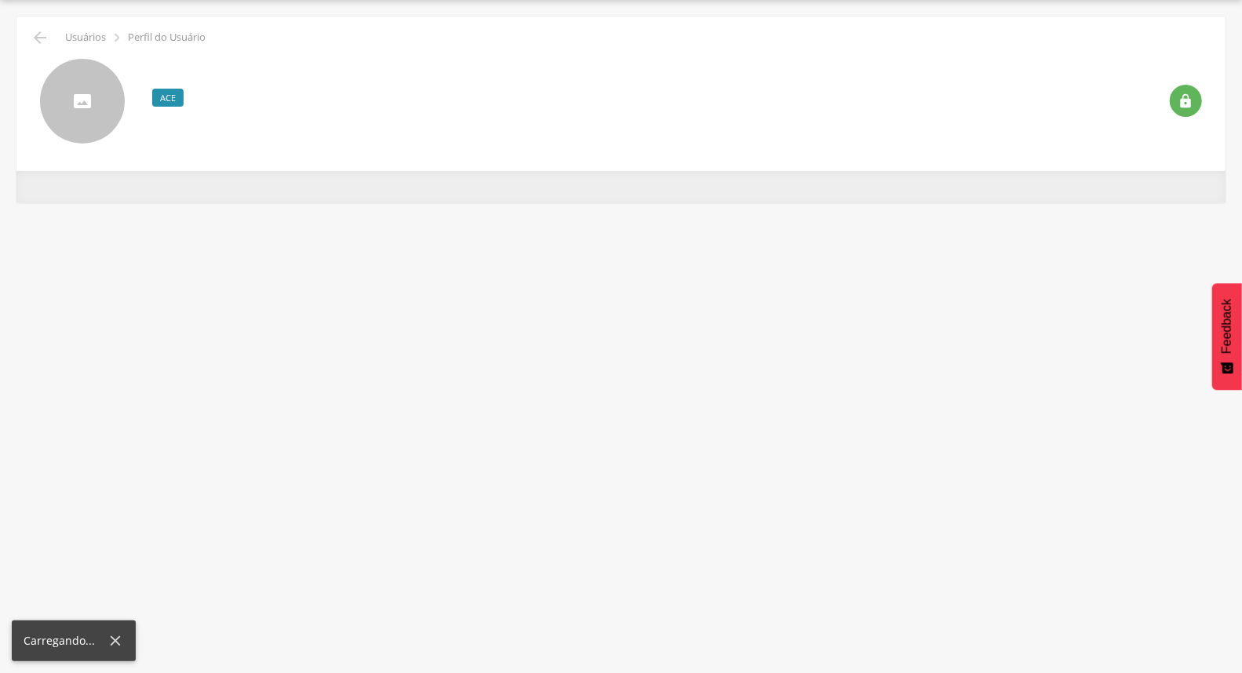
scroll to position [47, 0]
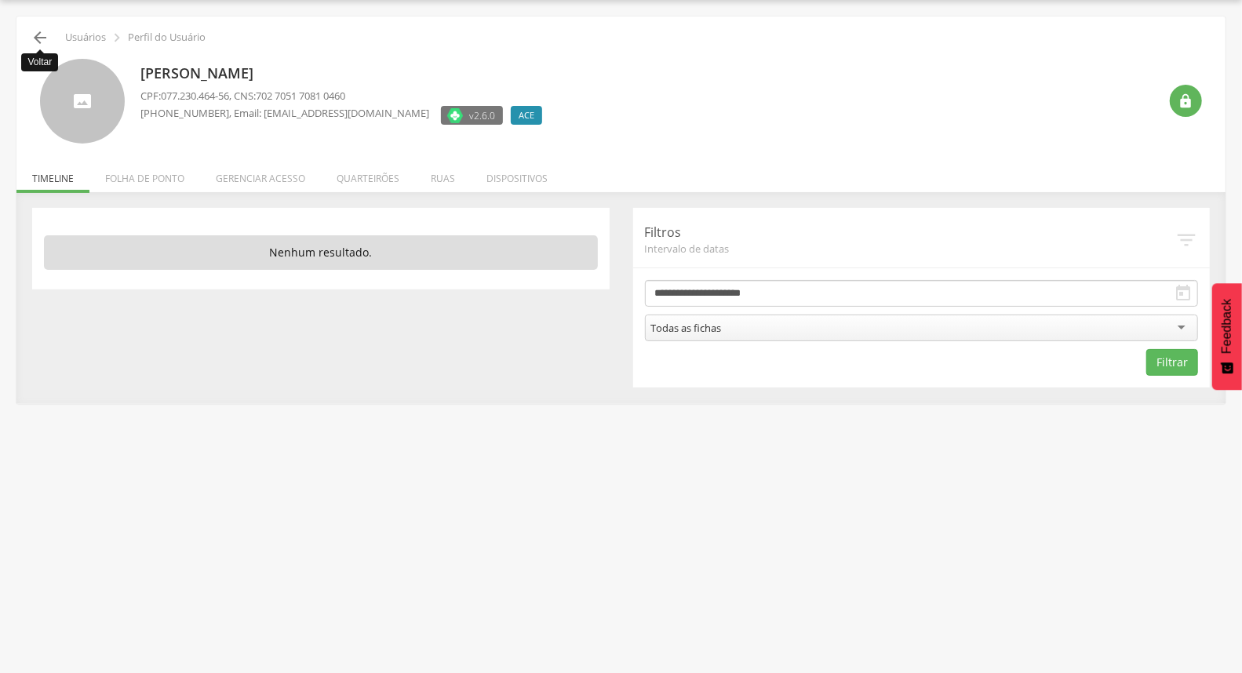
click at [42, 37] on icon "" at bounding box center [40, 37] width 19 height 19
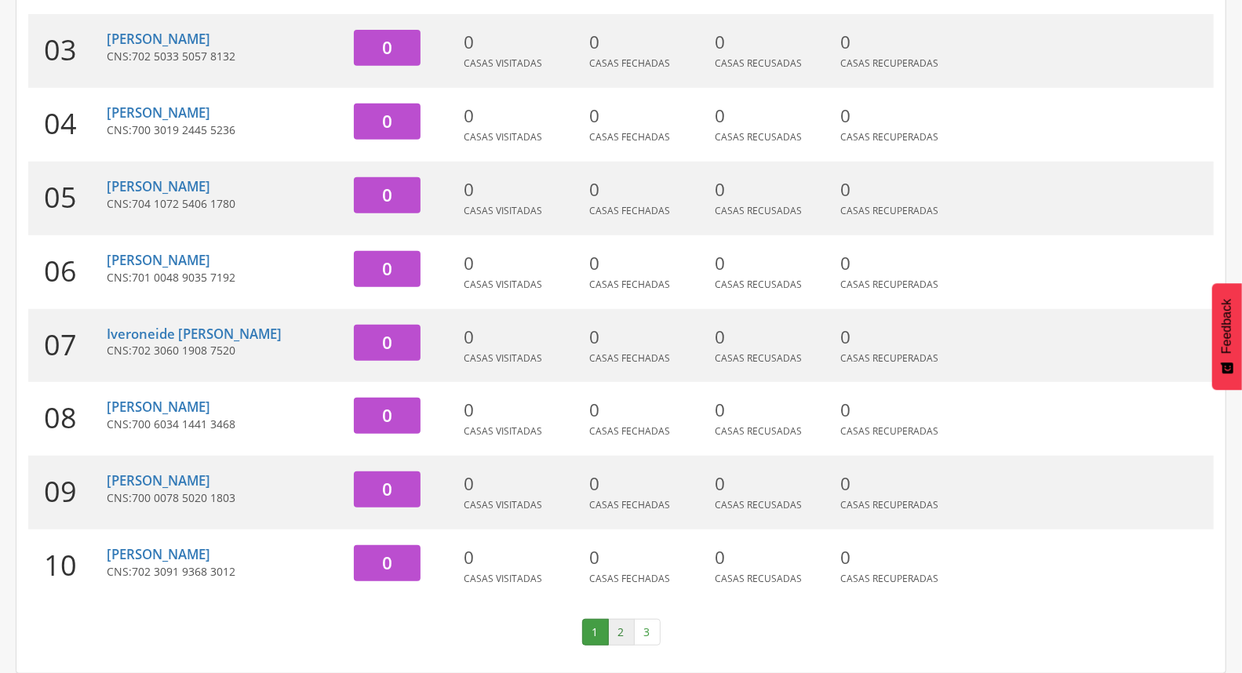
click at [624, 633] on link "2" at bounding box center [621, 632] width 27 height 27
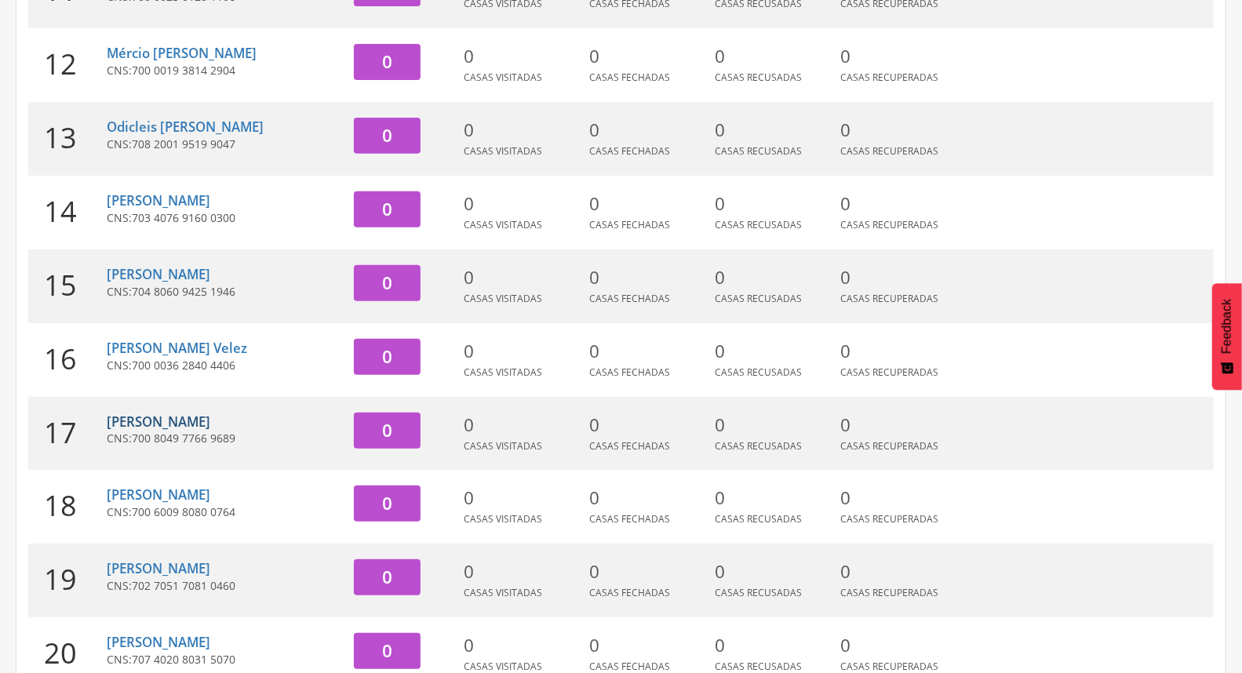
scroll to position [416, 0]
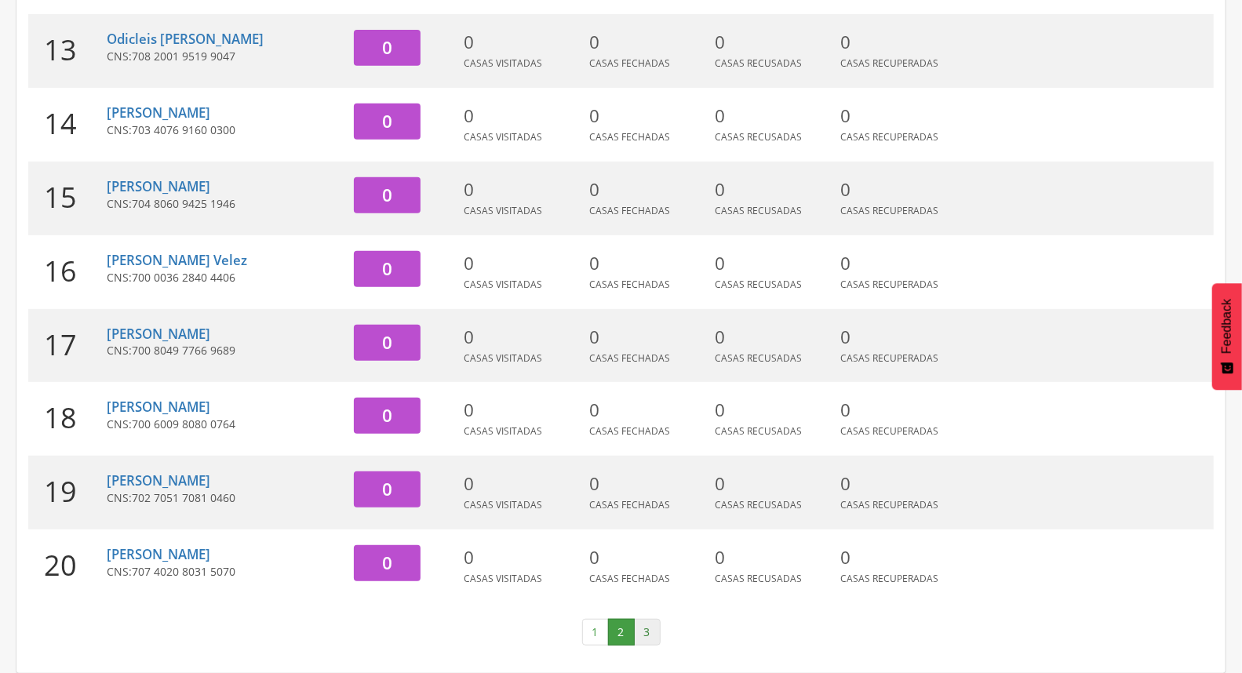
click at [646, 633] on link "3" at bounding box center [647, 632] width 27 height 27
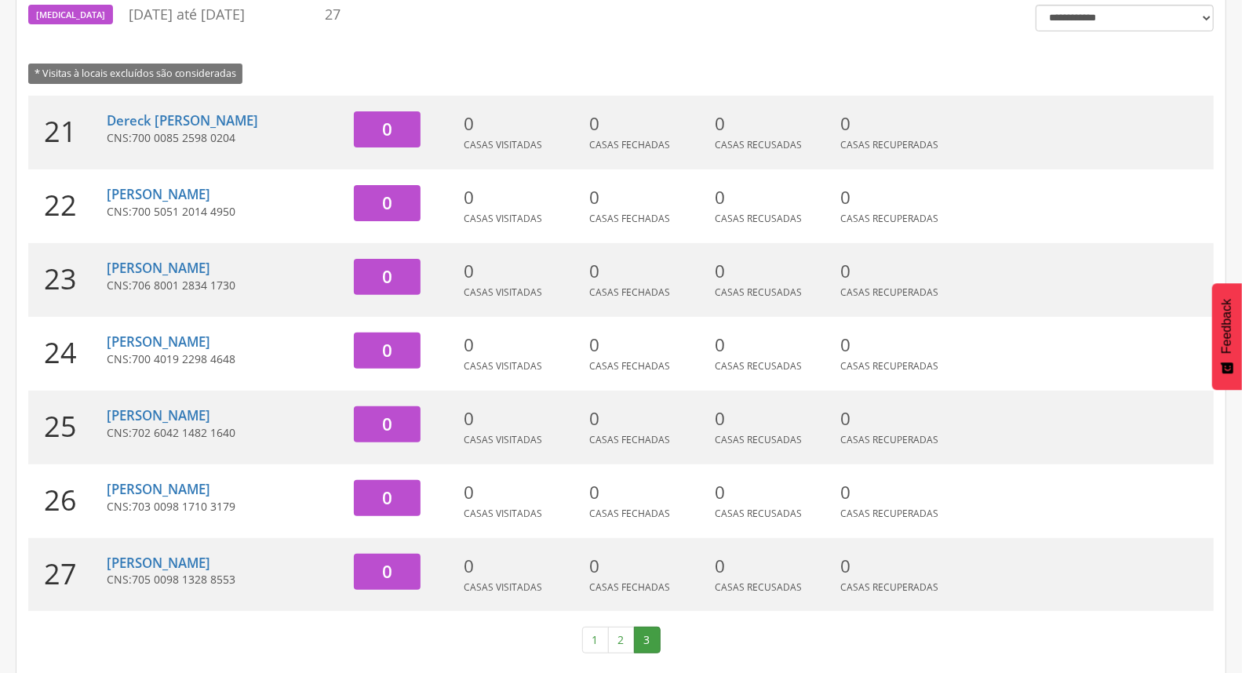
scroll to position [194, 0]
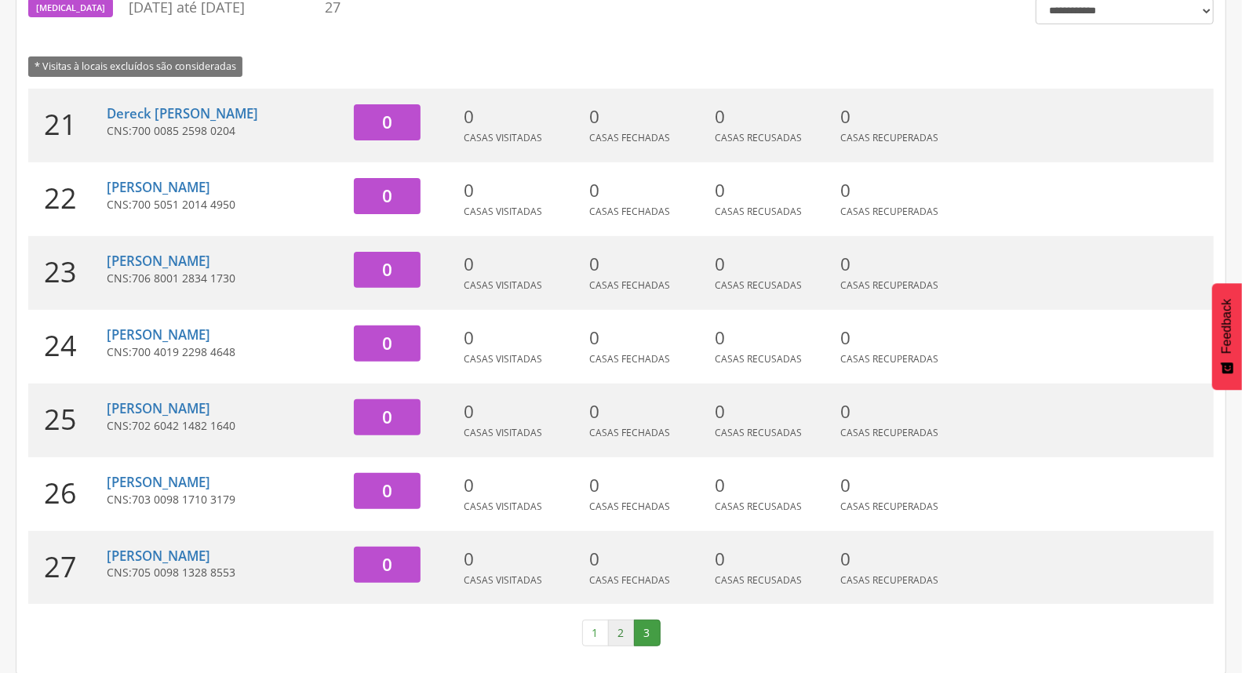
click at [620, 634] on link "2" at bounding box center [621, 633] width 27 height 27
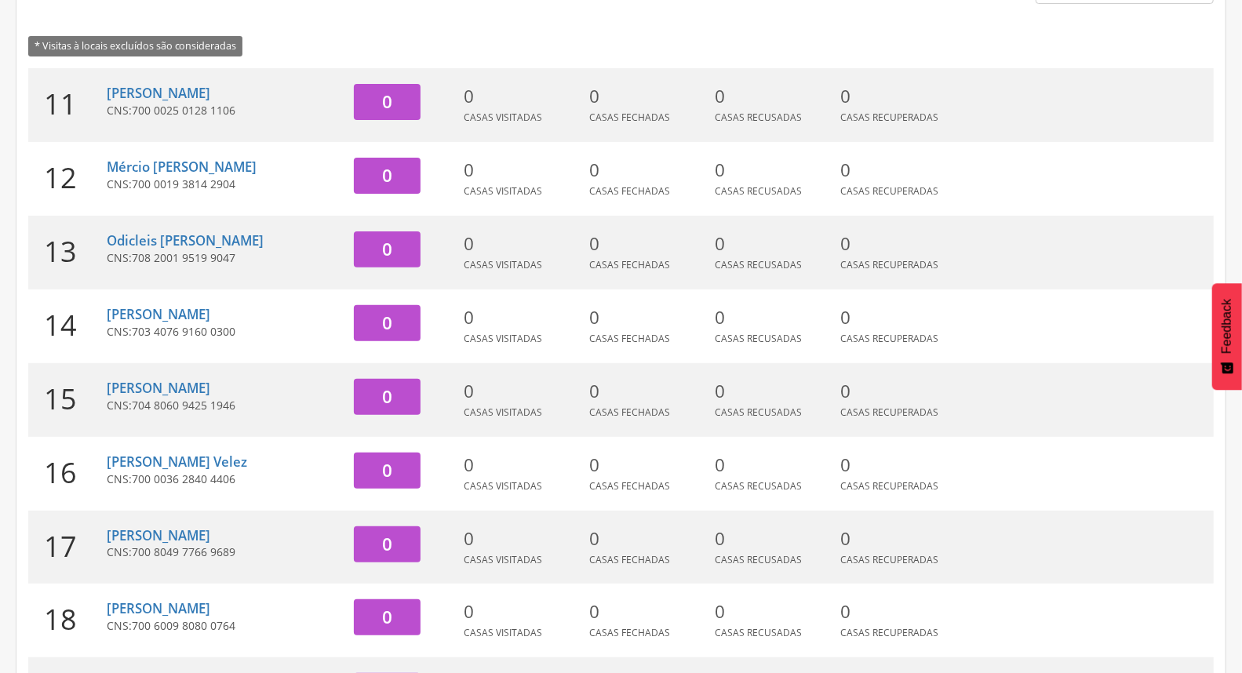
scroll to position [308, 0]
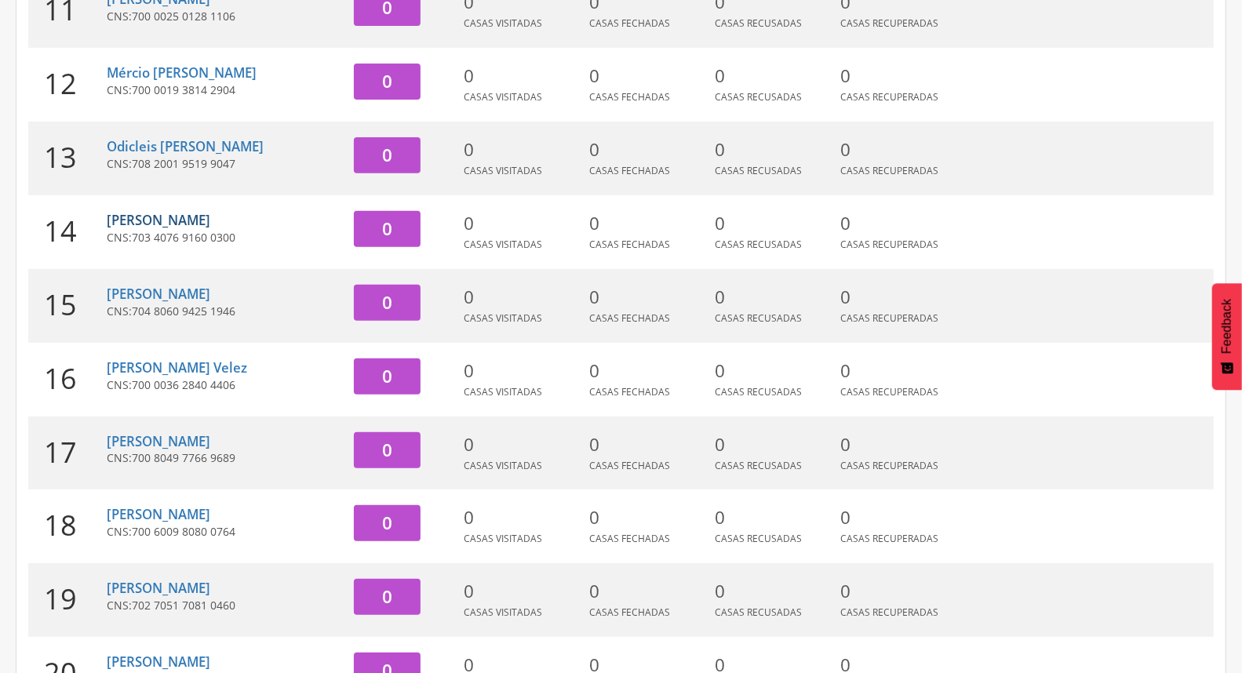
click at [158, 213] on link "[PERSON_NAME]" at bounding box center [159, 220] width 104 height 18
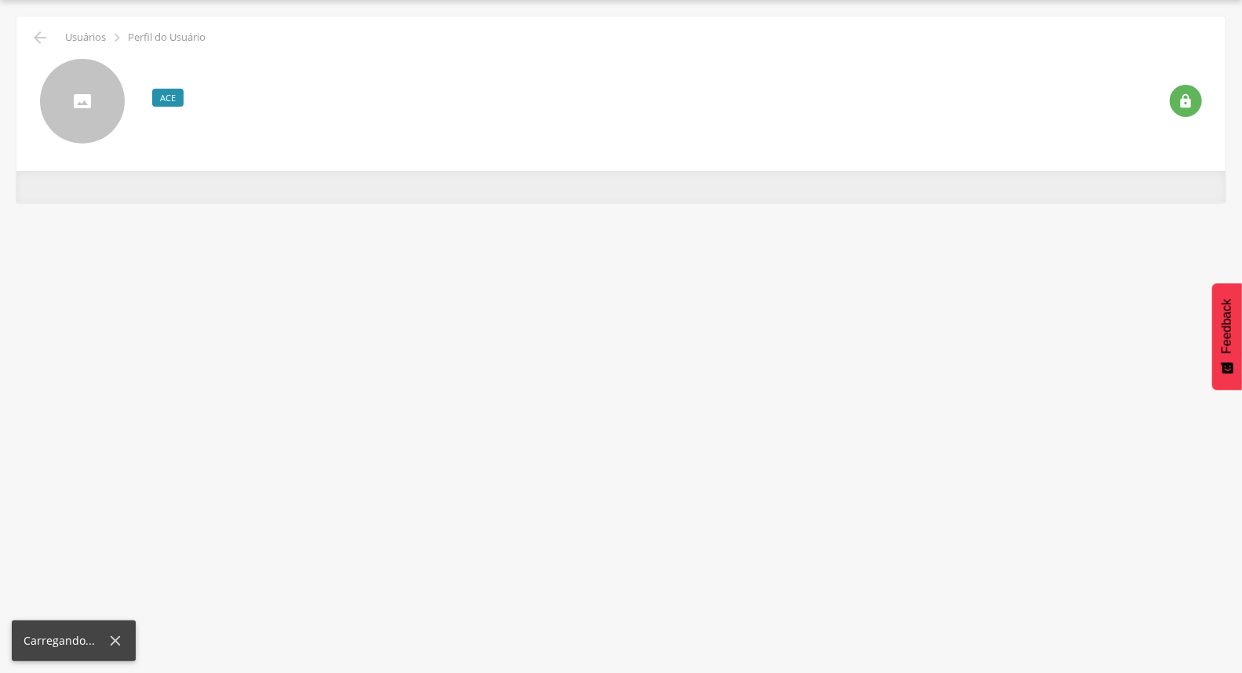
scroll to position [47, 0]
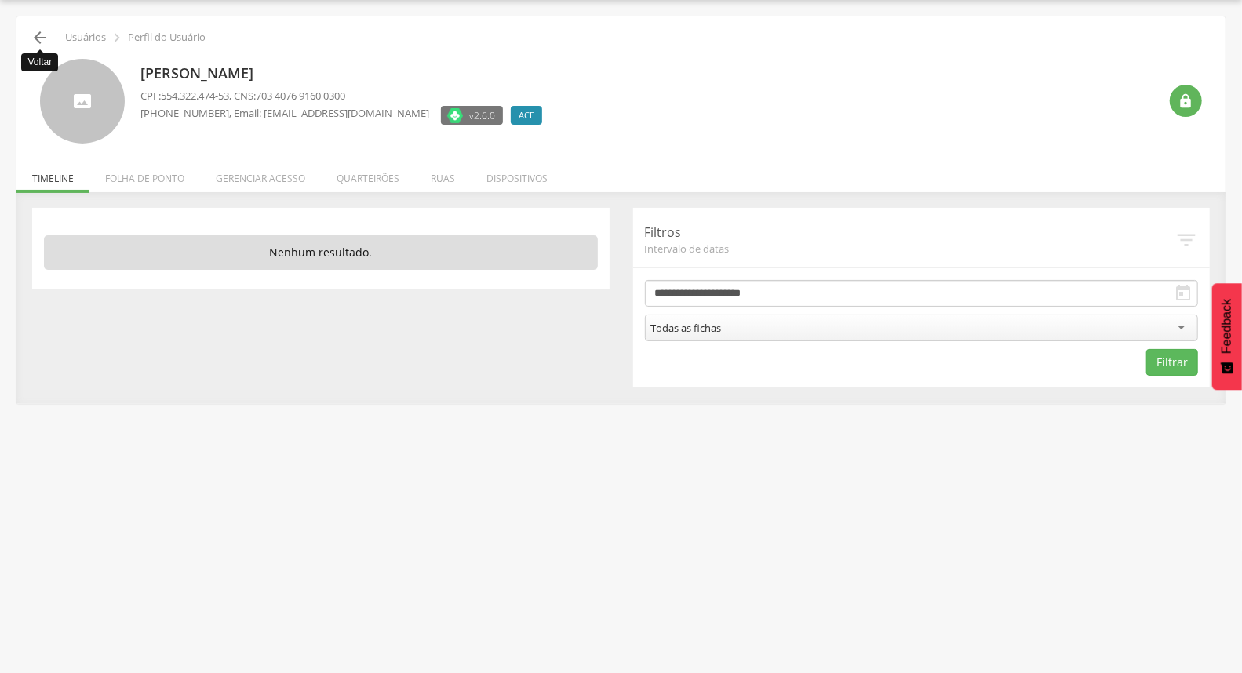
click at [35, 37] on icon "" at bounding box center [40, 37] width 19 height 19
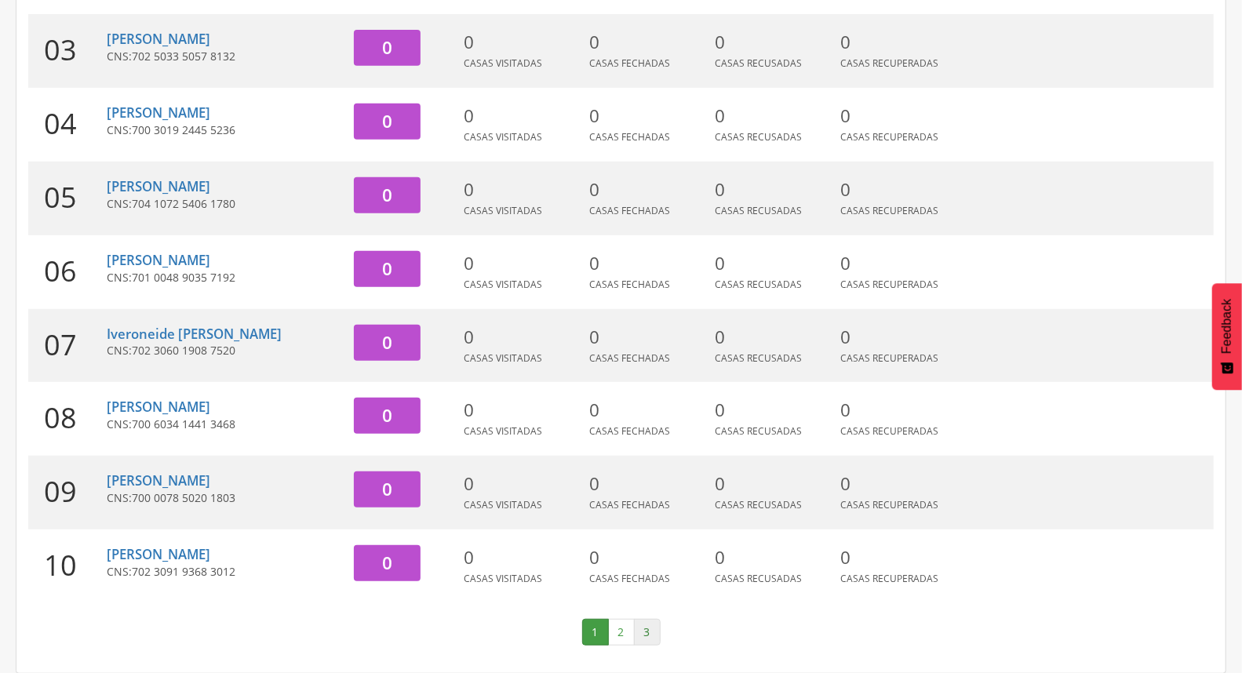
click at [649, 634] on link "3" at bounding box center [647, 632] width 27 height 27
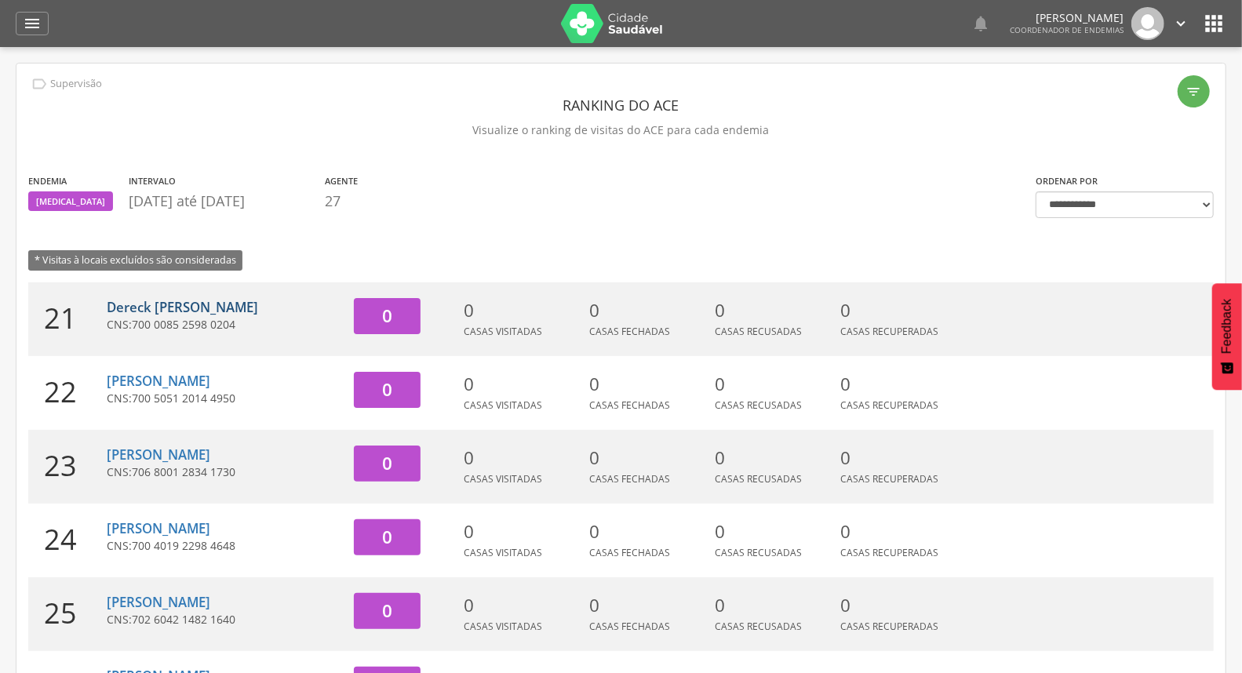
click at [185, 299] on link "Dereck [PERSON_NAME]" at bounding box center [182, 307] width 151 height 18
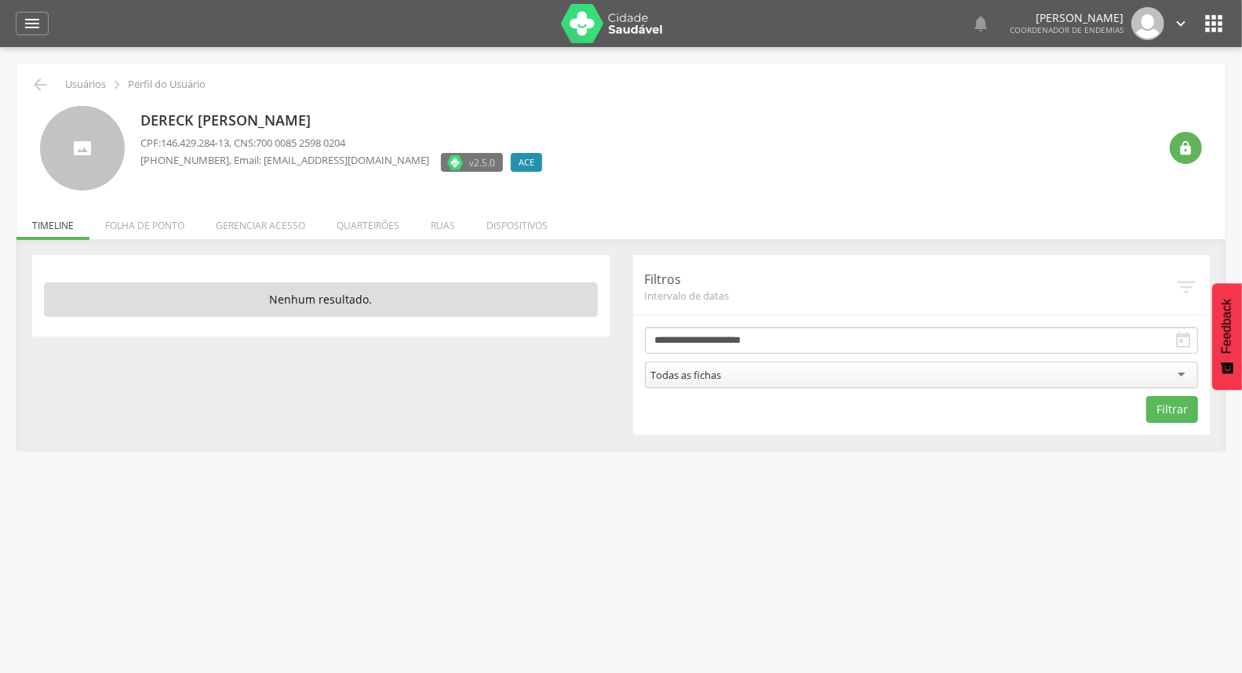
click at [1179, 26] on icon "" at bounding box center [1181, 23] width 17 height 17
click at [1138, 89] on link "Sair" at bounding box center [1127, 91] width 124 height 20
